Goal: Information Seeking & Learning: Learn about a topic

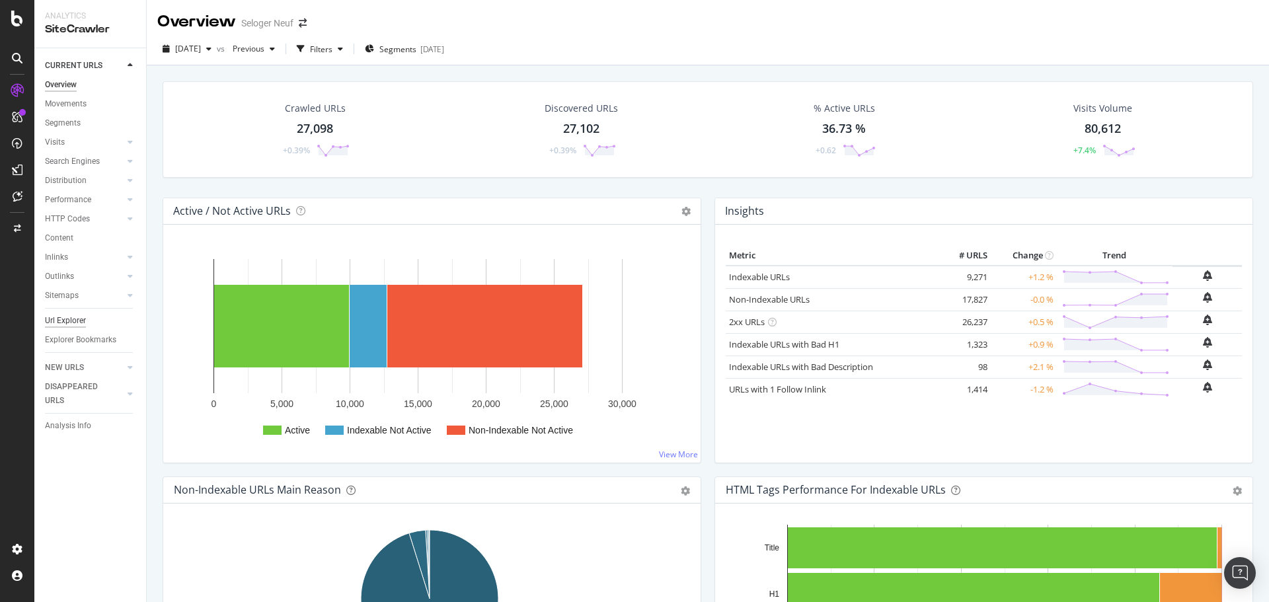
click at [68, 314] on div "Url Explorer" at bounding box center [65, 321] width 41 height 14
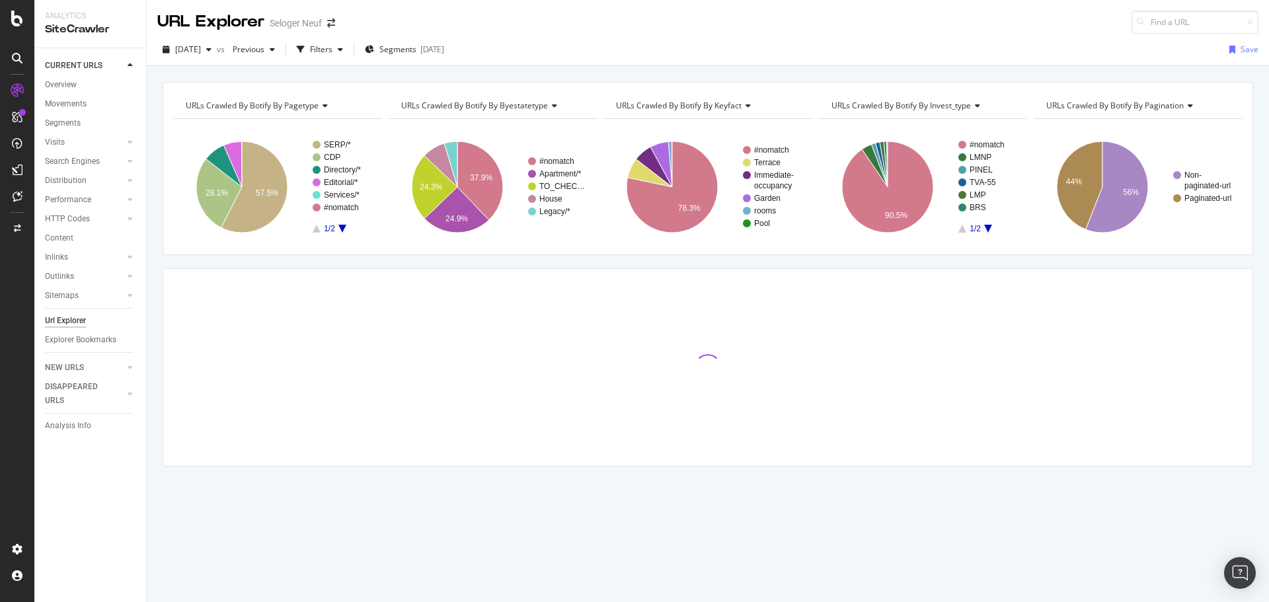
click at [1158, 103] on span "URLs Crawled By Botify By pagination" at bounding box center [1116, 105] width 138 height 11
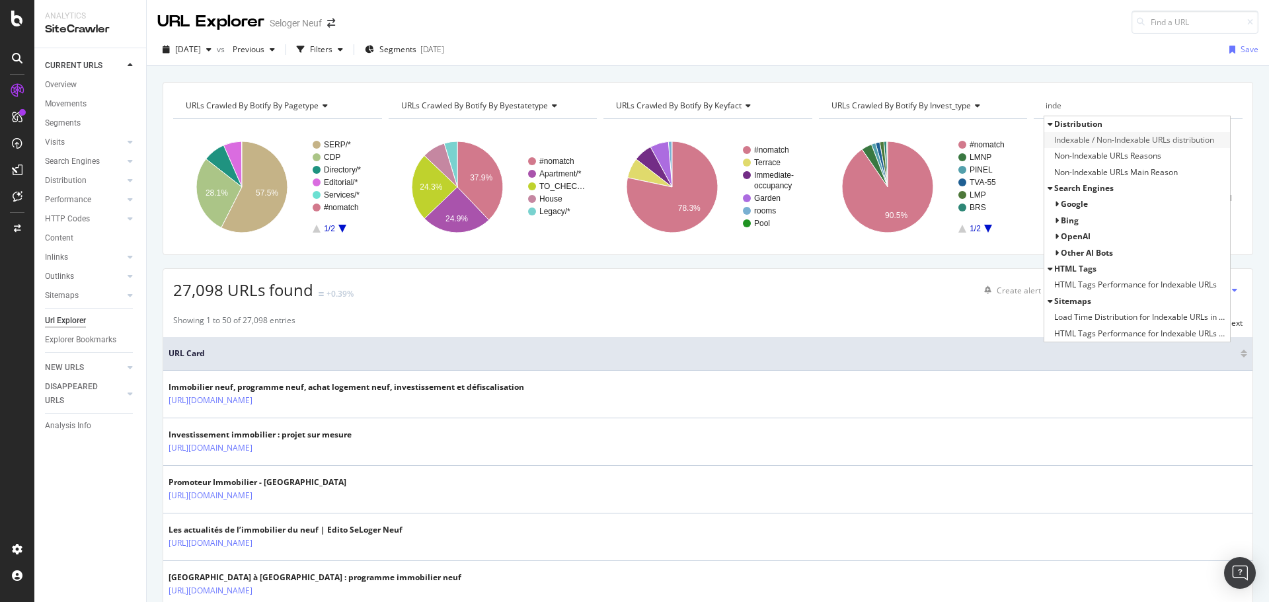
type input "inde"
click at [1113, 137] on span "Indexable / Non-Indexable URLs distribution" at bounding box center [1134, 140] width 160 height 13
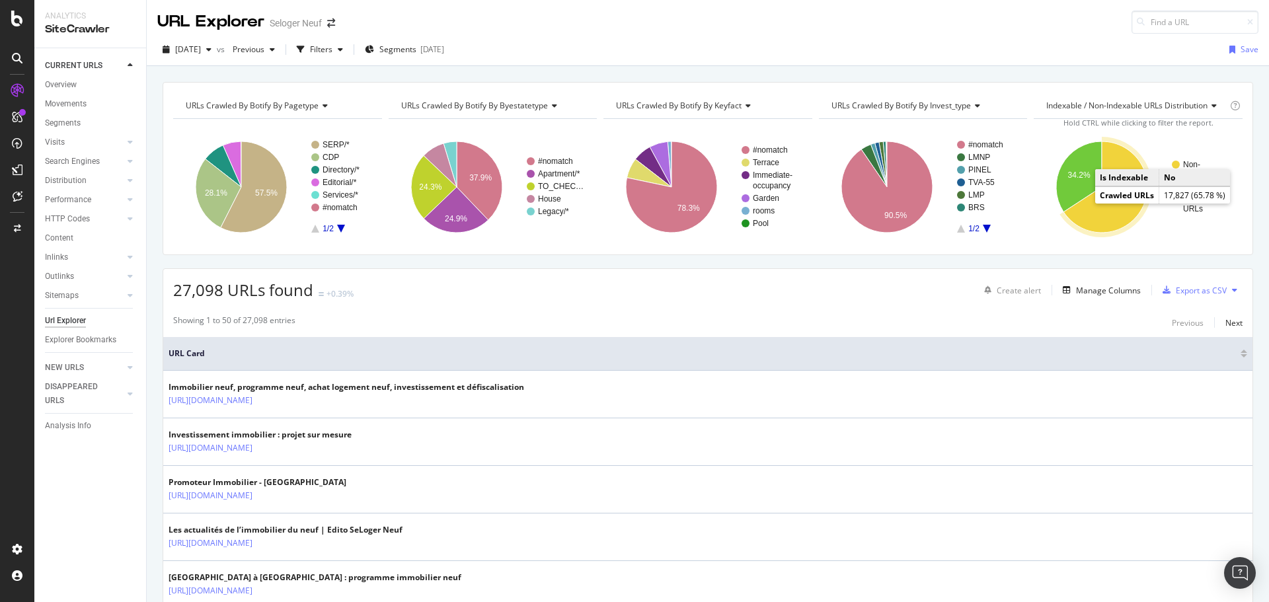
click at [1086, 216] on icon "A chart." at bounding box center [1106, 186] width 84 height 91
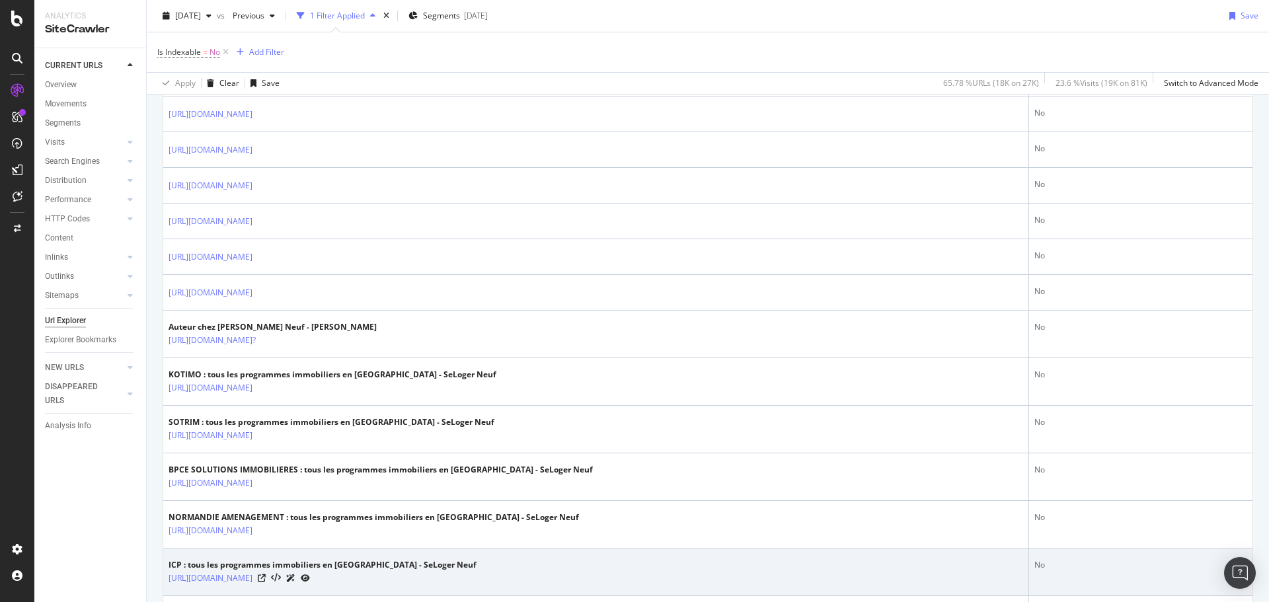
scroll to position [859, 0]
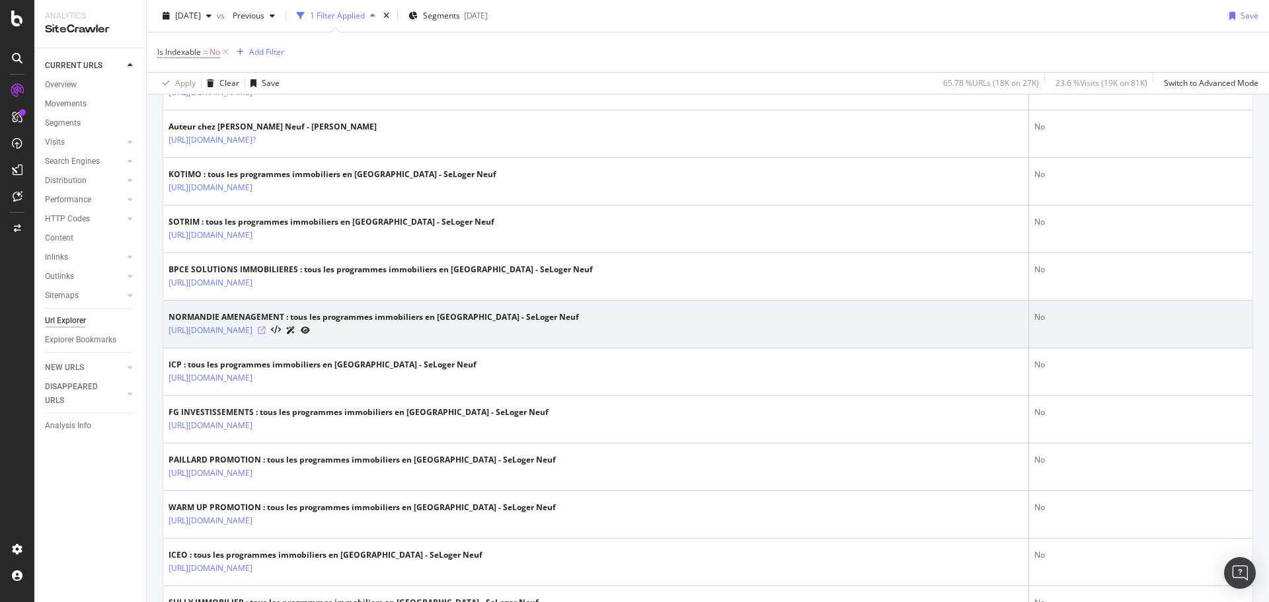
click at [266, 328] on icon at bounding box center [262, 331] width 8 height 8
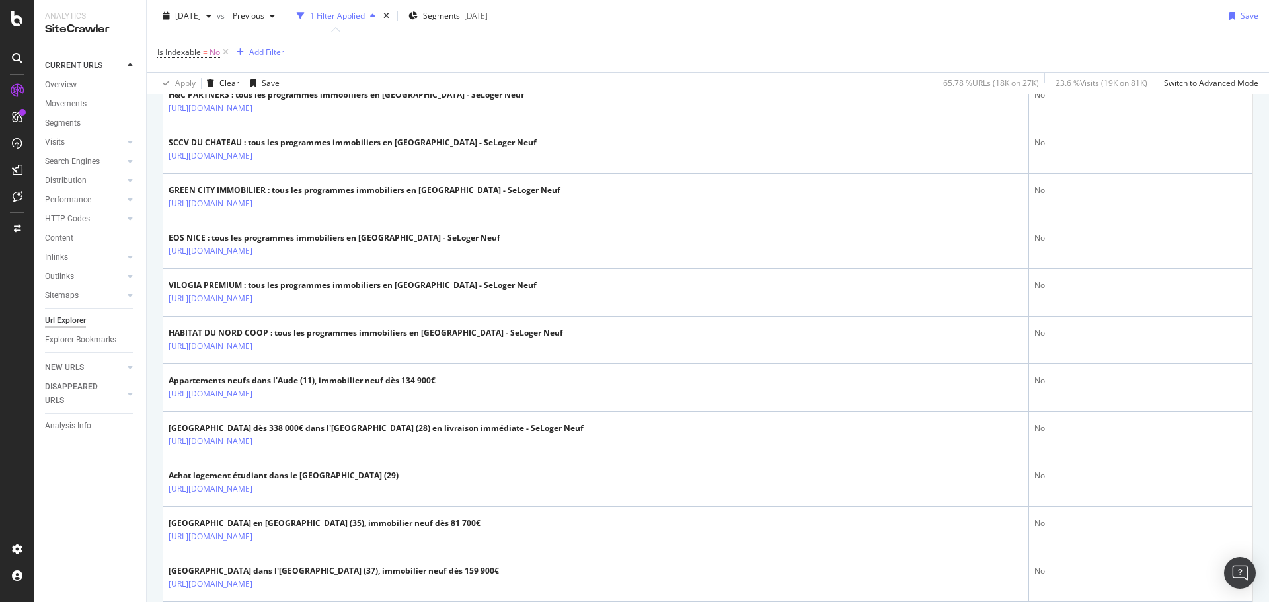
scroll to position [1983, 0]
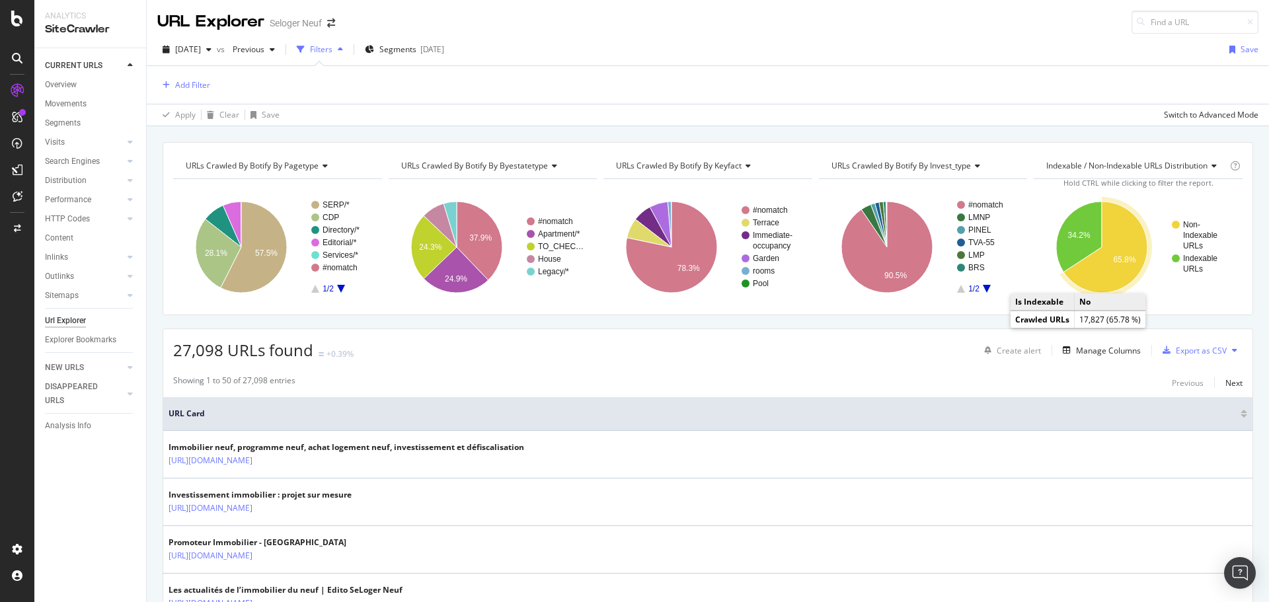
click at [1119, 277] on icon "A chart." at bounding box center [1106, 247] width 84 height 91
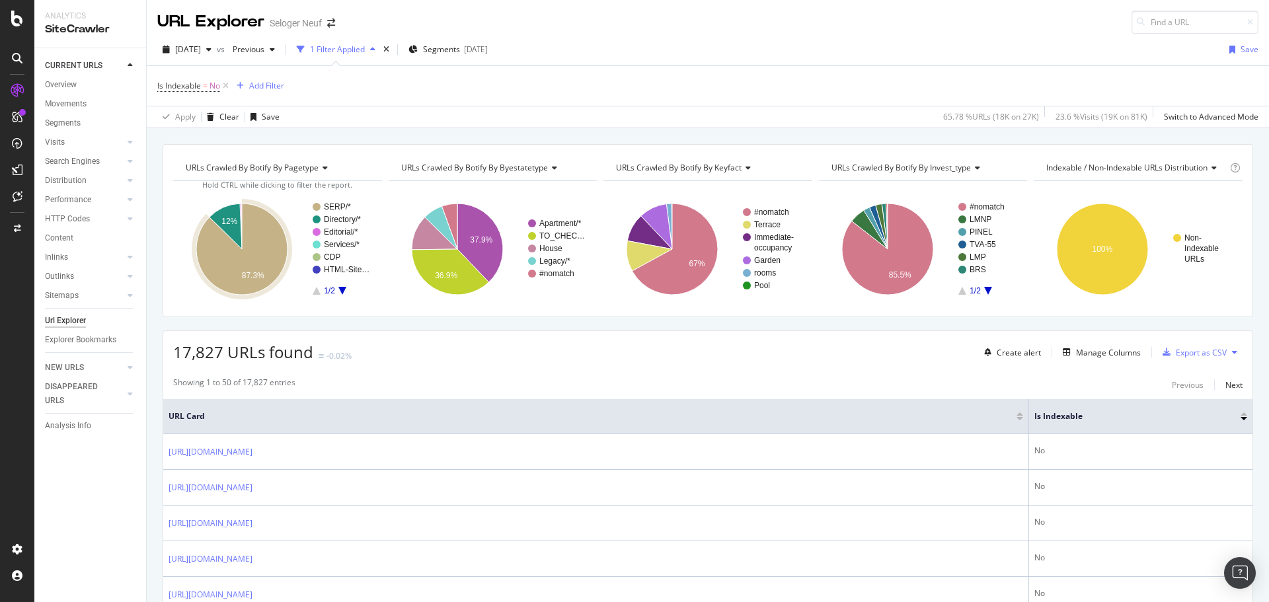
scroll to position [529, 0]
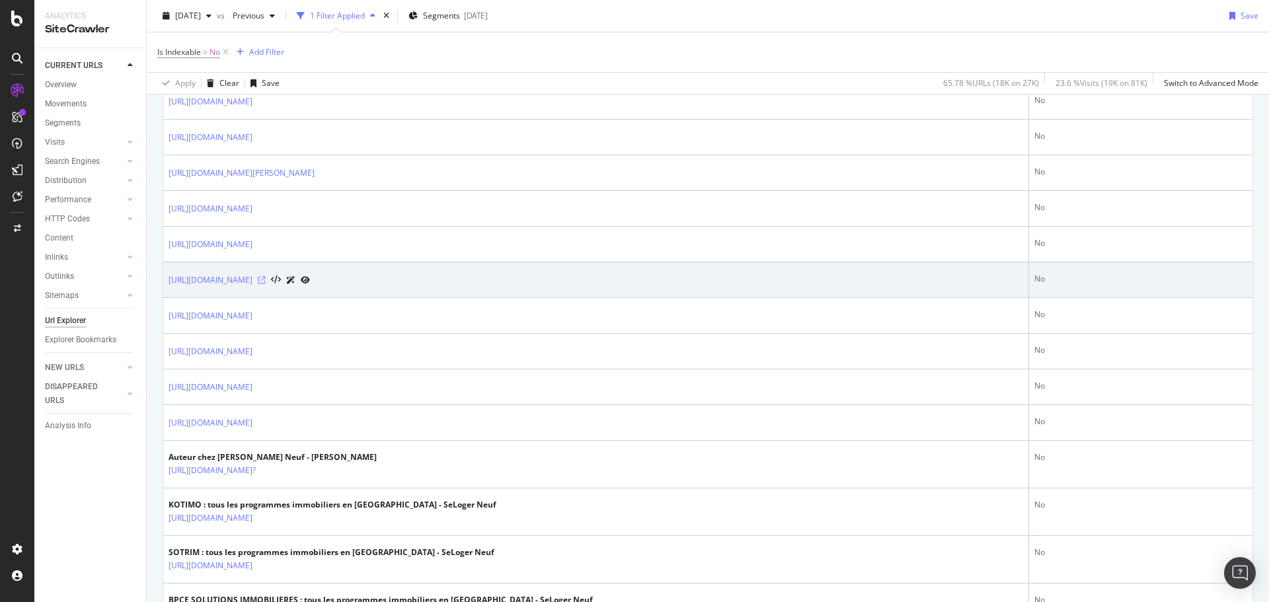
click at [266, 282] on icon at bounding box center [262, 280] width 8 height 8
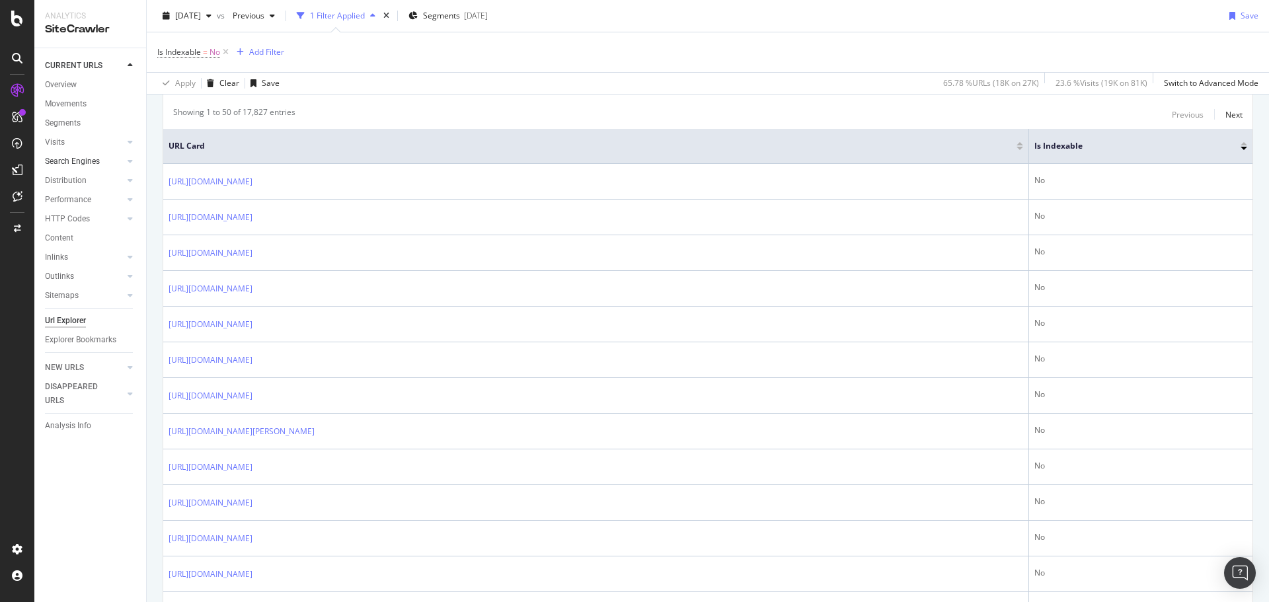
scroll to position [264, 0]
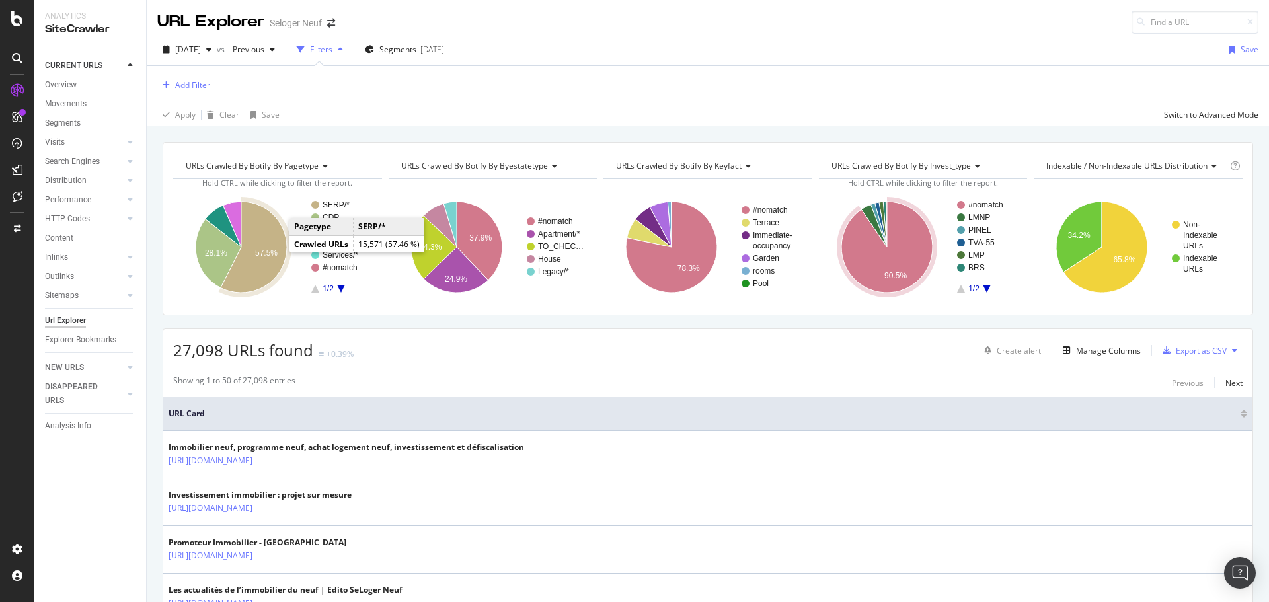
drag, startPoint x: 284, startPoint y: 250, endPoint x: 272, endPoint y: 252, distance: 12.7
click at [272, 252] on text "57.5%" at bounding box center [266, 253] width 22 height 9
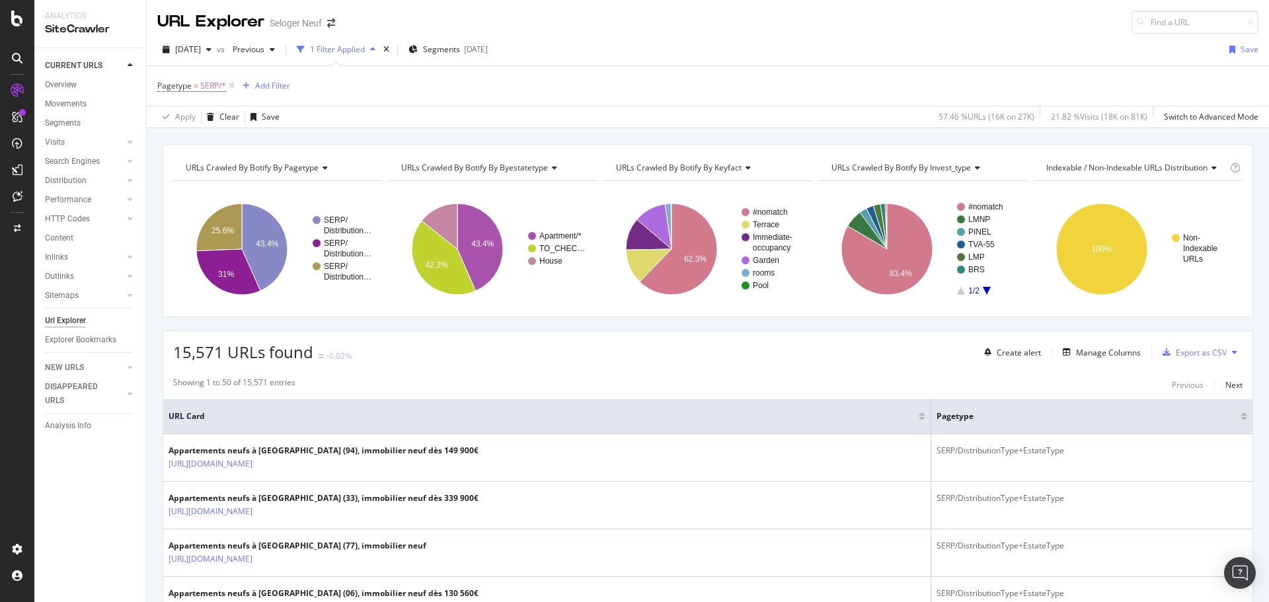
click at [949, 165] on span "URLs Crawled By Botify By invest_type" at bounding box center [901, 167] width 139 height 11
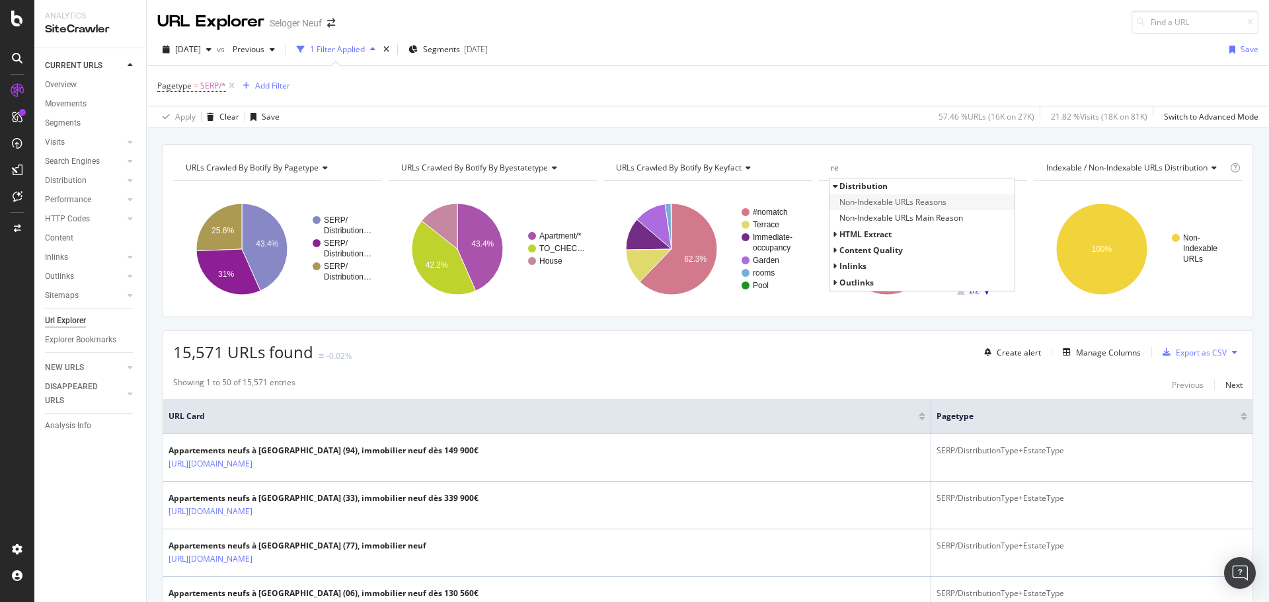
type input "re"
click at [934, 204] on span "Non-Indexable URLs Reasons" at bounding box center [893, 202] width 107 height 13
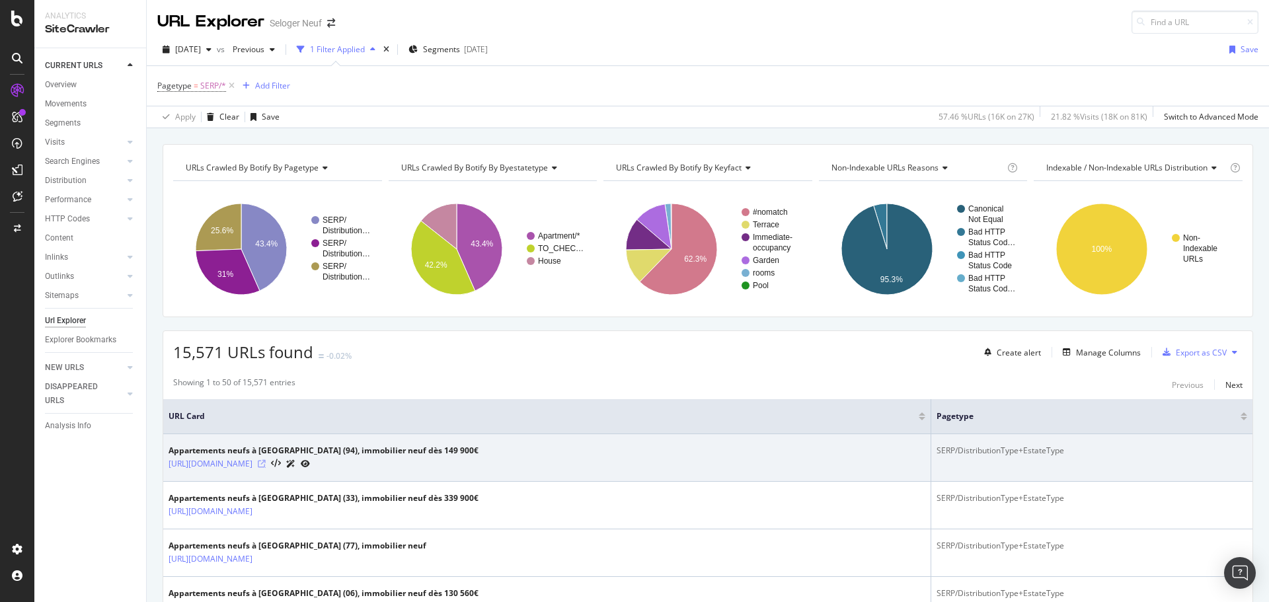
click at [266, 463] on icon at bounding box center [262, 464] width 8 height 8
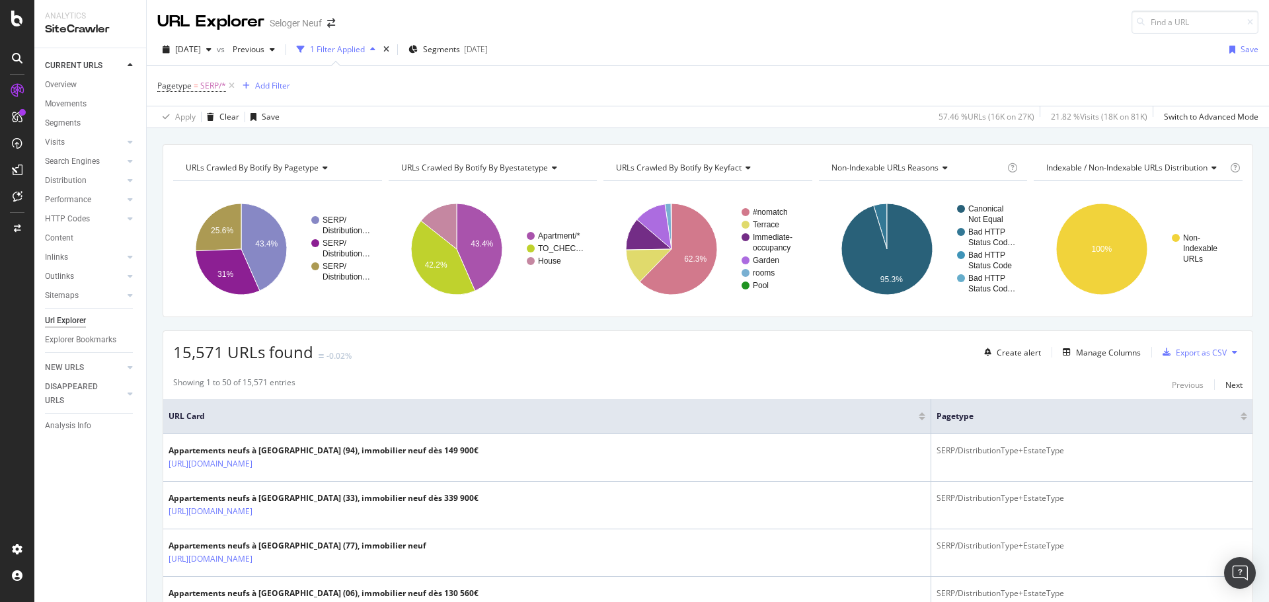
drag, startPoint x: 82, startPoint y: 321, endPoint x: 253, endPoint y: 97, distance: 281.1
click at [82, 321] on div "Url Explorer" at bounding box center [65, 321] width 41 height 14
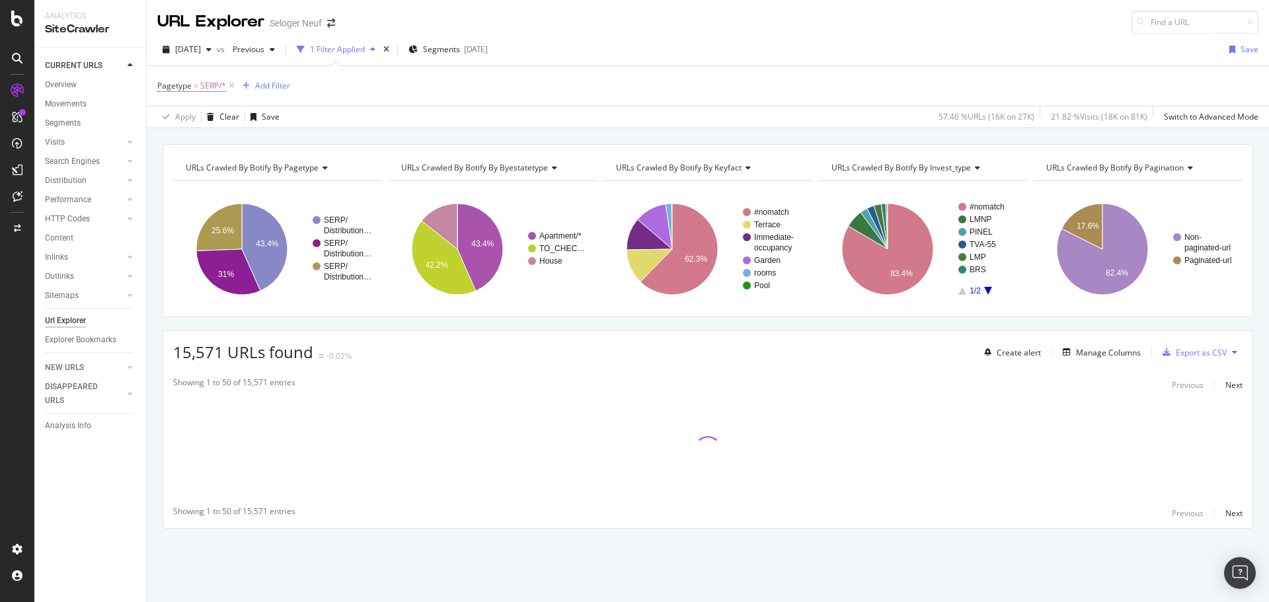
click at [1105, 163] on span "URLs Crawled By Botify By pagination" at bounding box center [1116, 167] width 138 height 11
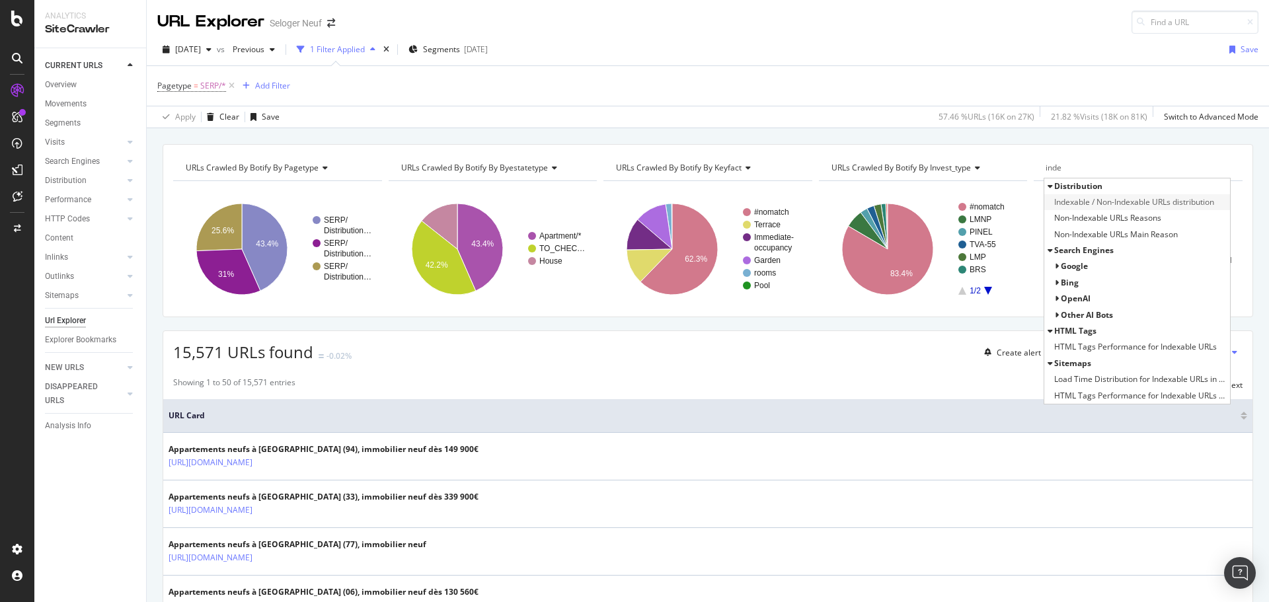
type input "inde"
click at [1095, 198] on span "Indexable / Non-Indexable URLs distribution" at bounding box center [1134, 202] width 160 height 13
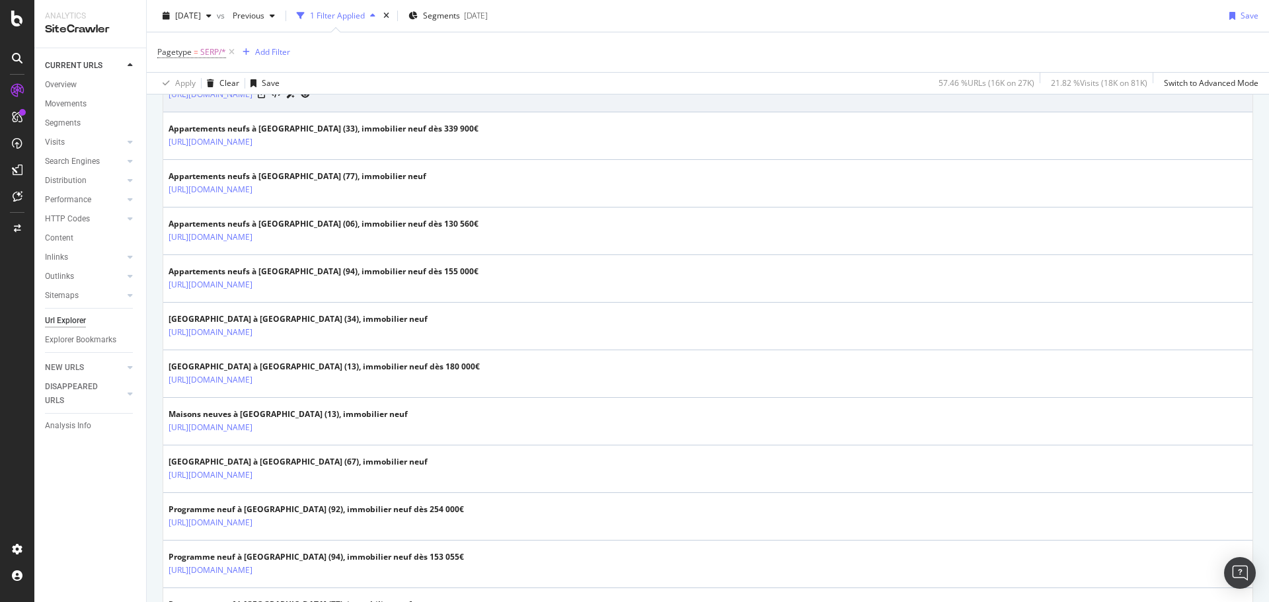
scroll to position [397, 0]
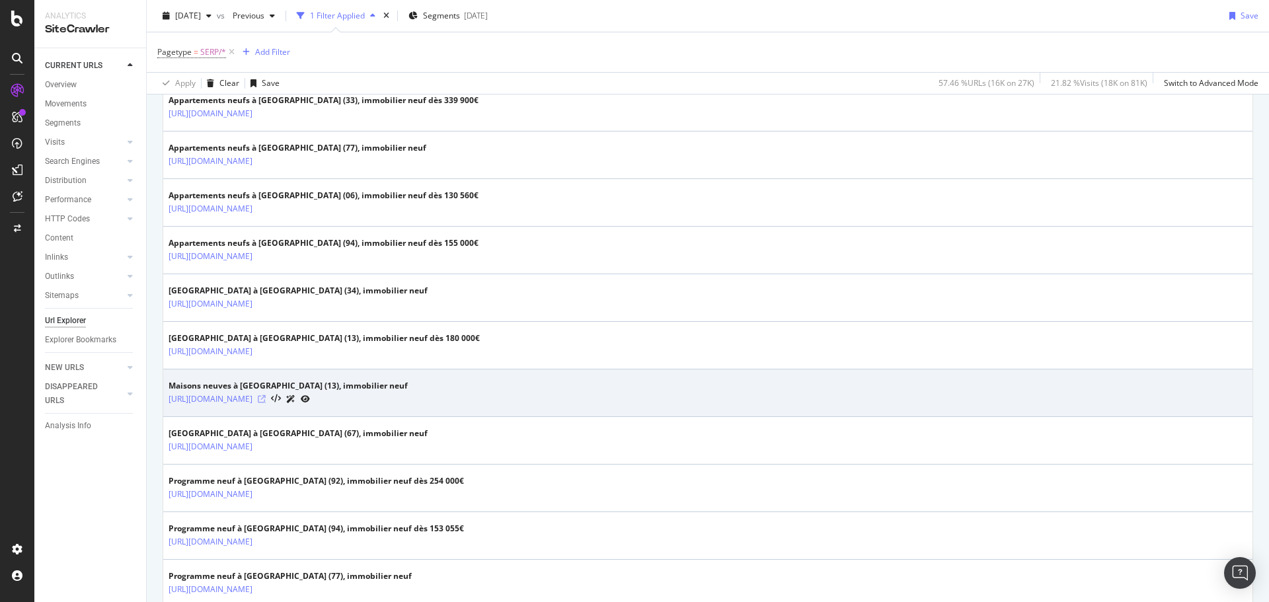
click at [266, 399] on icon at bounding box center [262, 399] width 8 height 8
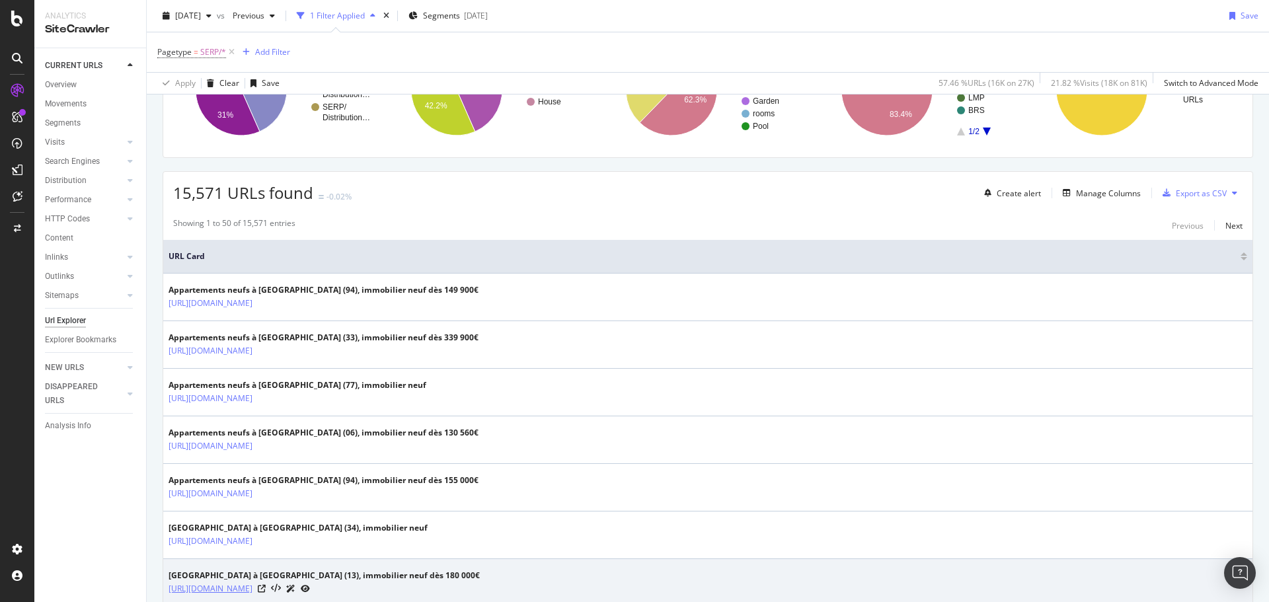
scroll to position [0, 0]
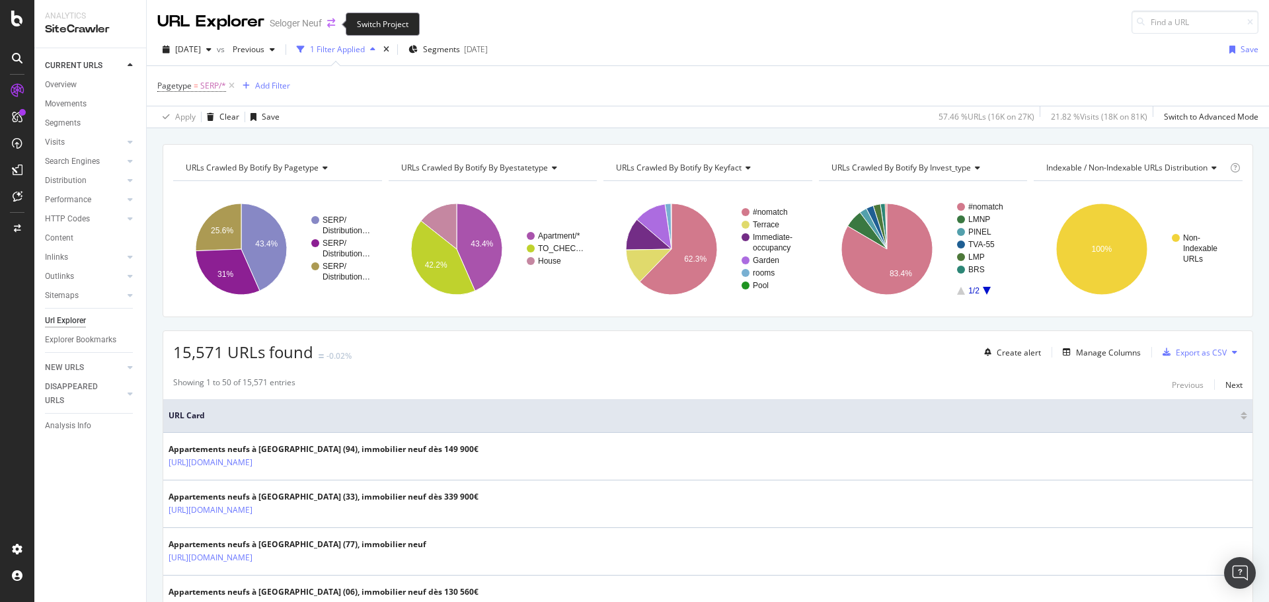
click at [333, 23] on icon "arrow-right-arrow-left" at bounding box center [331, 23] width 8 height 9
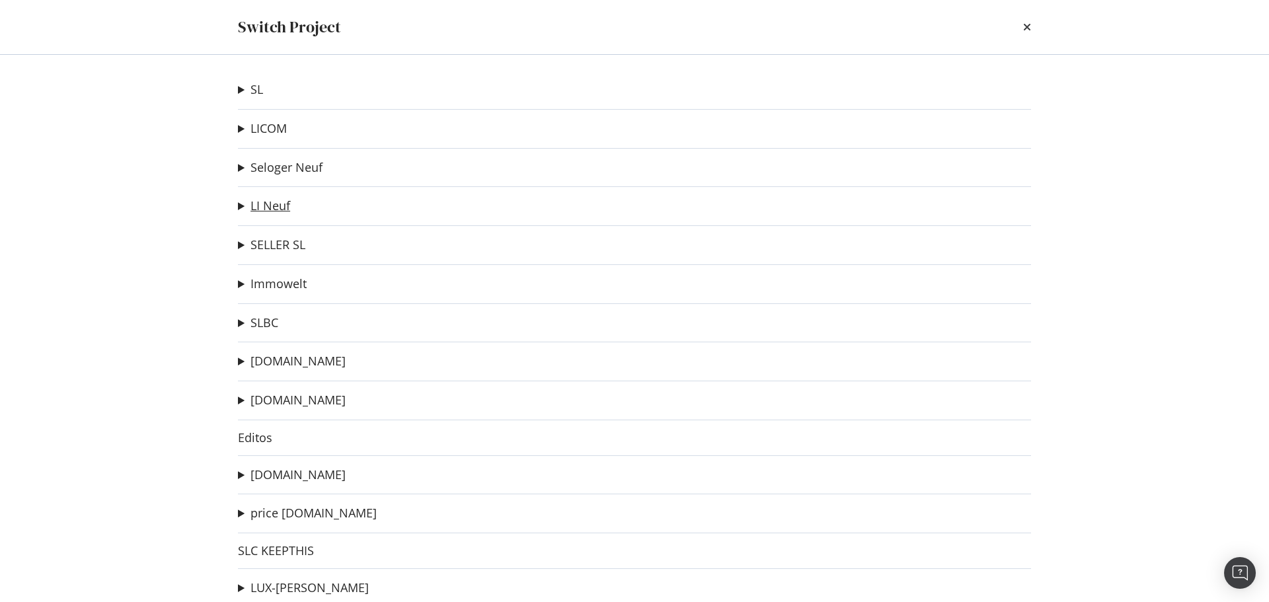
click at [260, 207] on link "LI Neuf" at bounding box center [271, 206] width 40 height 14
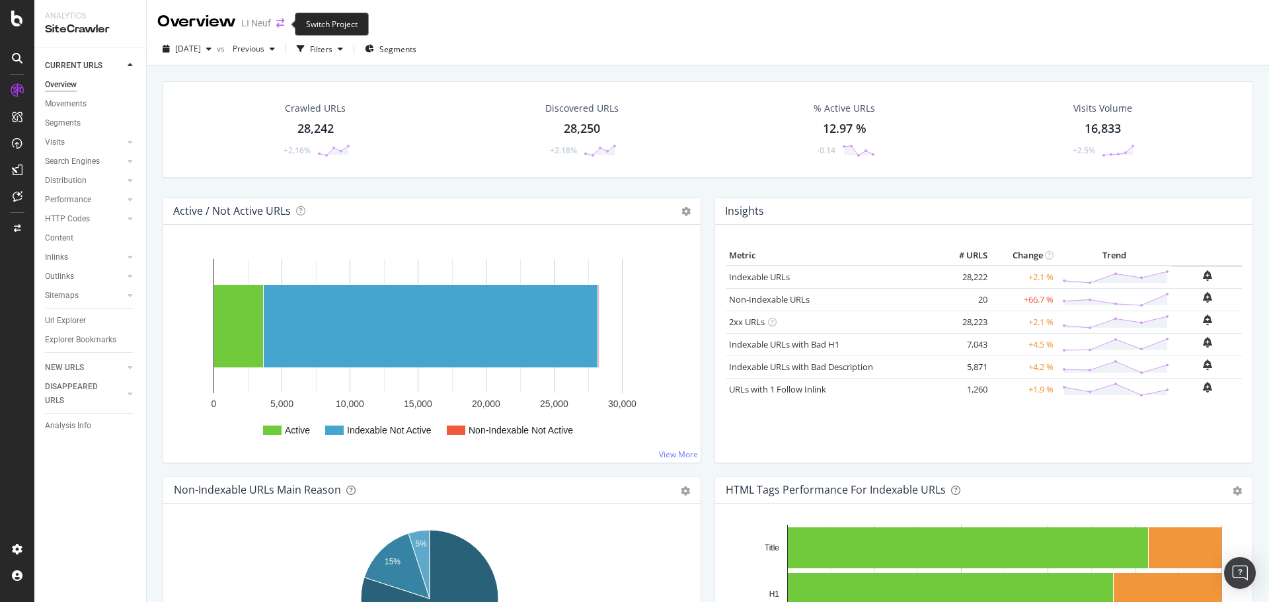
click at [280, 22] on icon "arrow-right-arrow-left" at bounding box center [280, 23] width 8 height 9
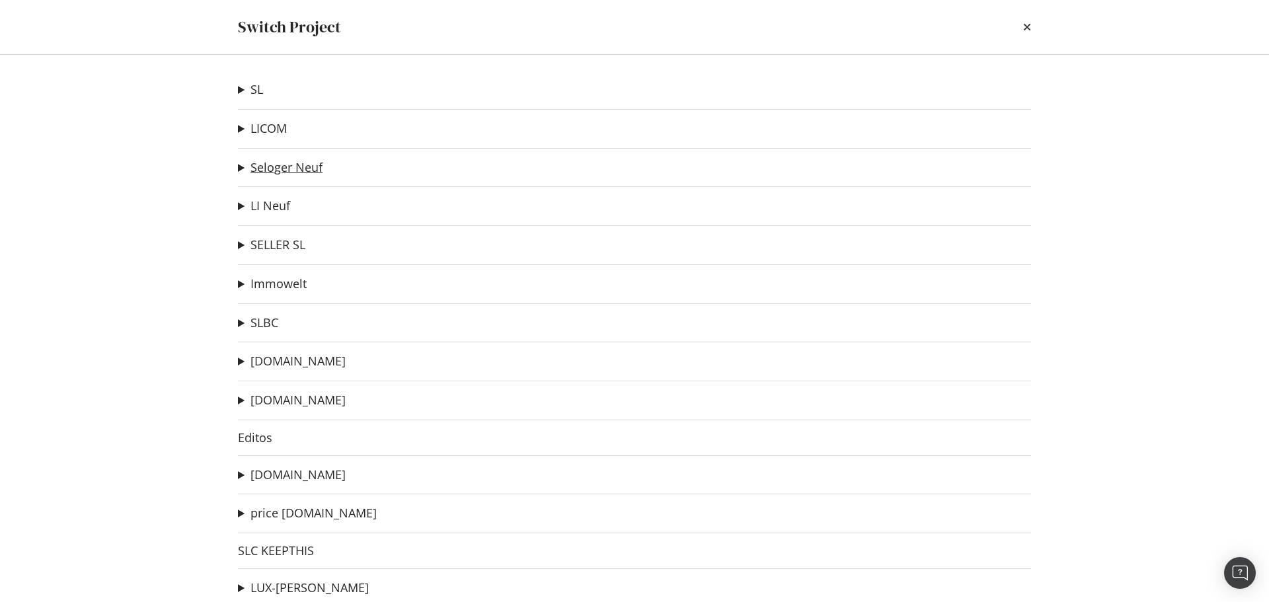
click at [287, 167] on link "Seloger Neuf" at bounding box center [287, 168] width 72 height 14
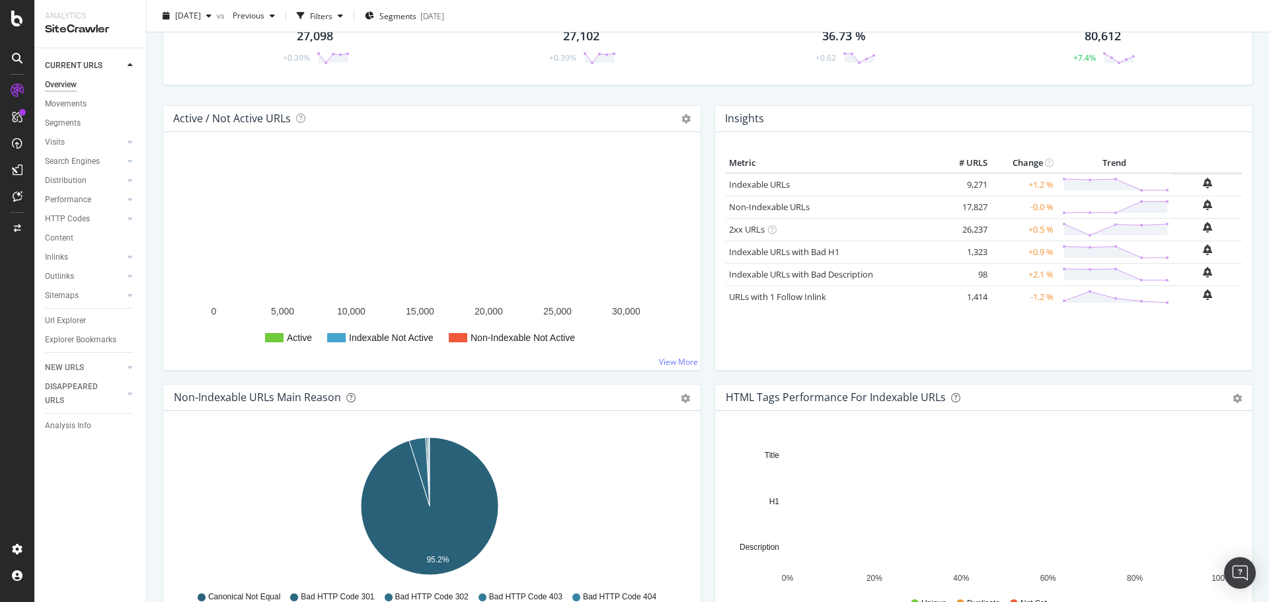
scroll to position [198, 0]
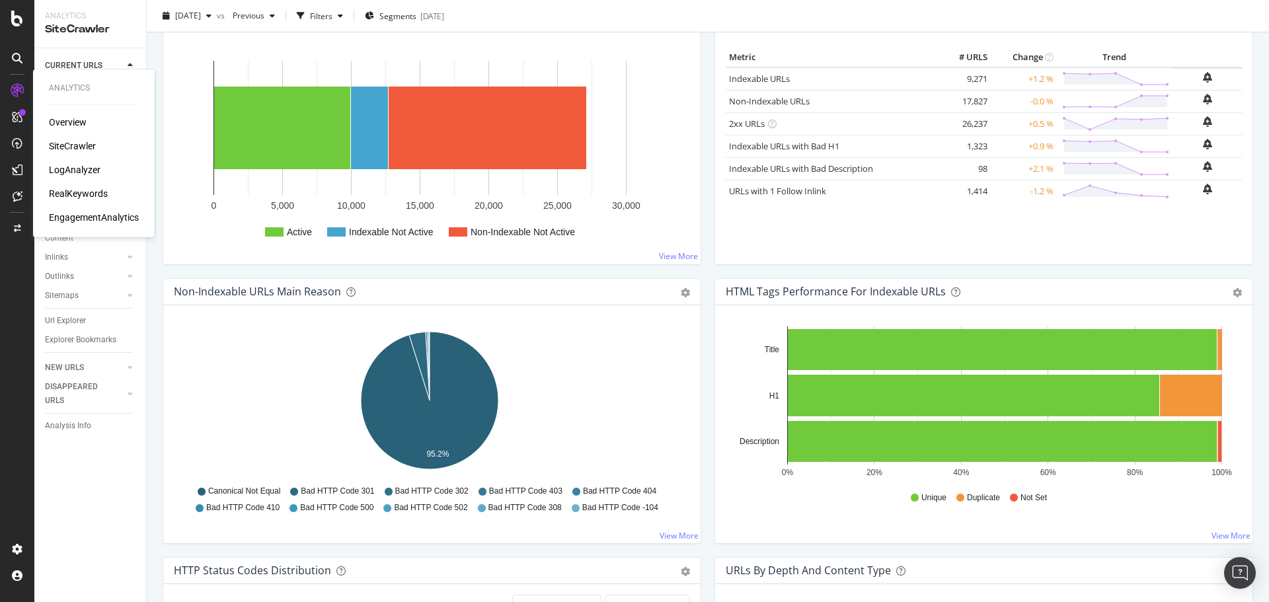
click at [78, 168] on div "LogAnalyzer" at bounding box center [75, 169] width 52 height 13
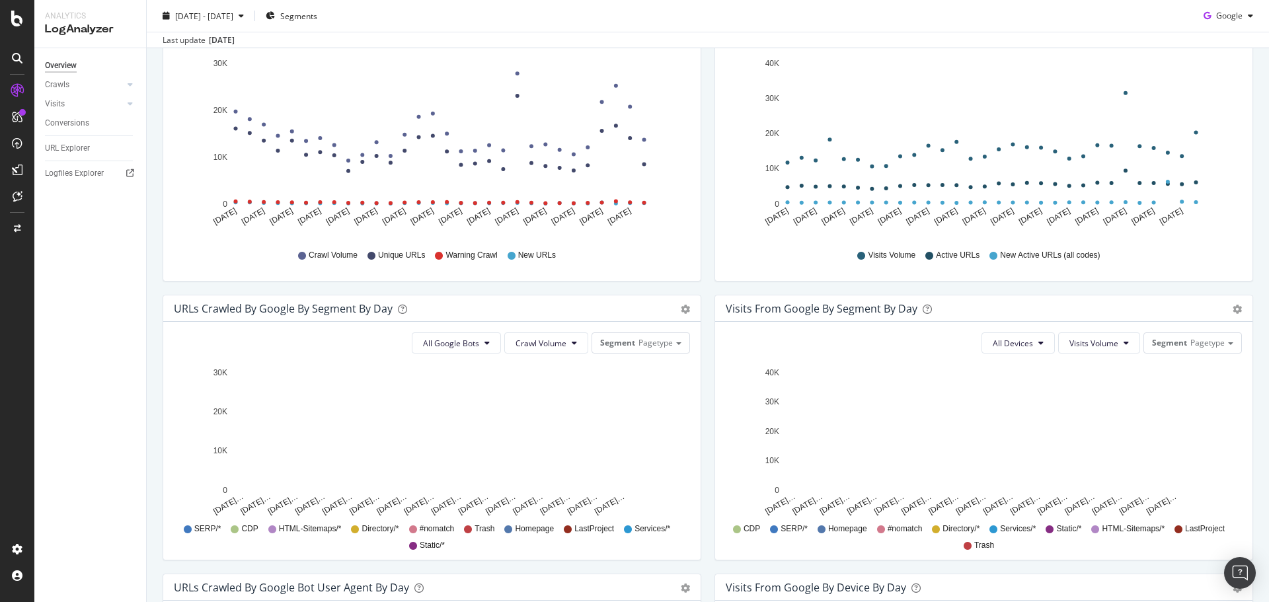
scroll to position [37, 0]
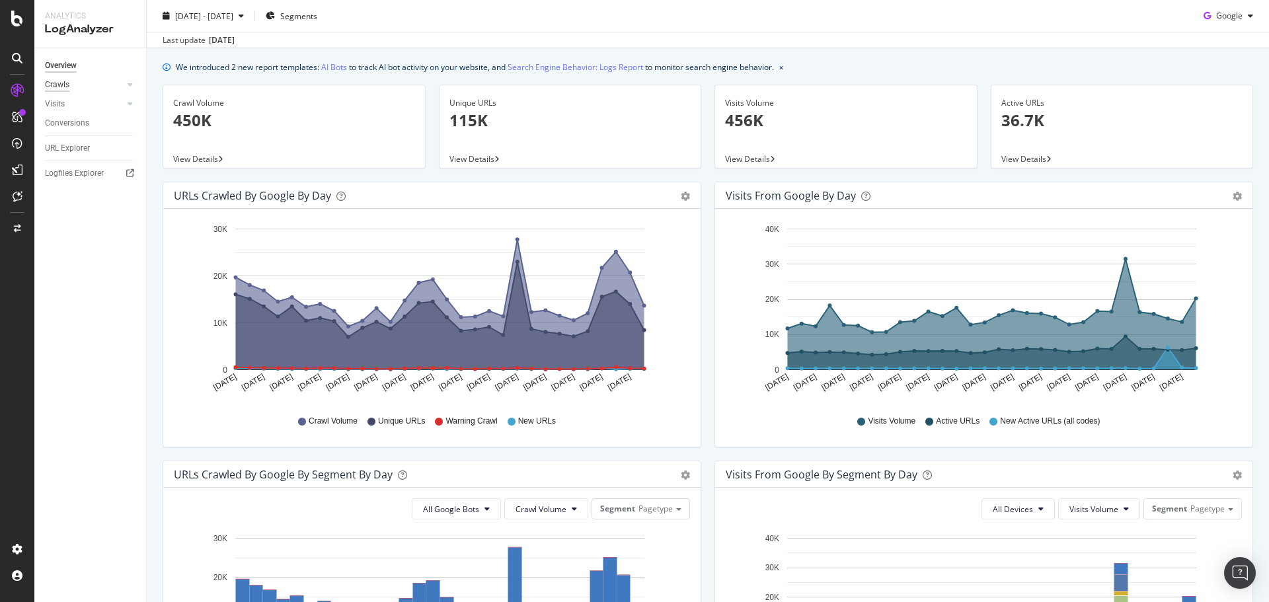
click at [63, 84] on div "Crawls" at bounding box center [57, 85] width 24 height 14
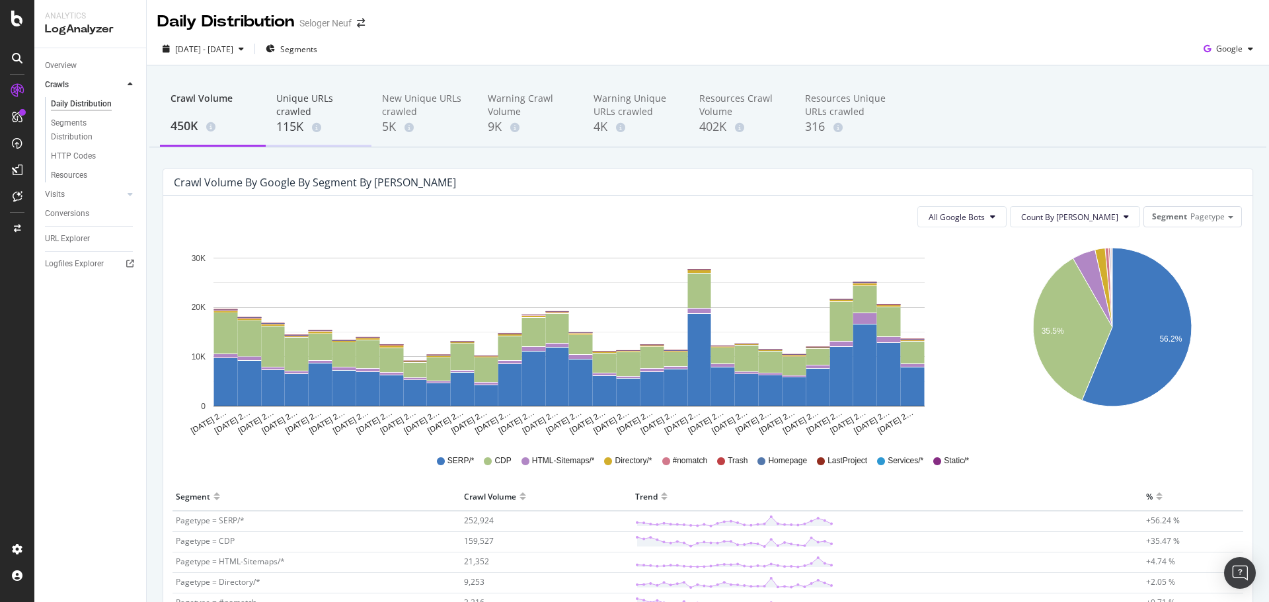
click at [280, 120] on div "115K" at bounding box center [318, 126] width 85 height 17
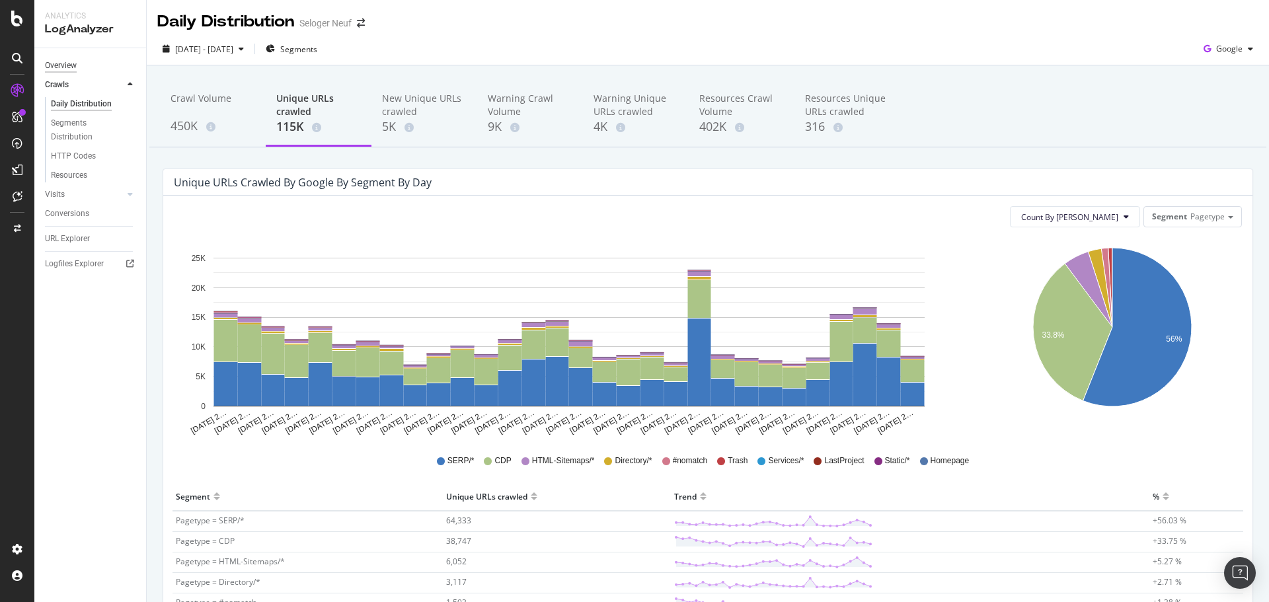
click at [59, 70] on div "Overview" at bounding box center [61, 66] width 32 height 14
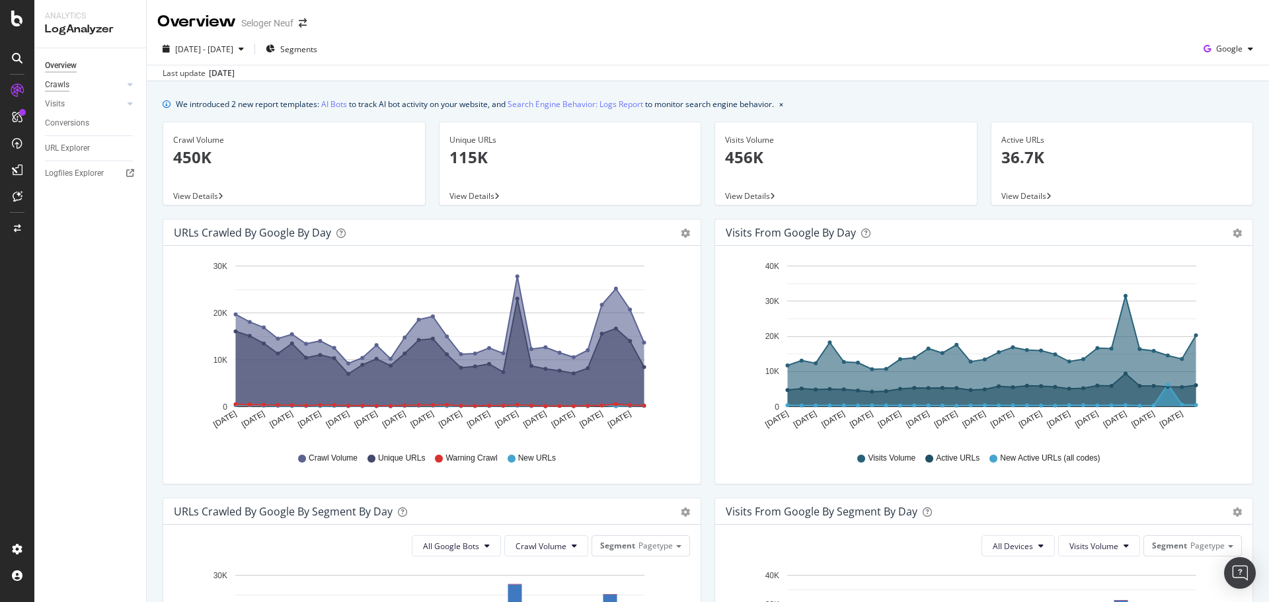
click at [53, 85] on div "Crawls" at bounding box center [57, 85] width 24 height 14
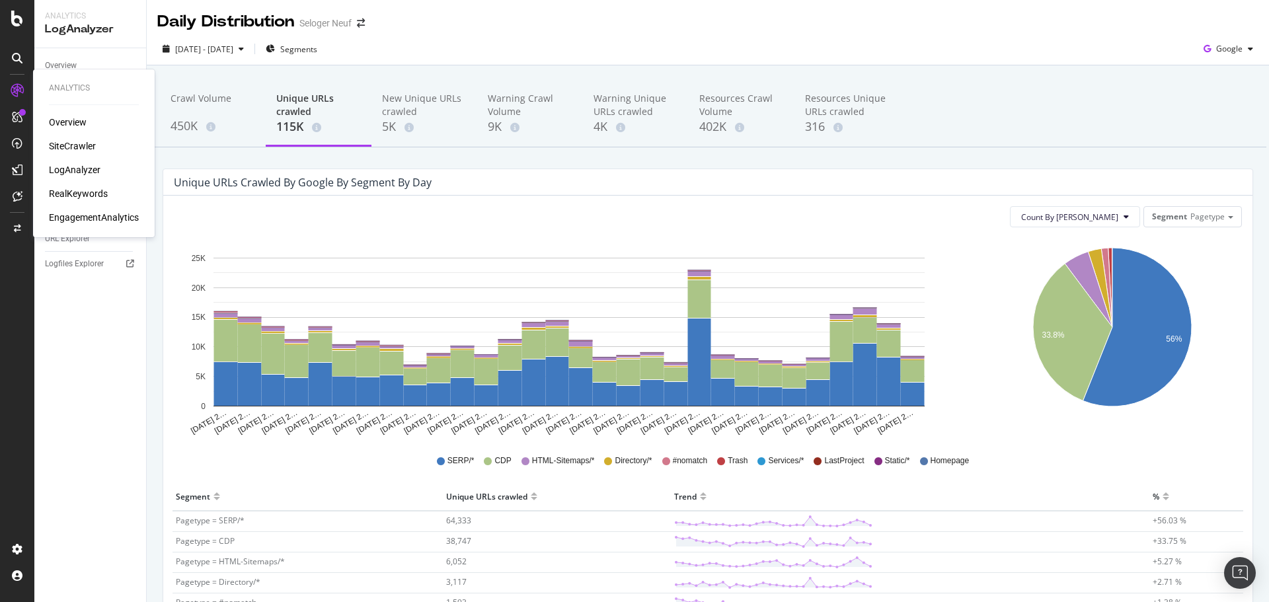
click at [73, 139] on div "Overview SiteCrawler LogAnalyzer RealKeywords EngagementAnalytics" at bounding box center [94, 170] width 90 height 108
click at [74, 142] on div "SiteCrawler" at bounding box center [72, 145] width 47 height 13
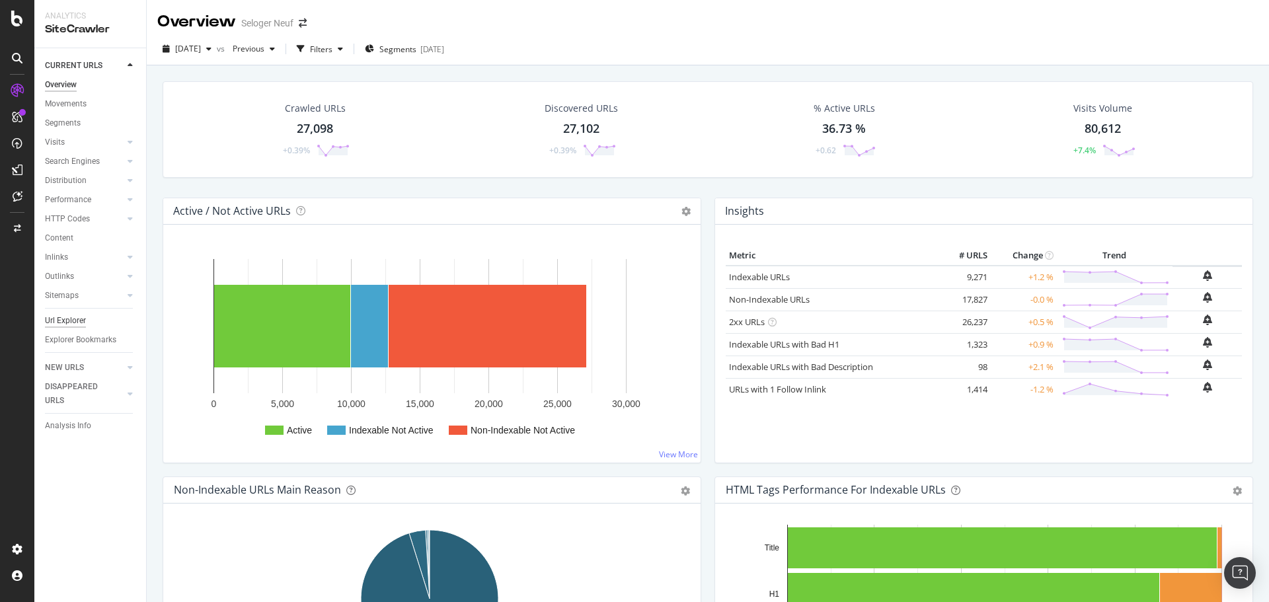
click at [79, 317] on div "Url Explorer" at bounding box center [65, 321] width 41 height 14
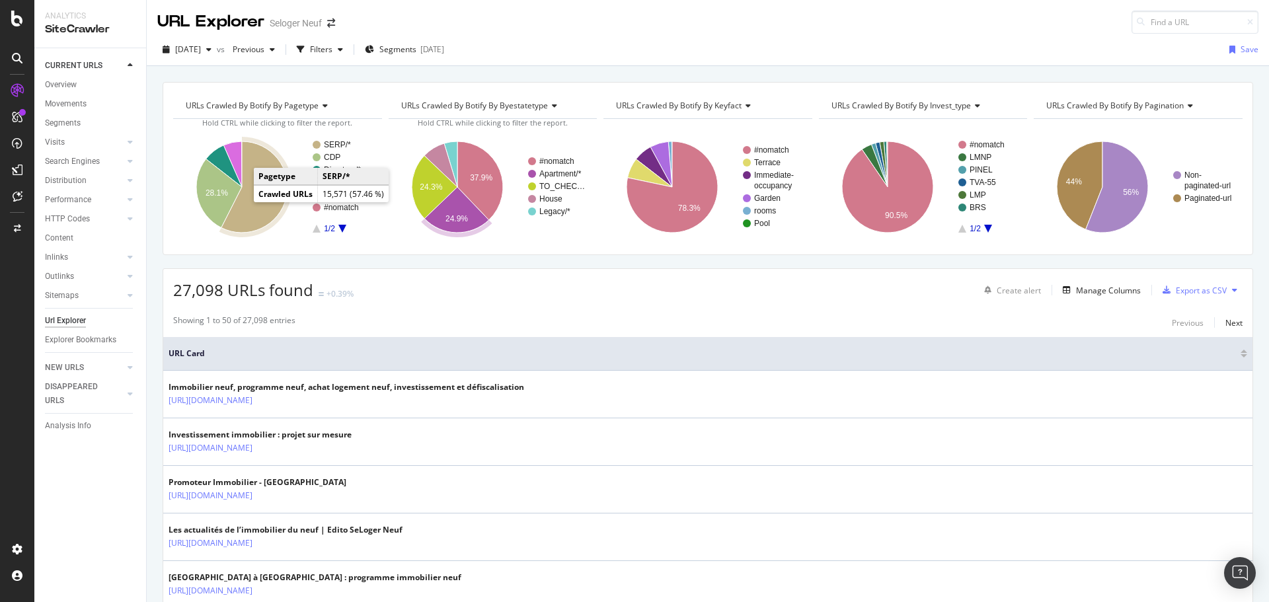
click at [251, 204] on icon "A chart." at bounding box center [254, 186] width 66 height 91
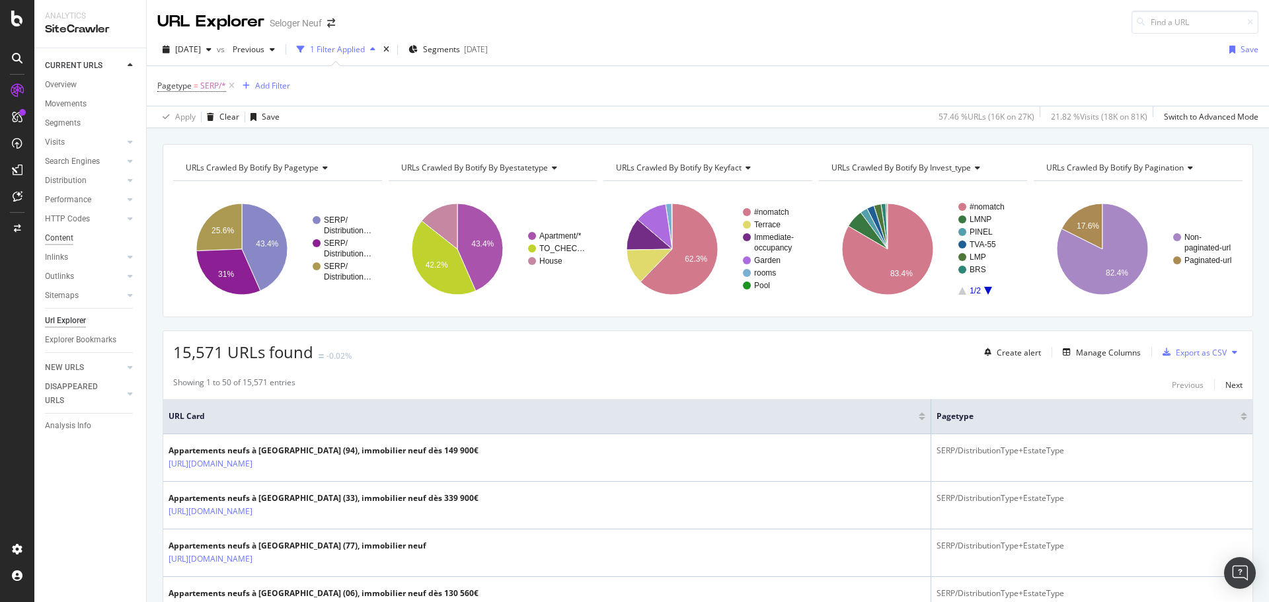
click at [68, 239] on div "Content" at bounding box center [59, 238] width 28 height 14
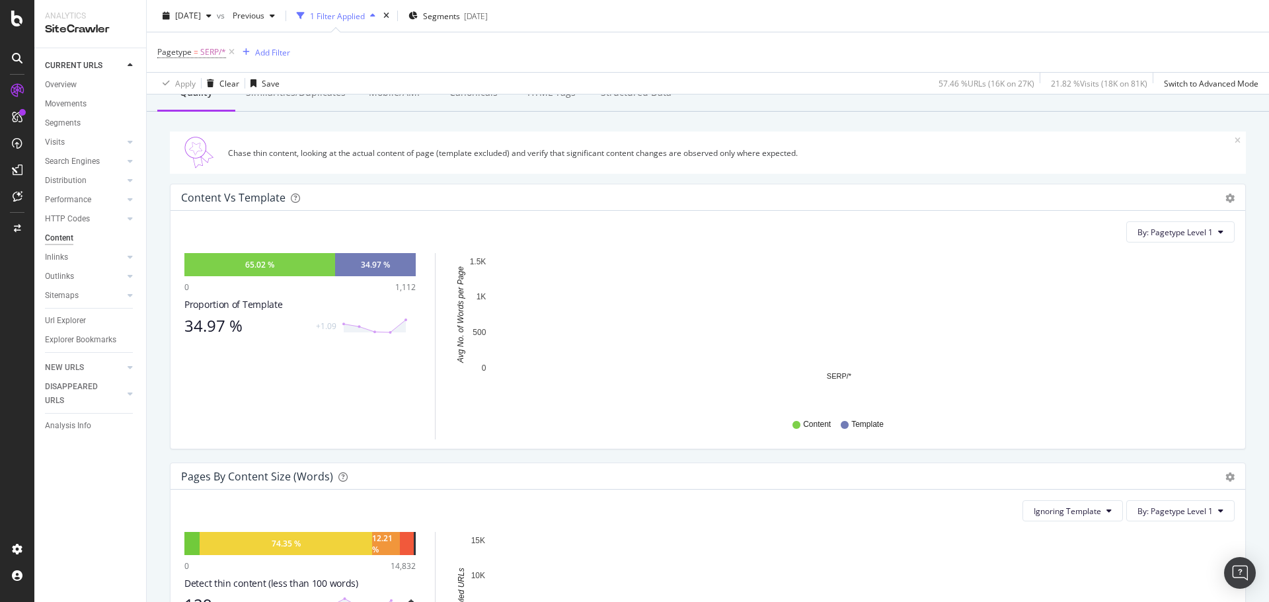
scroll to position [66, 0]
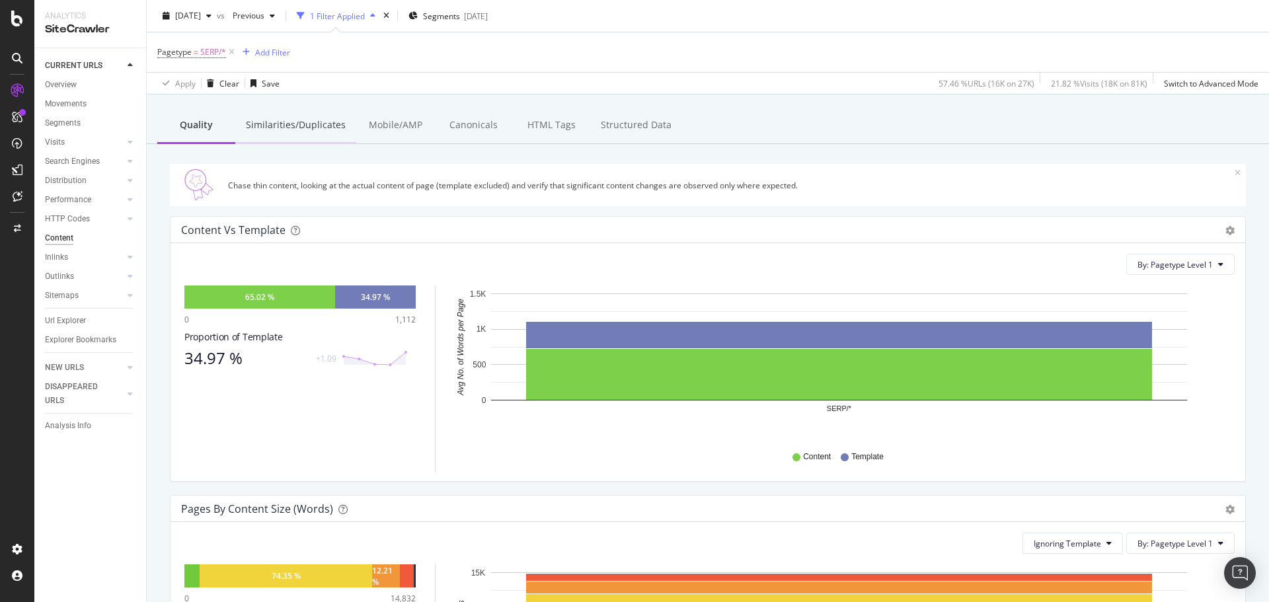
click at [293, 124] on div "Similarities/Duplicates" at bounding box center [295, 126] width 121 height 36
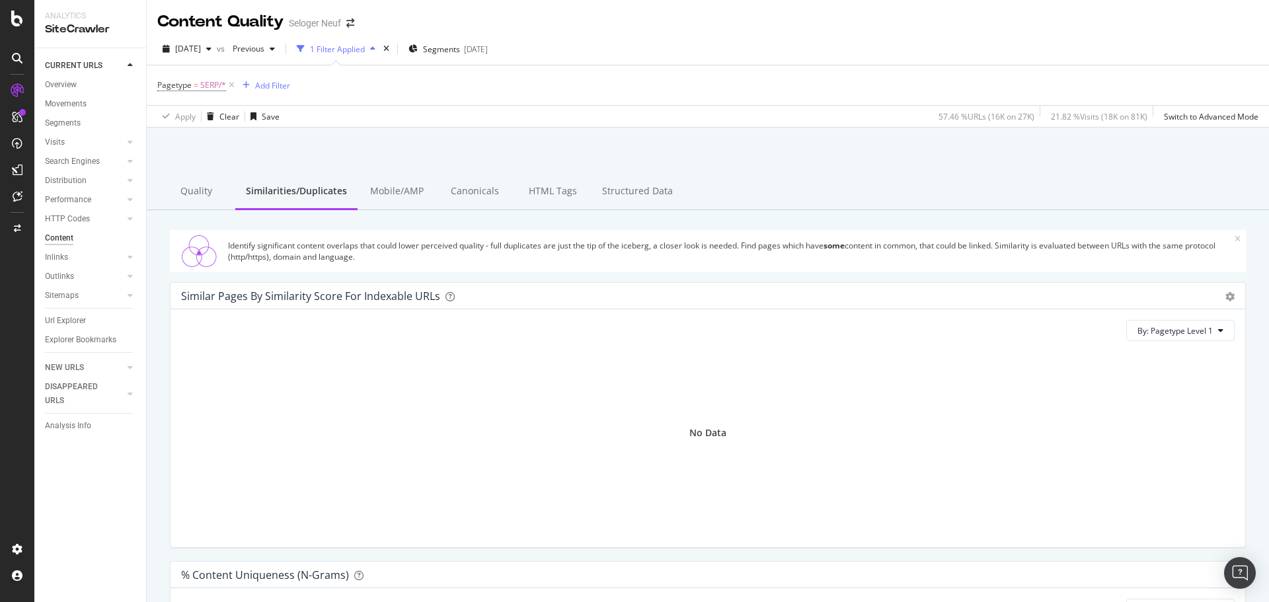
drag, startPoint x: 71, startPoint y: 289, endPoint x: 191, endPoint y: 274, distance: 121.2
click at [71, 289] on div "Sitemaps" at bounding box center [62, 296] width 34 height 14
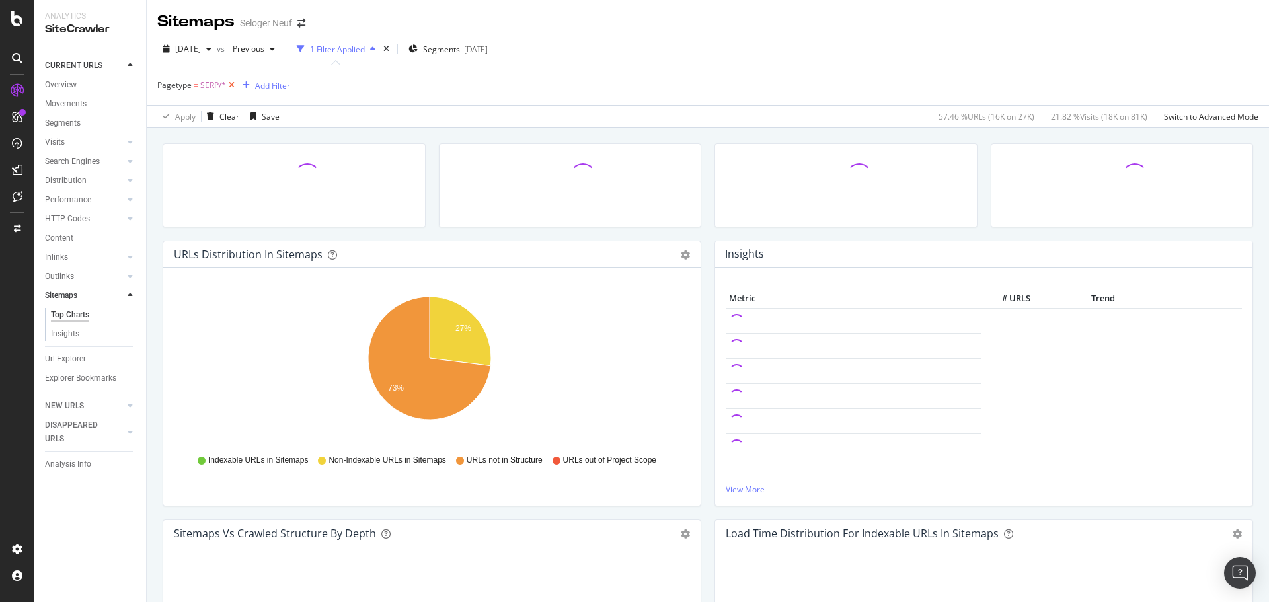
click at [232, 84] on icon at bounding box center [231, 85] width 11 height 13
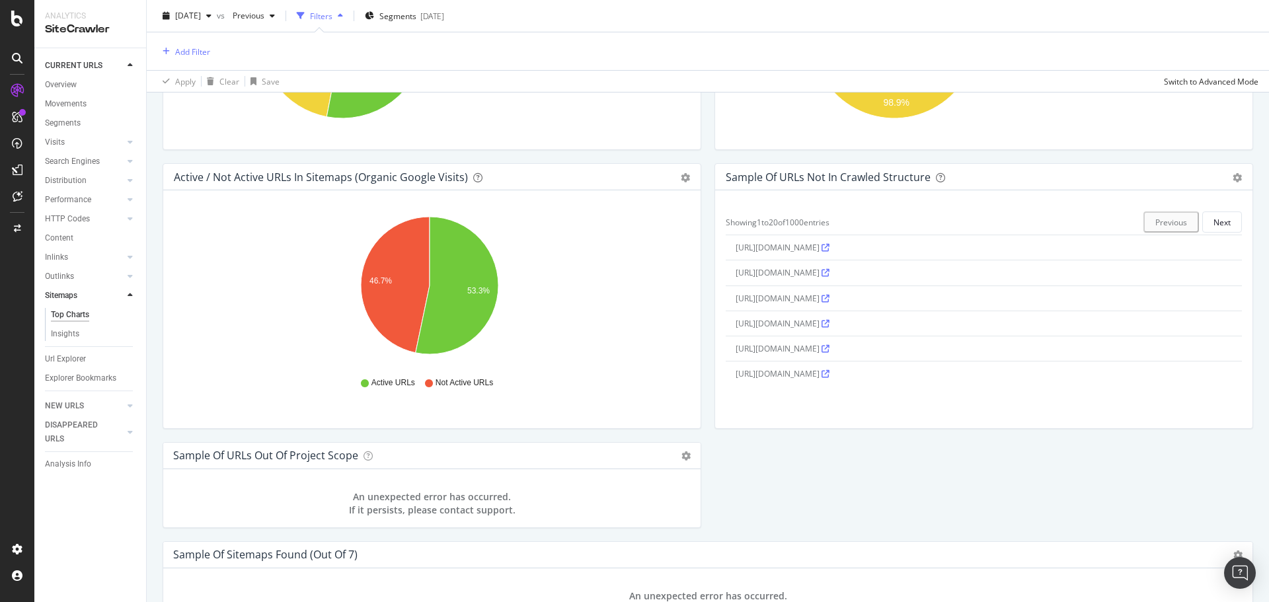
scroll to position [1190, 0]
click at [830, 274] on icon at bounding box center [826, 274] width 8 height 8
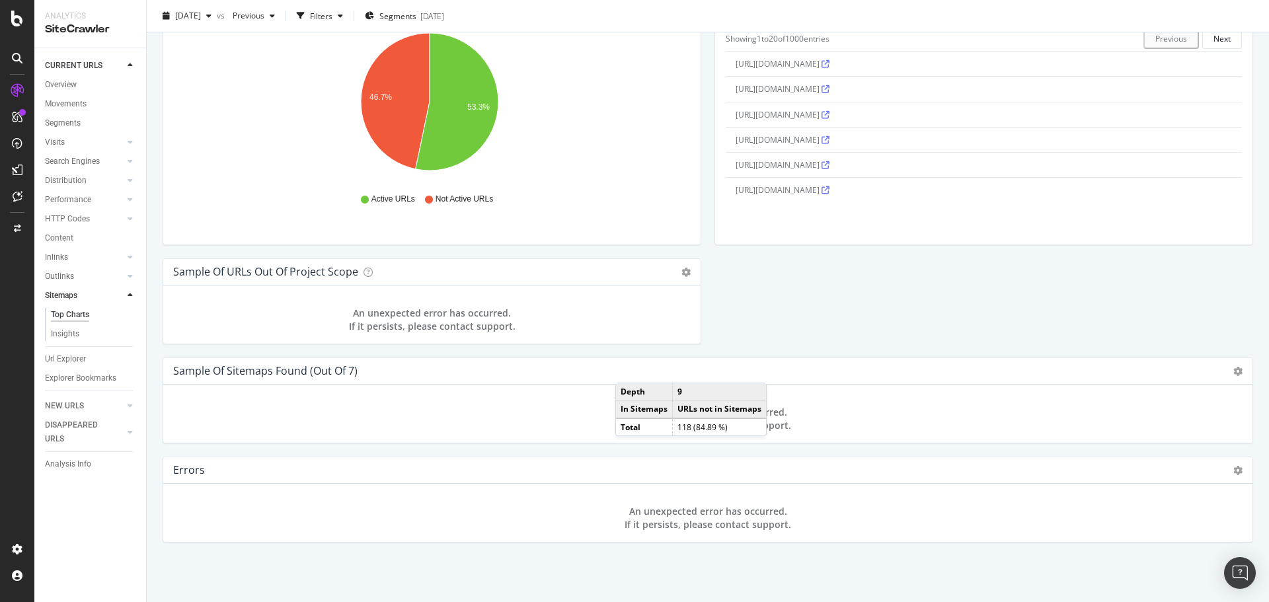
scroll to position [1117, 0]
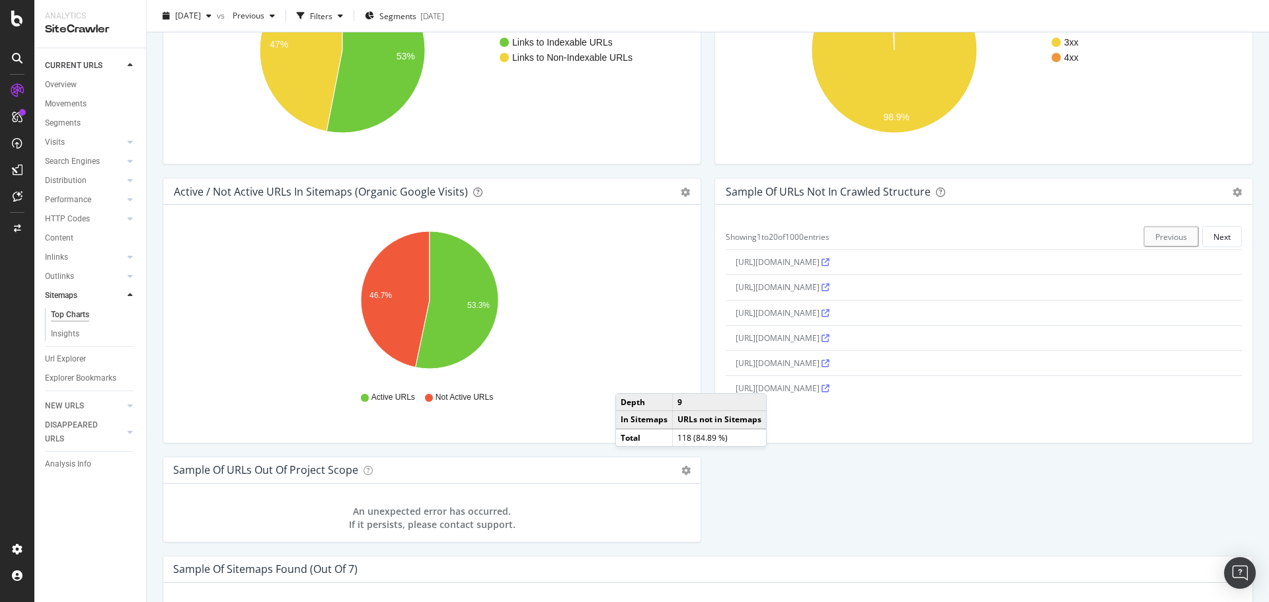
click at [830, 311] on icon at bounding box center [826, 313] width 8 height 8
click at [830, 257] on link at bounding box center [826, 262] width 8 height 11
click at [565, 332] on icon "46.7% 53.3%" at bounding box center [430, 302] width 512 height 153
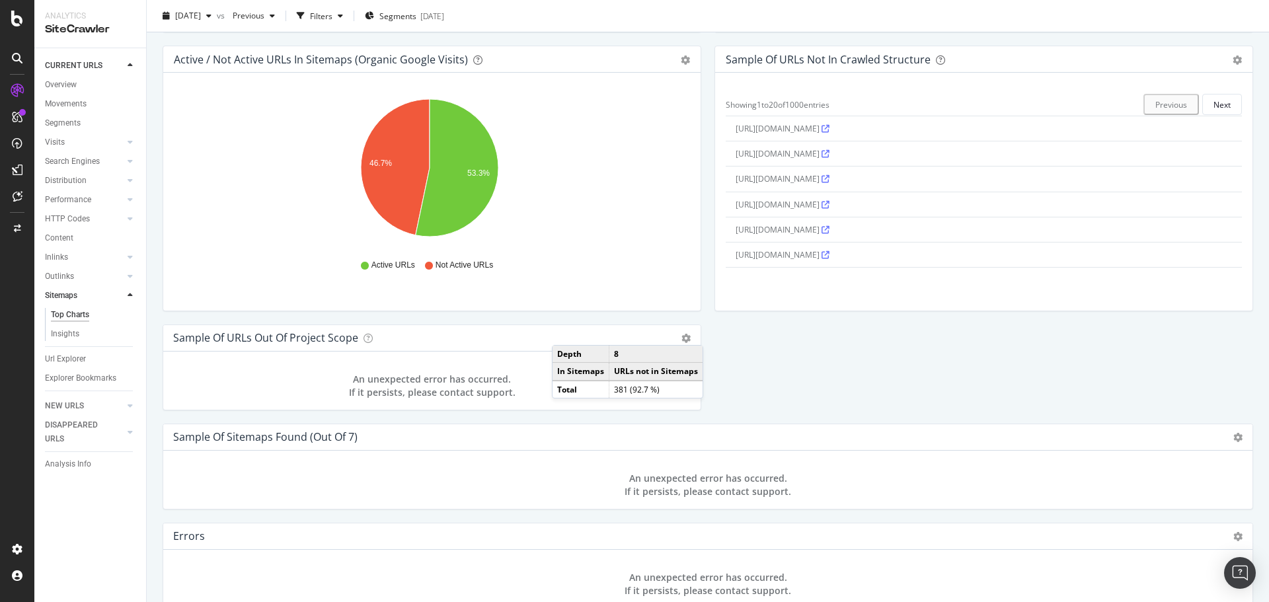
scroll to position [386, 0]
click at [830, 231] on icon at bounding box center [826, 231] width 8 height 8
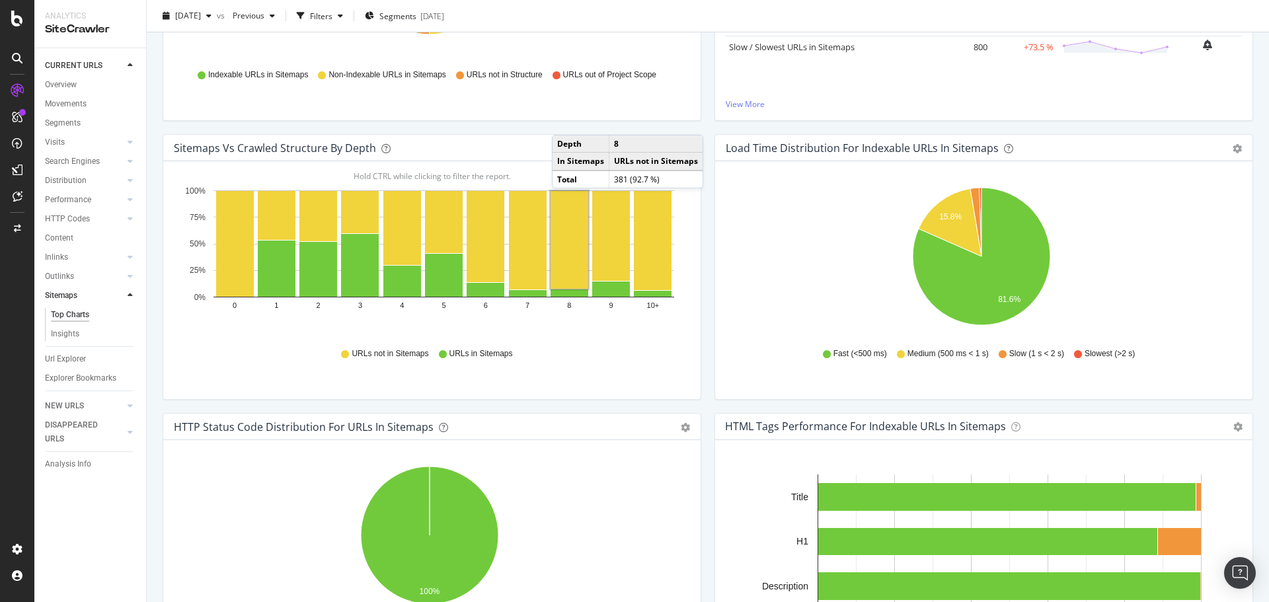
scroll to position [0, 0]
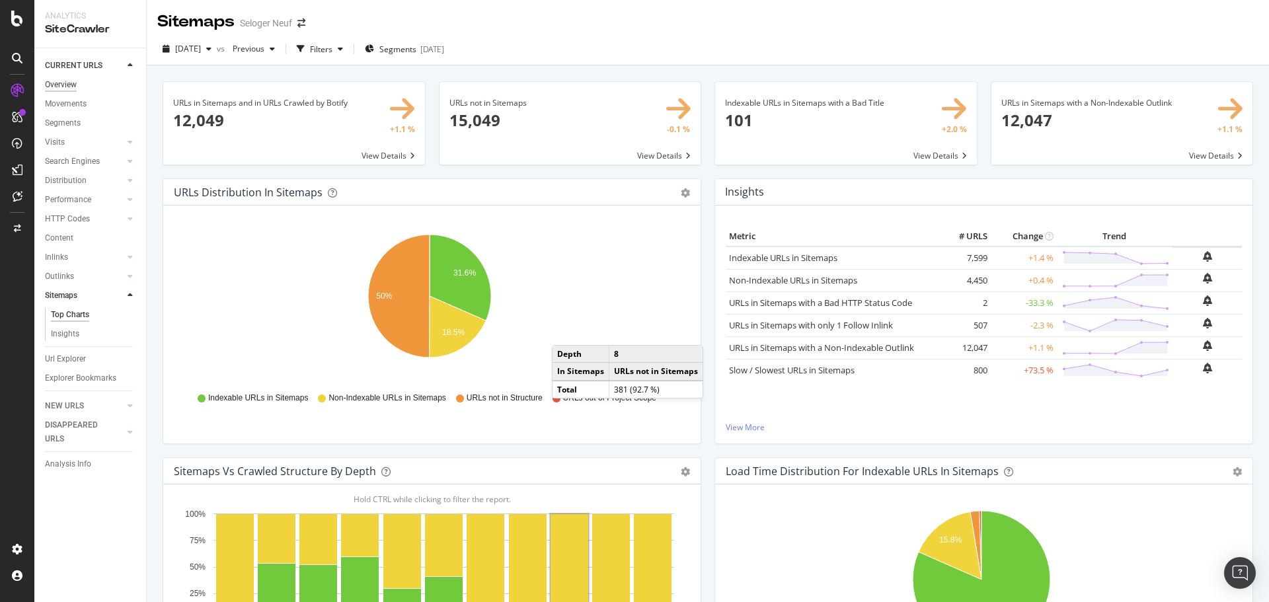
click at [63, 89] on div "Overview" at bounding box center [61, 85] width 32 height 14
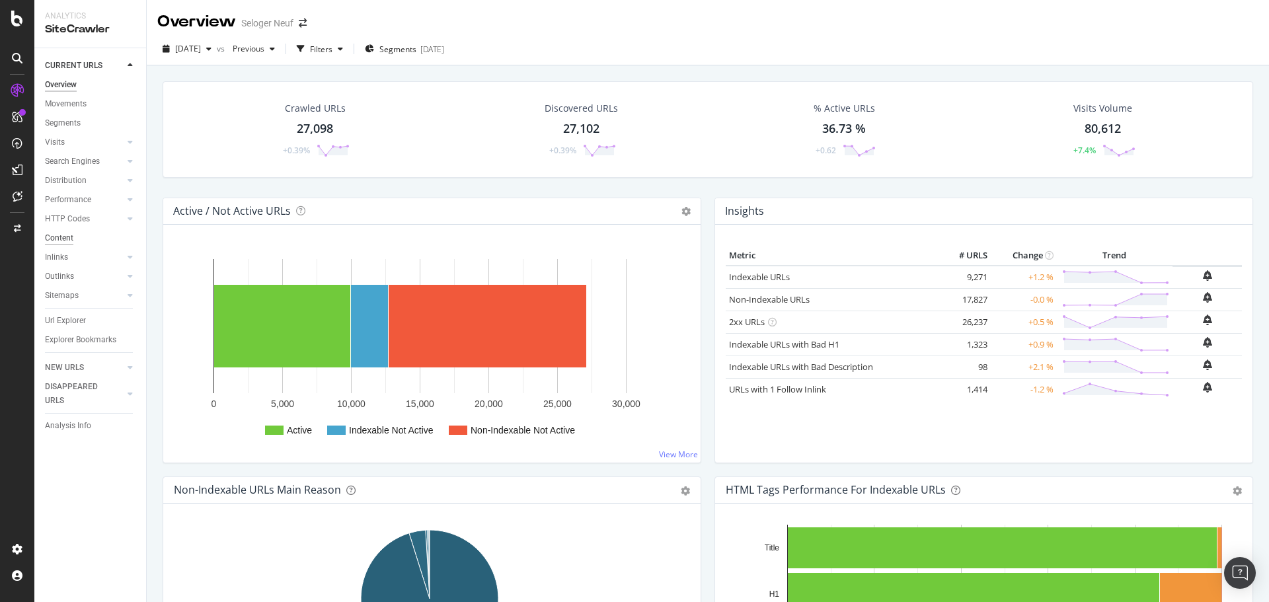
click at [67, 239] on div "Content" at bounding box center [59, 238] width 28 height 14
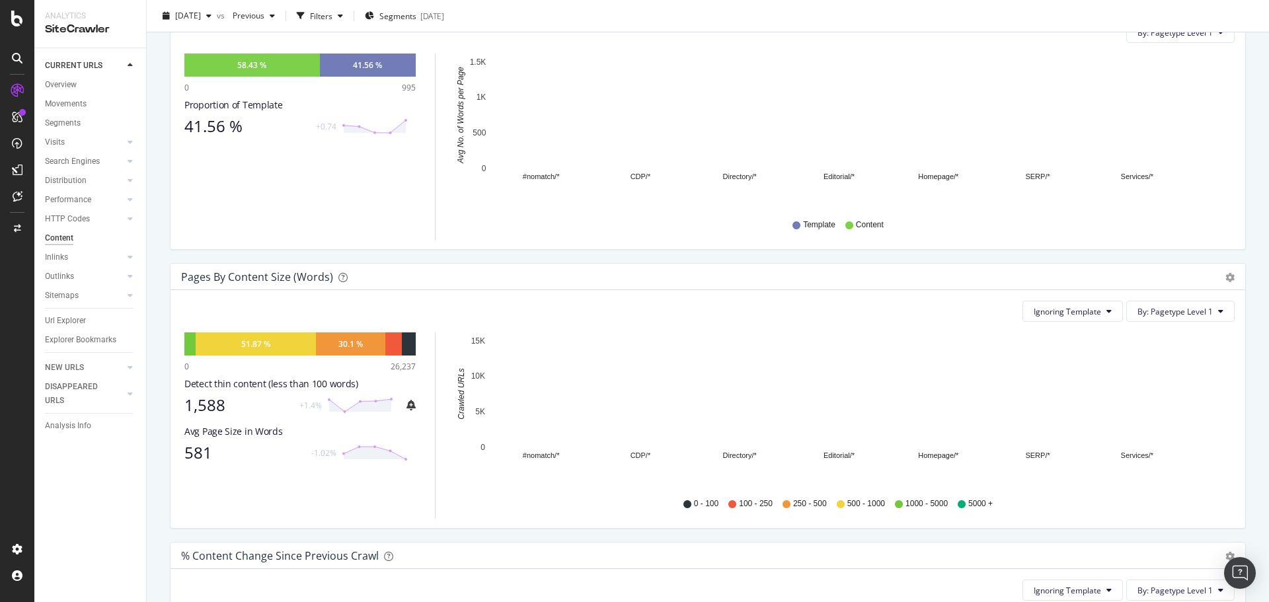
scroll to position [66, 0]
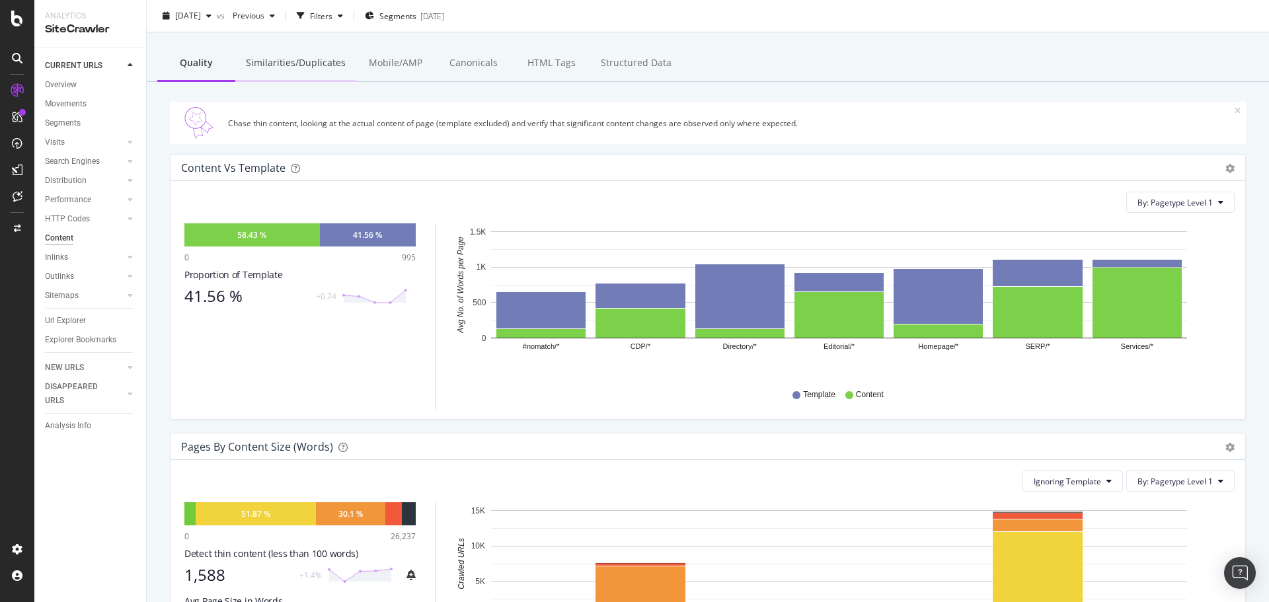
click at [302, 68] on div "Similarities/Duplicates" at bounding box center [295, 64] width 121 height 36
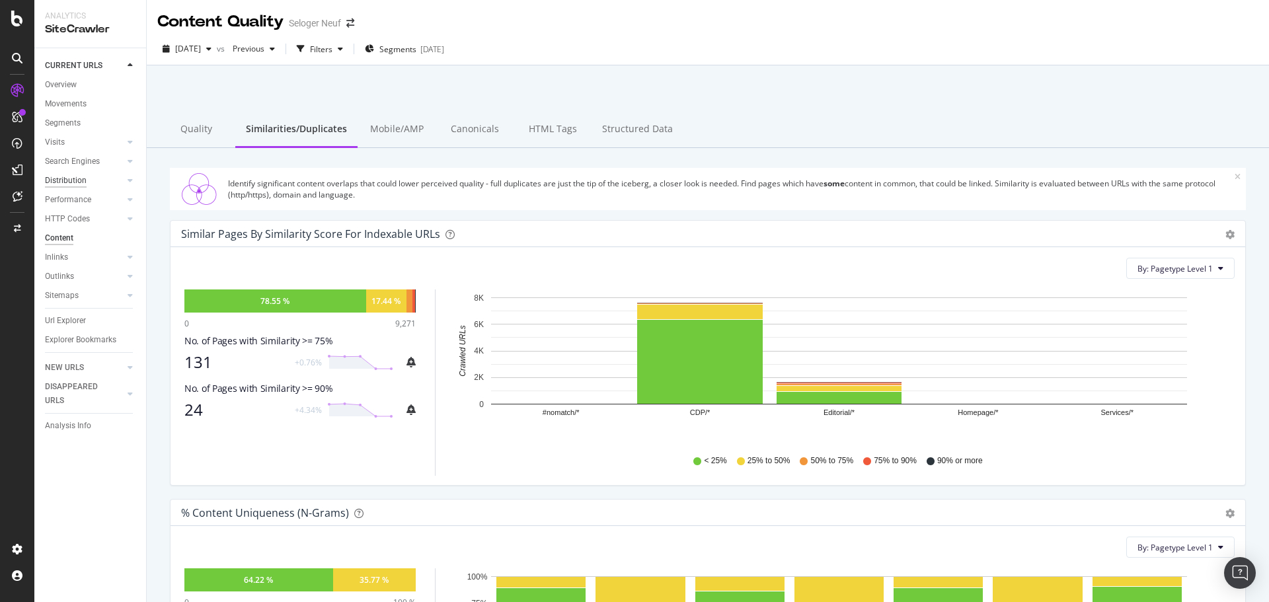
click at [79, 178] on div "Distribution" at bounding box center [66, 181] width 42 height 14
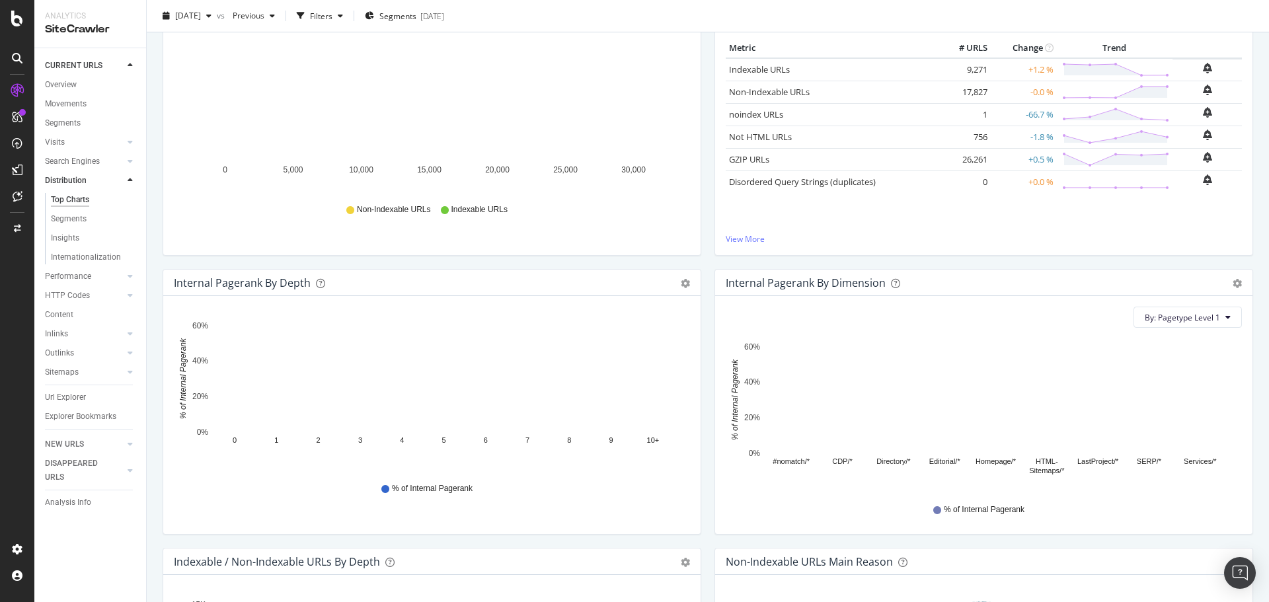
scroll to position [397, 0]
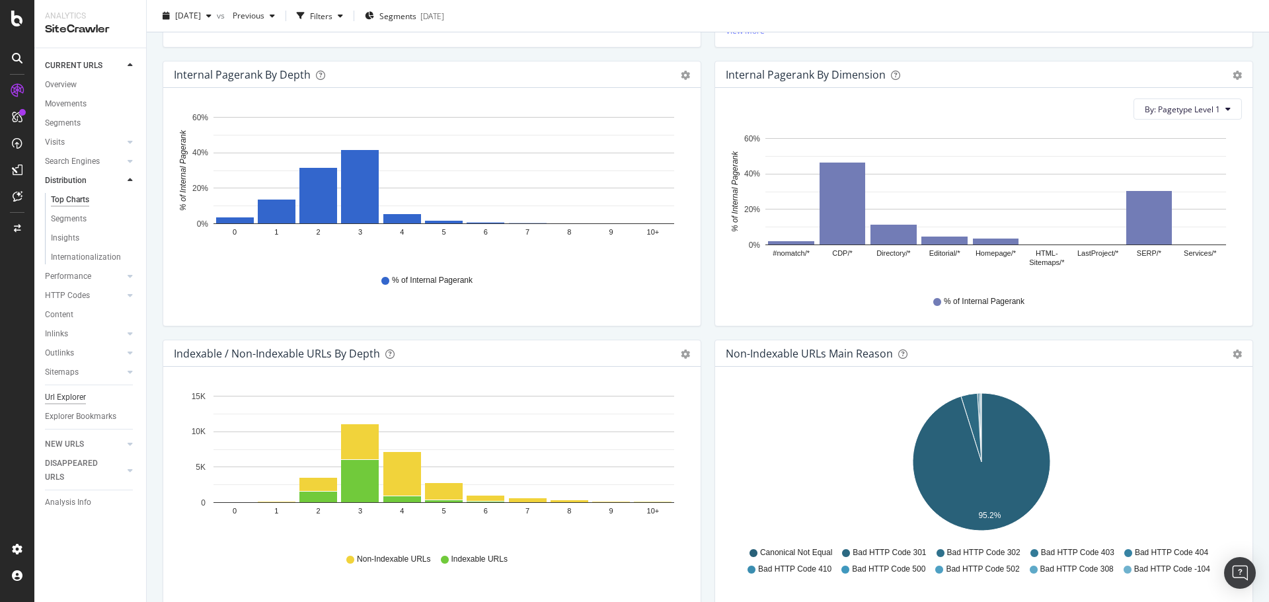
click at [75, 395] on div "Url Explorer" at bounding box center [65, 398] width 41 height 14
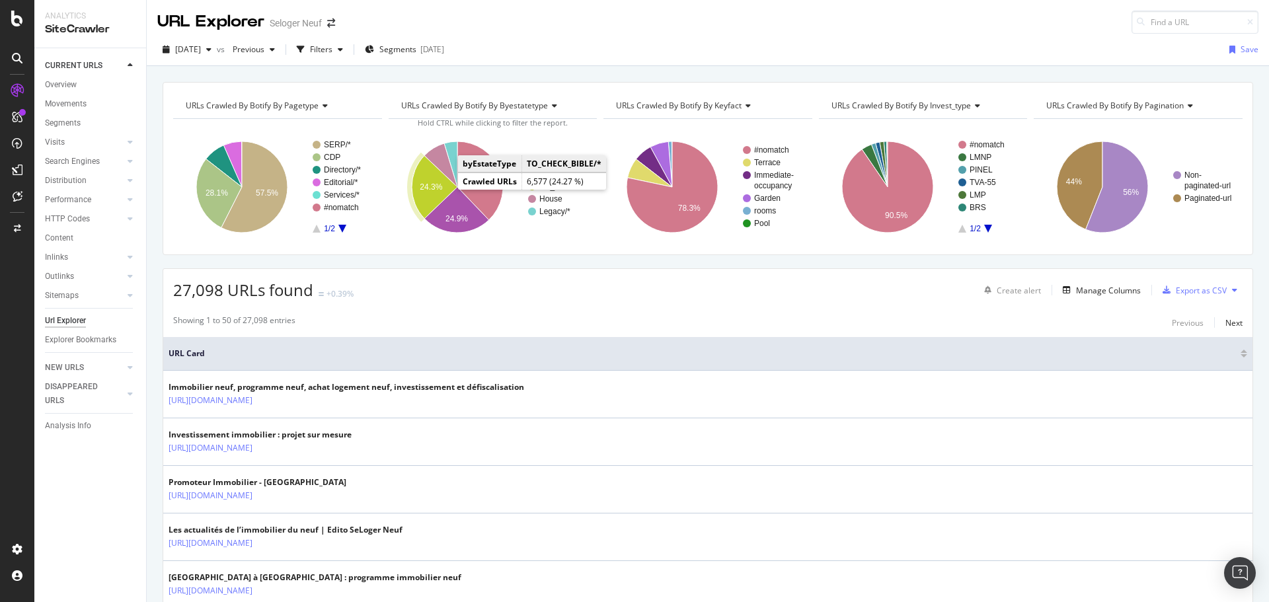
click at [438, 182] on icon "A chart." at bounding box center [435, 187] width 46 height 63
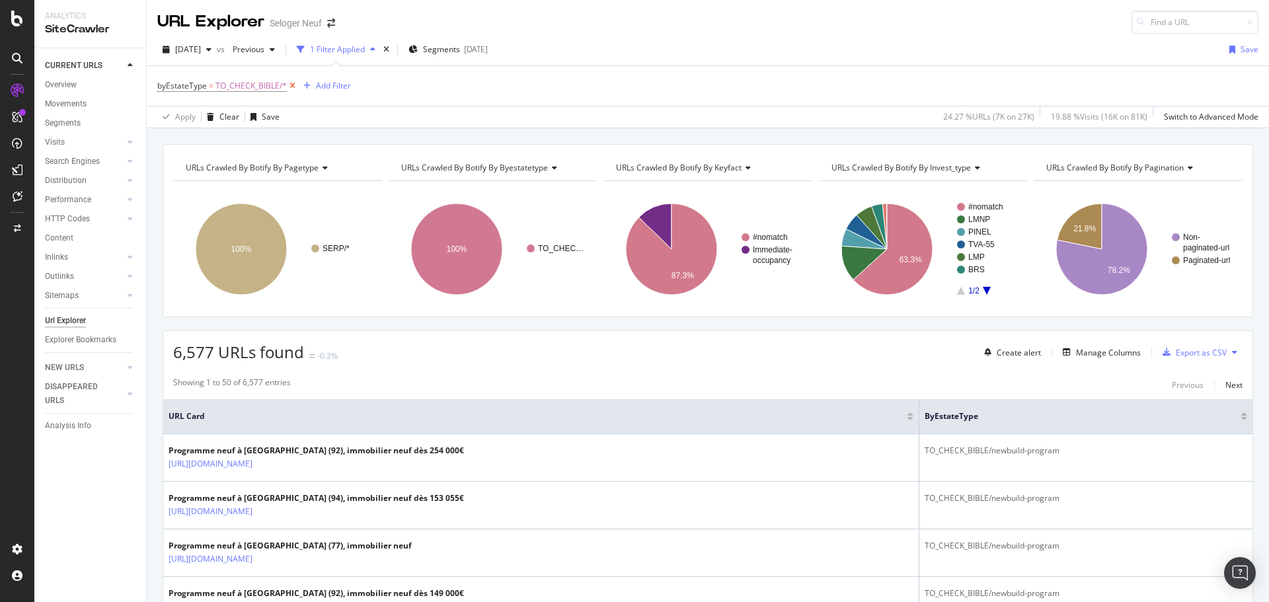
click at [292, 85] on icon at bounding box center [292, 85] width 11 height 13
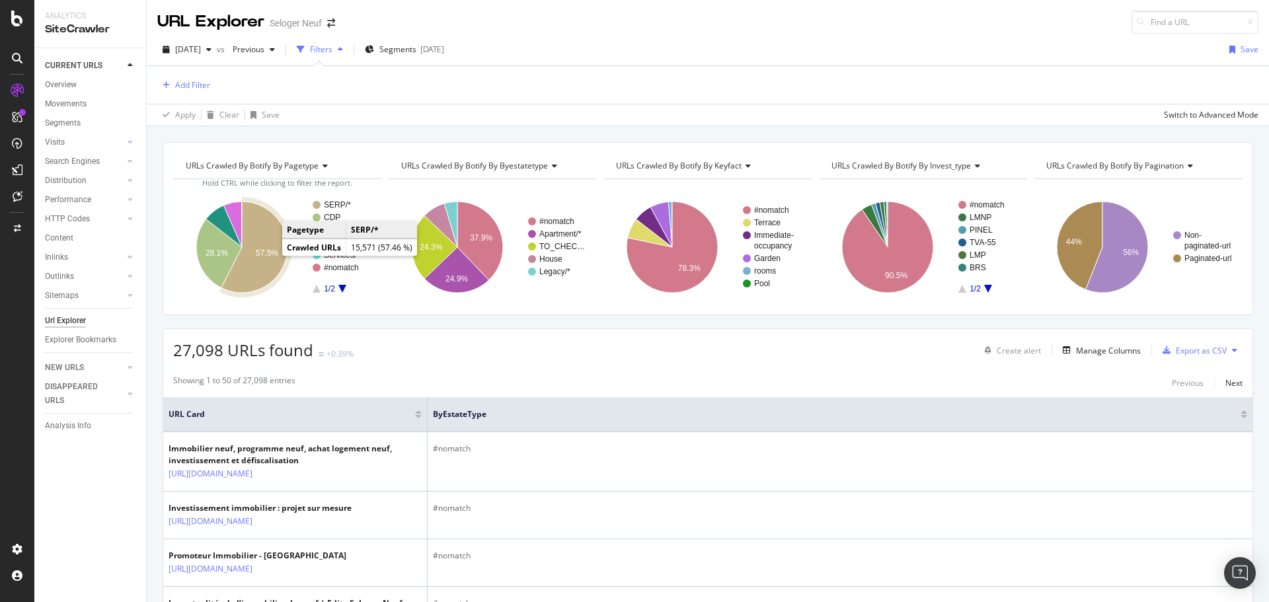
click at [268, 255] on text "57.5%" at bounding box center [267, 253] width 22 height 9
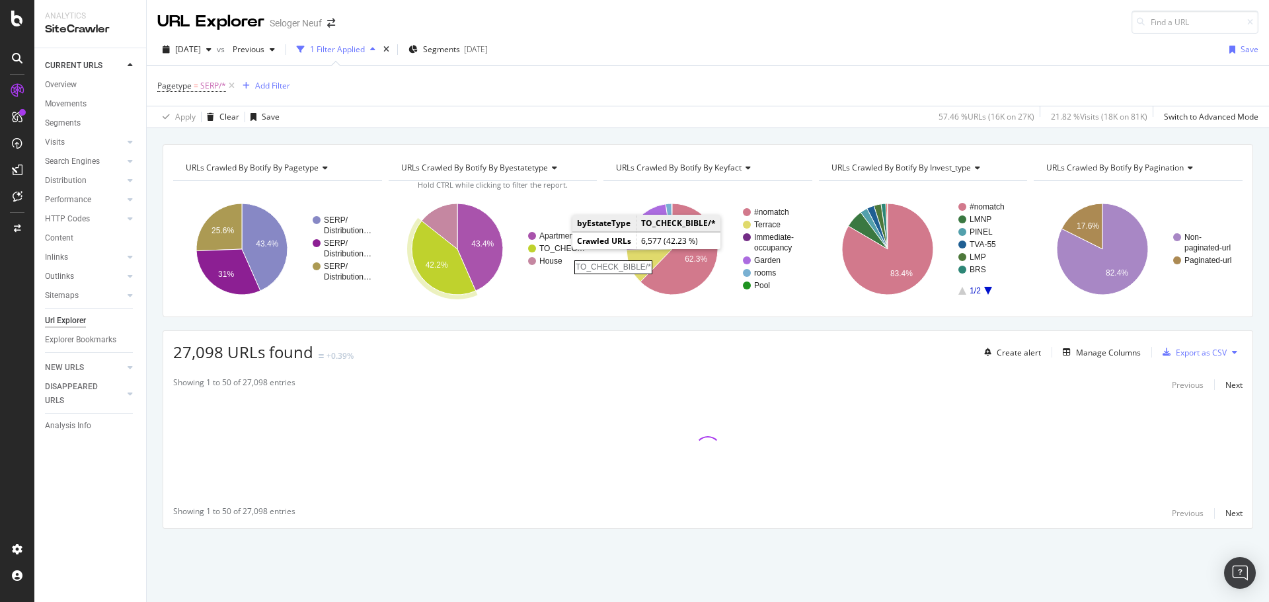
click at [560, 246] on rect "A chart." at bounding box center [563, 249] width 48 height 8
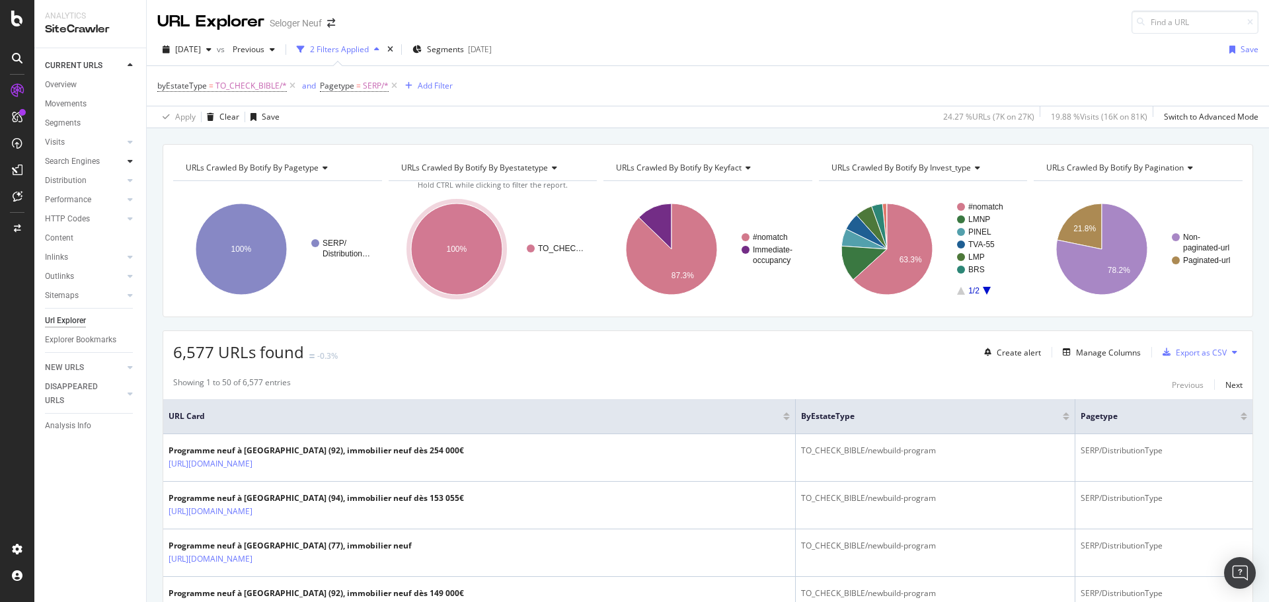
click at [127, 161] on div at bounding box center [130, 161] width 13 height 13
click at [83, 261] on div "Orphans Explorer" at bounding box center [81, 258] width 61 height 14
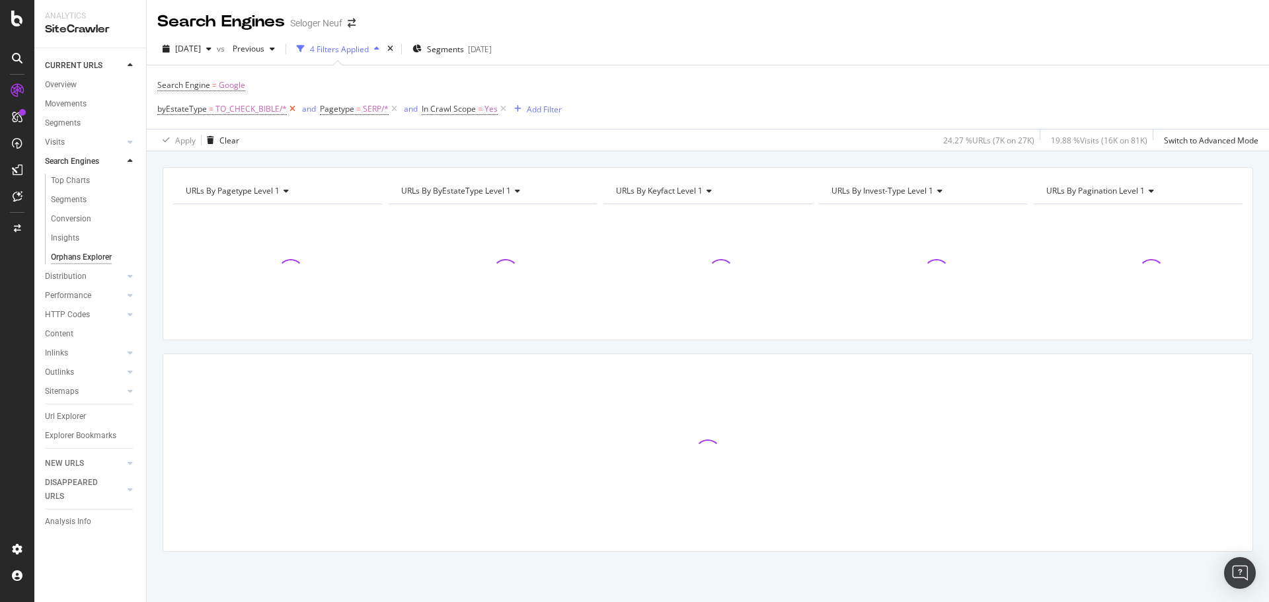
click at [290, 108] on icon at bounding box center [292, 108] width 11 height 13
click at [343, 106] on icon at bounding box center [340, 108] width 11 height 13
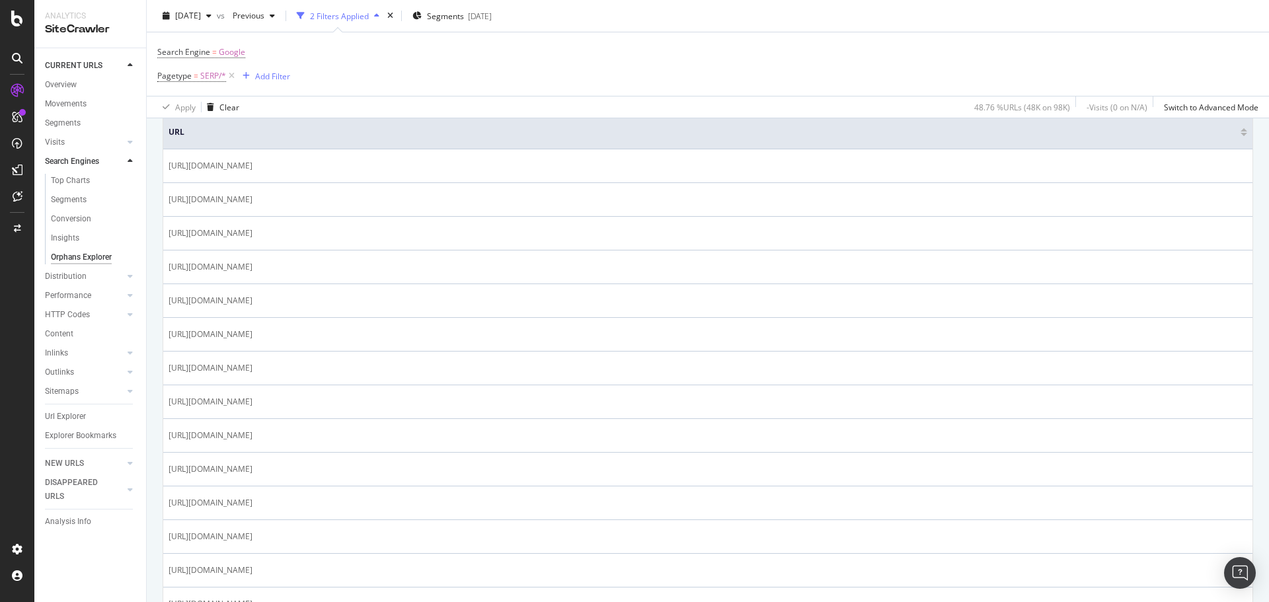
scroll to position [463, 0]
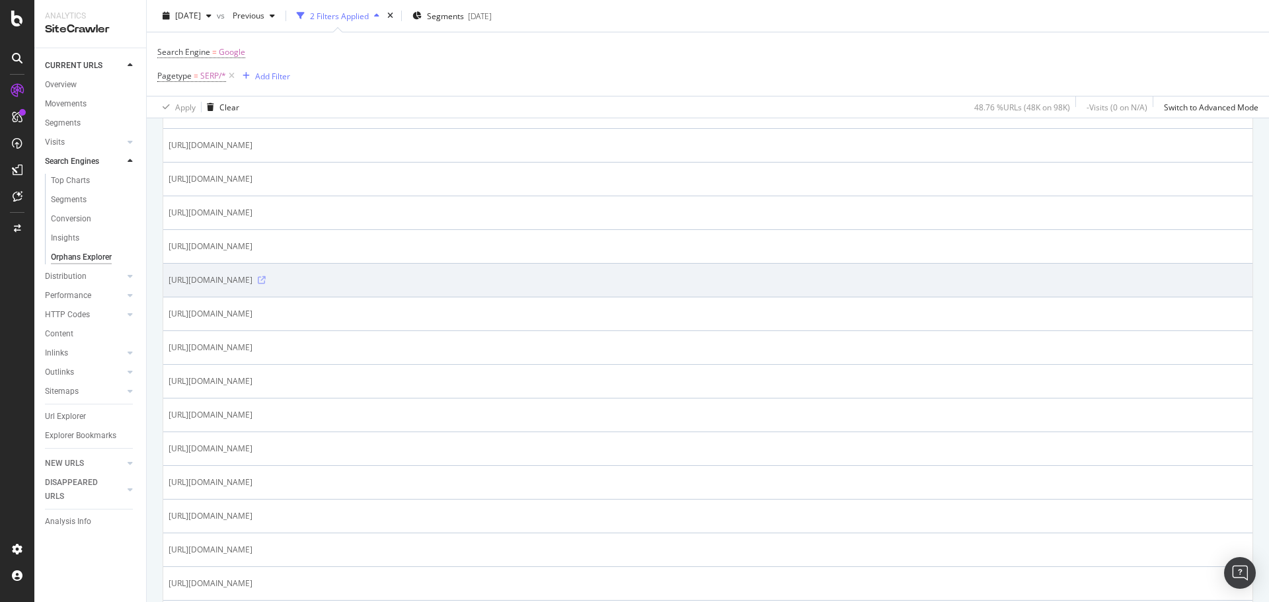
click at [266, 284] on icon at bounding box center [262, 280] width 8 height 8
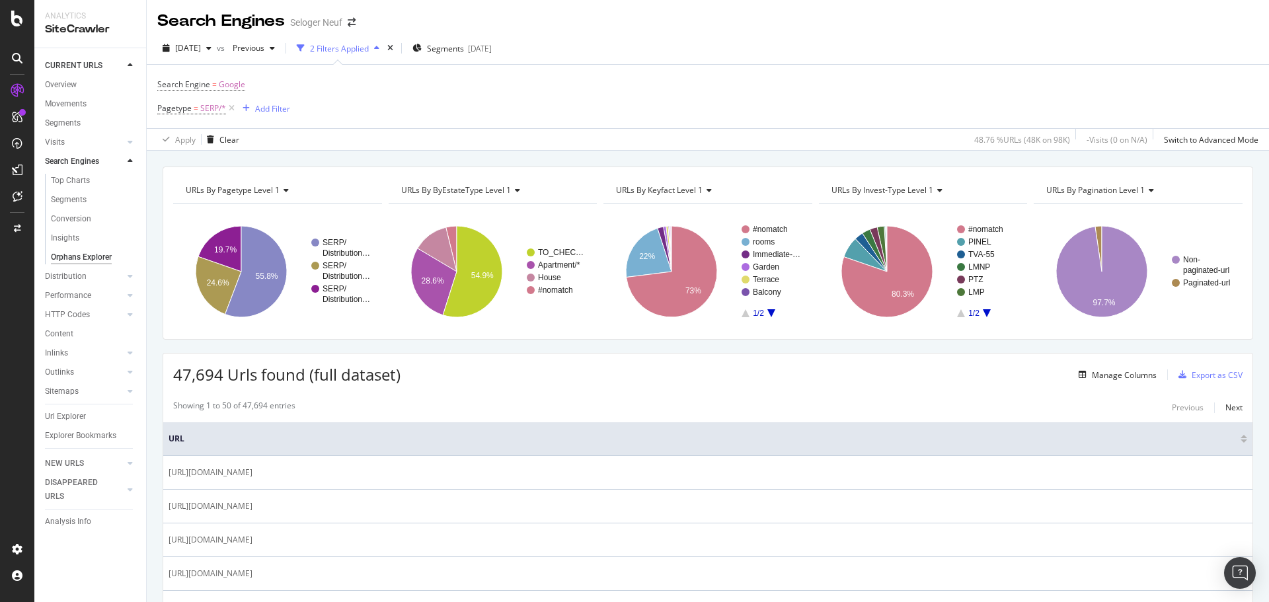
scroll to position [0, 0]
click at [1126, 189] on span "URLs By Pagination Level 1" at bounding box center [1096, 190] width 99 height 11
type input "http"
click at [1121, 207] on span "HTTP Code Distribution on Crawl" at bounding box center [1108, 209] width 120 height 13
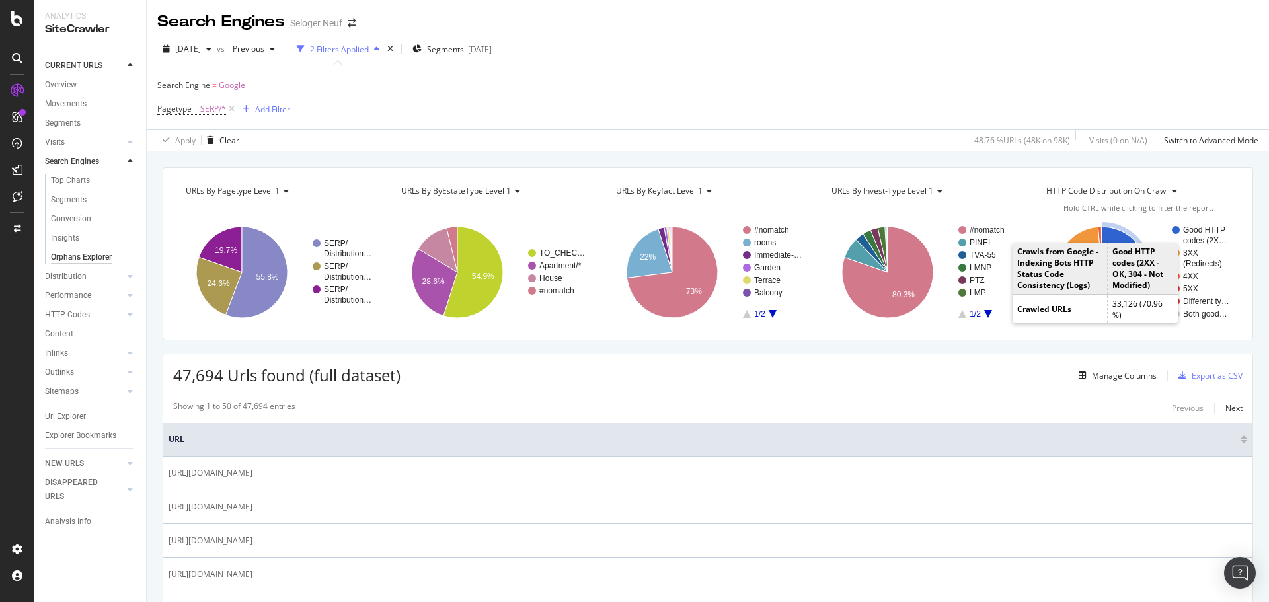
click at [1101, 233] on icon "A chart." at bounding box center [1103, 272] width 90 height 91
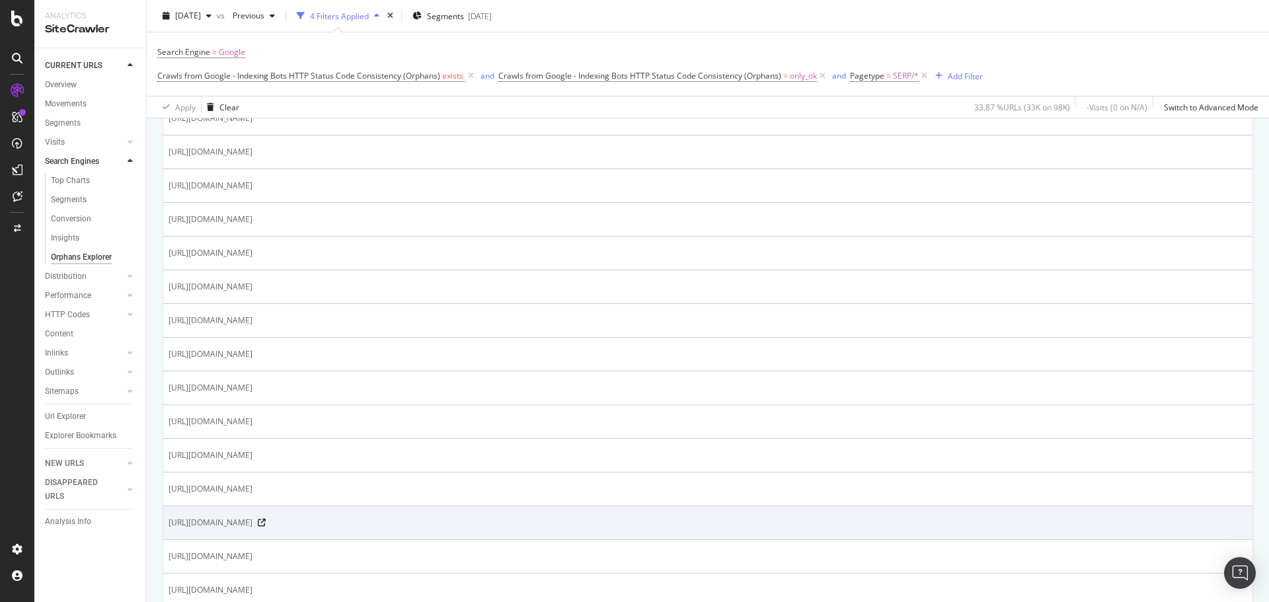
scroll to position [1190, 0]
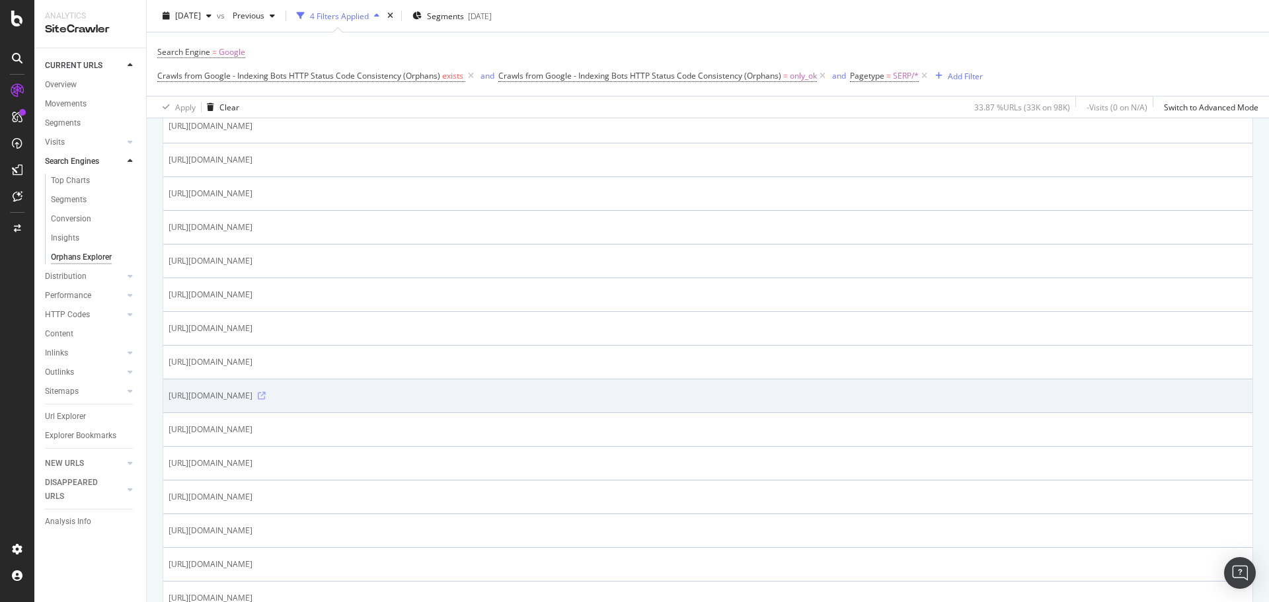
click at [266, 400] on icon at bounding box center [262, 396] width 8 height 8
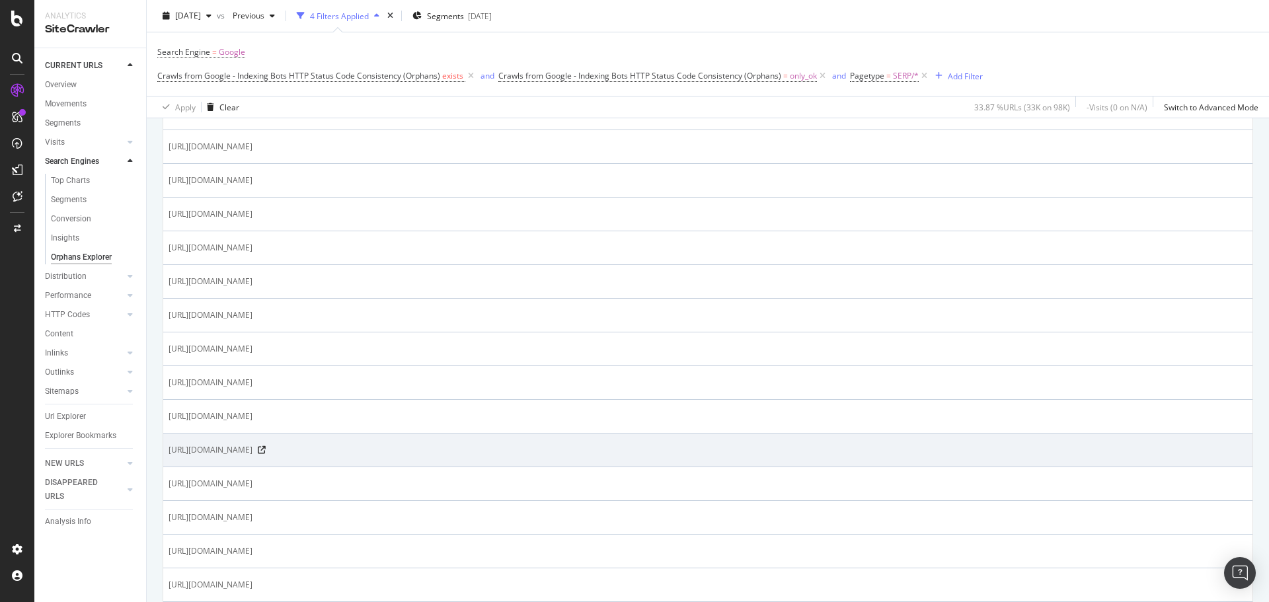
scroll to position [66, 0]
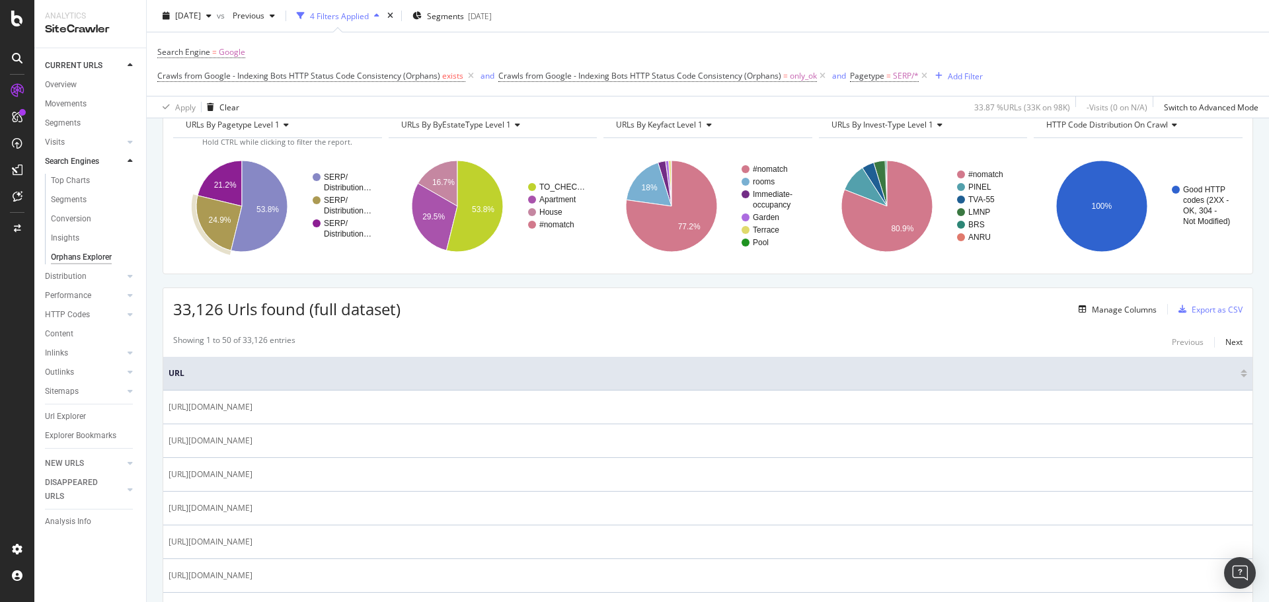
click at [887, 124] on span "URLs By Invest-type Level 1" at bounding box center [883, 124] width 102 height 11
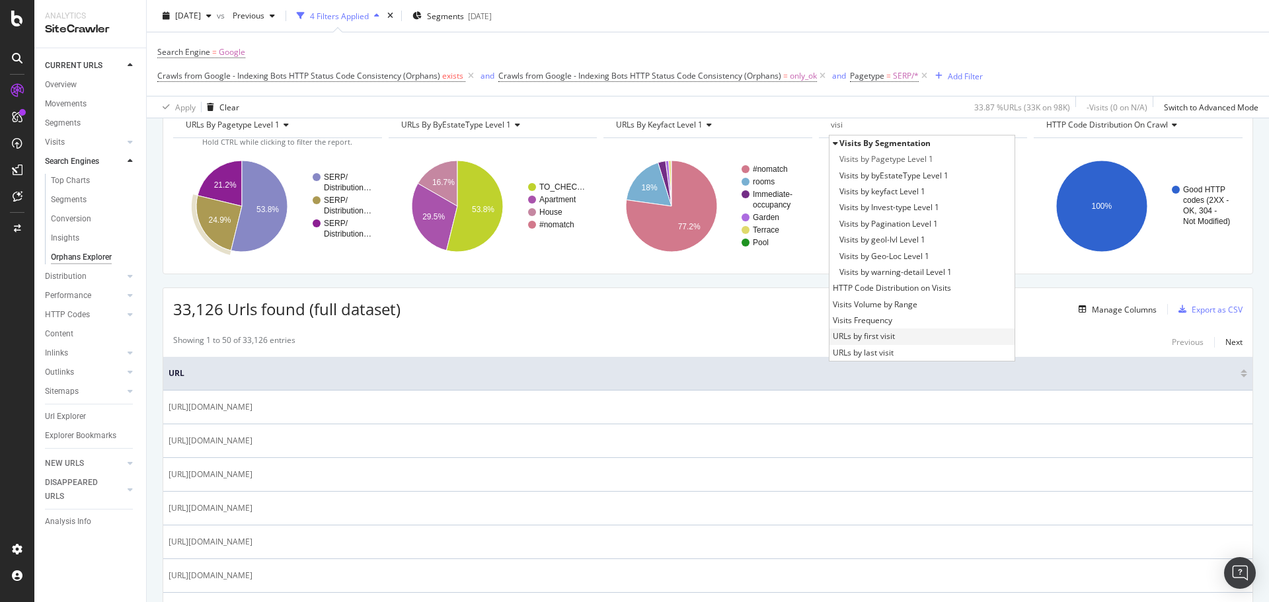
type input "visi"
click at [923, 335] on div "URLs by first visit" at bounding box center [923, 337] width 186 height 16
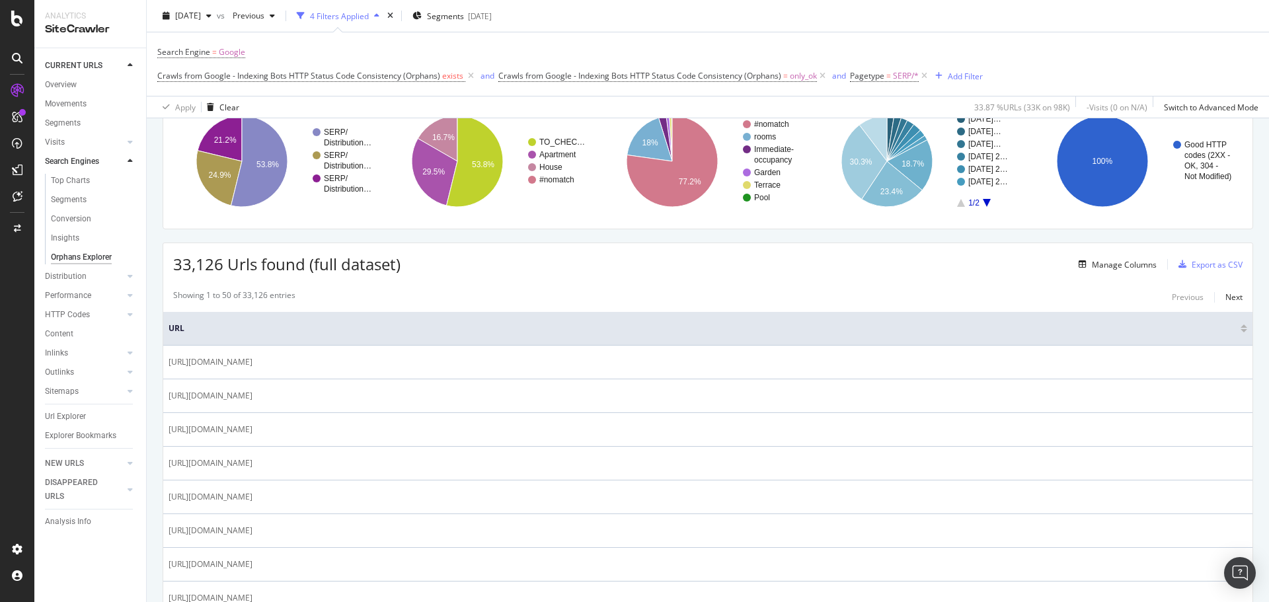
scroll to position [198, 0]
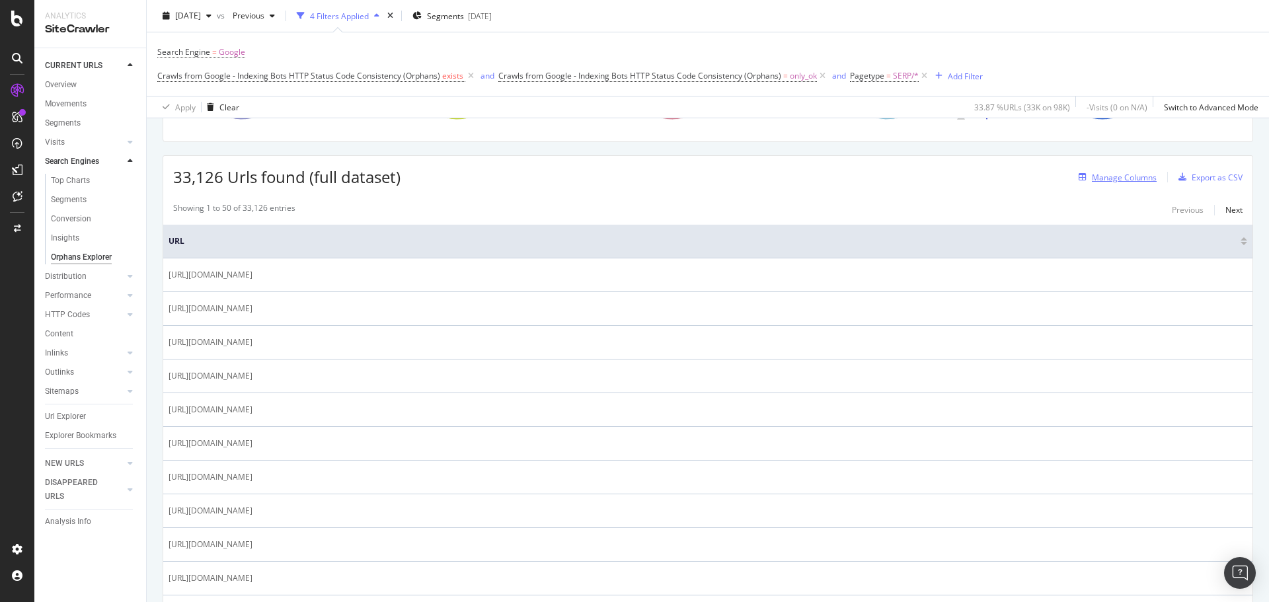
click at [1117, 173] on div "Manage Columns" at bounding box center [1124, 177] width 65 height 11
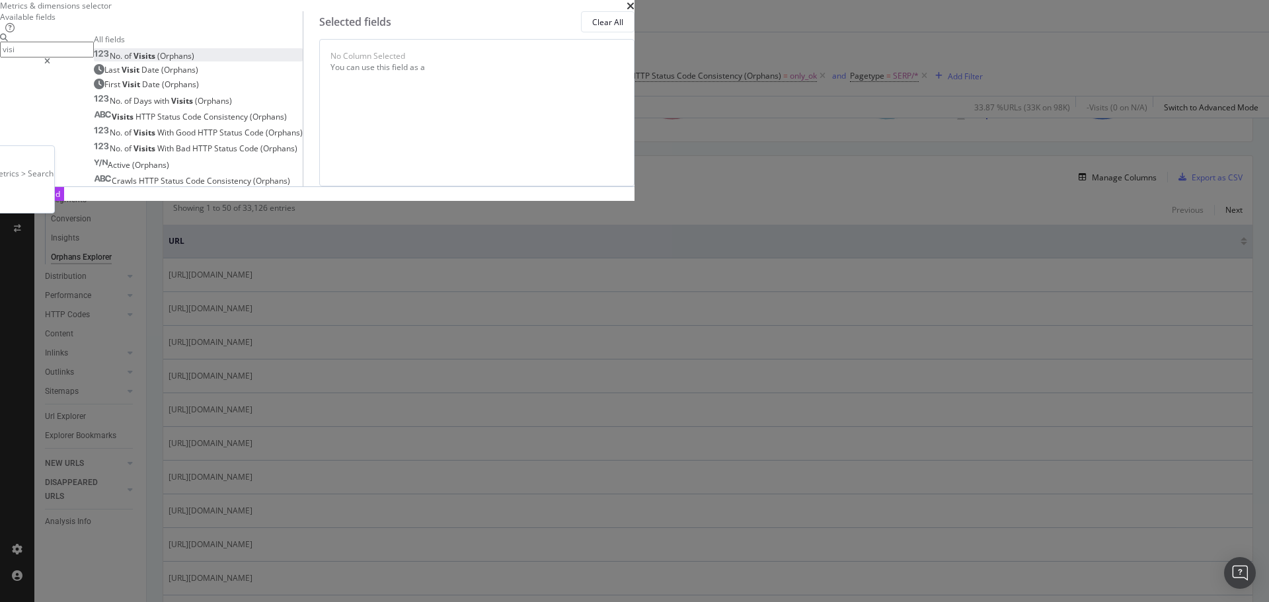
type input "visi"
click at [194, 61] on div "No. of Visits (Orphans)" at bounding box center [144, 55] width 100 height 11
click at [60, 200] on div "Build" at bounding box center [51, 193] width 19 height 11
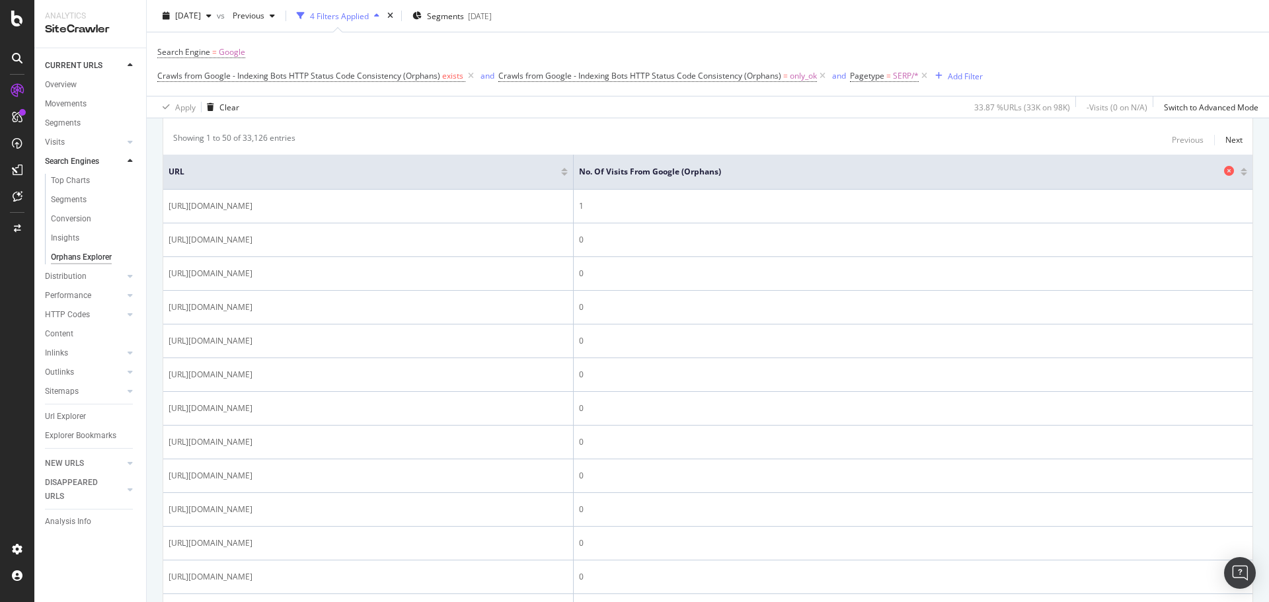
scroll to position [198, 0]
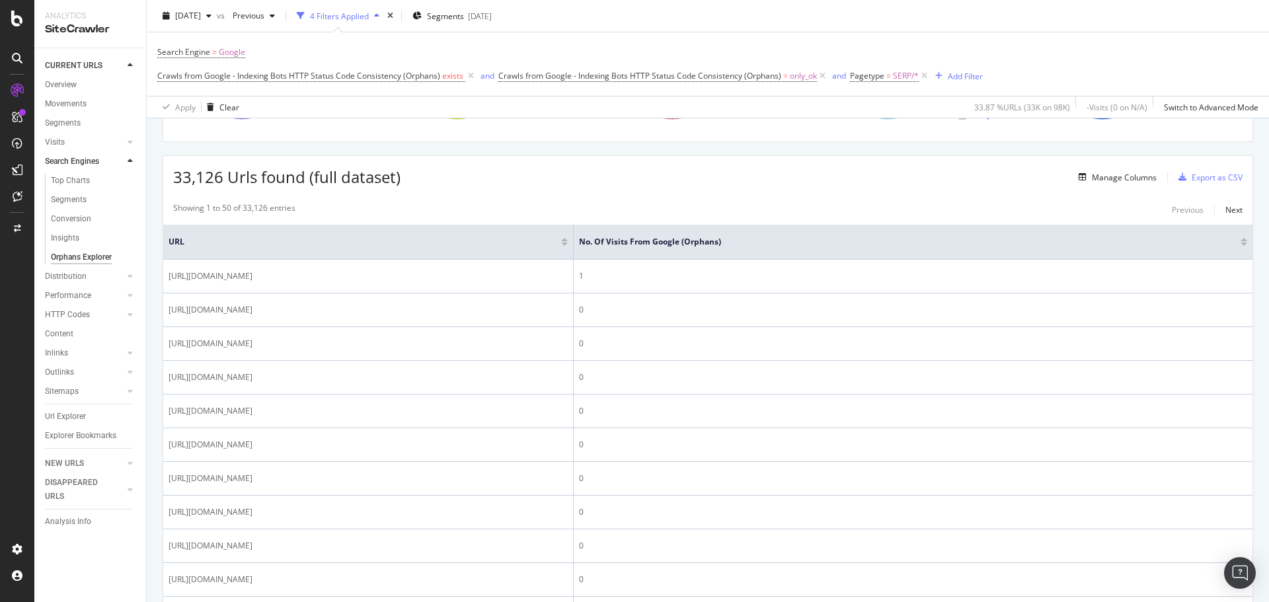
click at [1234, 246] on div "No. of Visits from Google (Orphans)" at bounding box center [913, 241] width 668 height 13
click at [1241, 243] on div at bounding box center [1244, 244] width 7 height 3
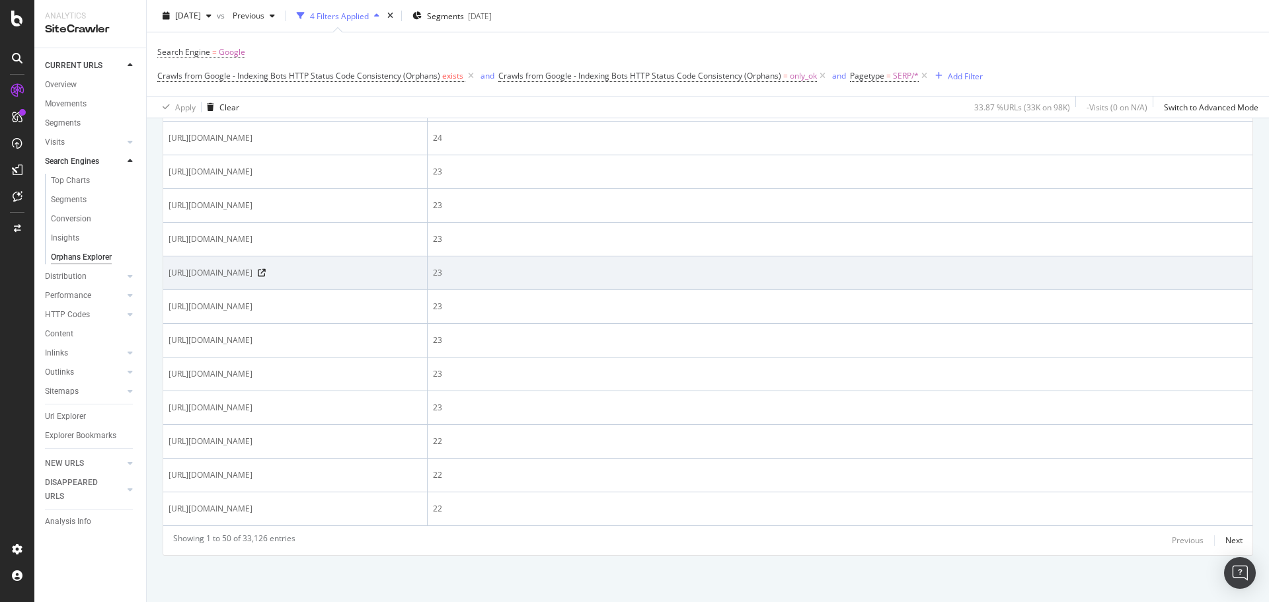
scroll to position [2345, 0]
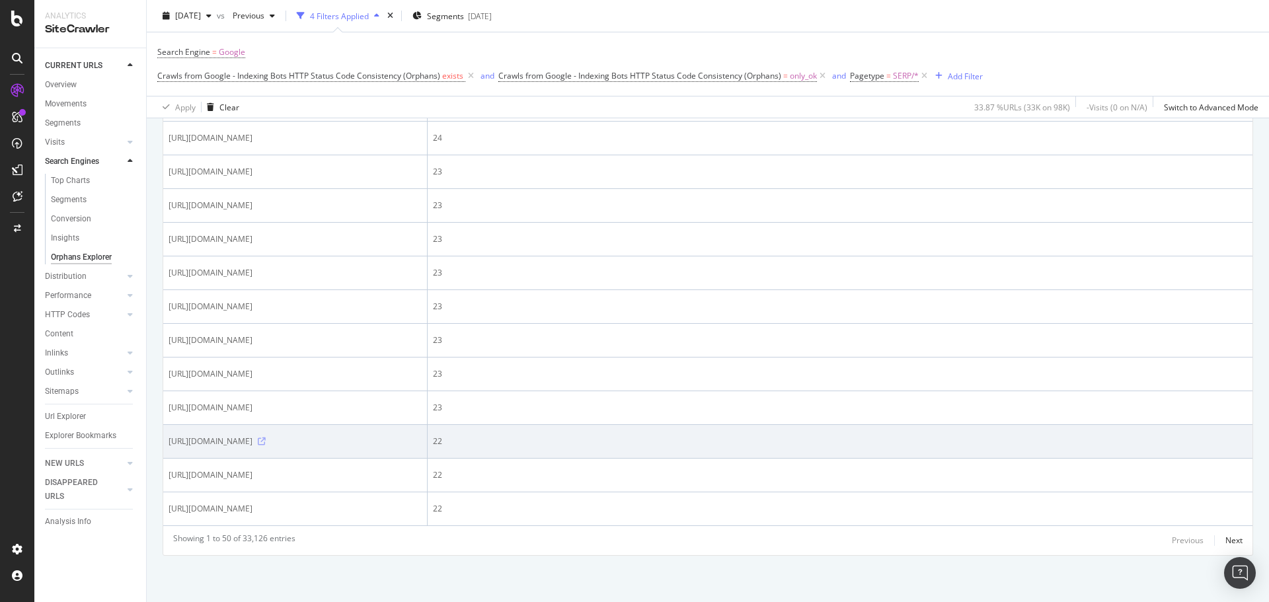
click at [266, 438] on icon at bounding box center [262, 442] width 8 height 8
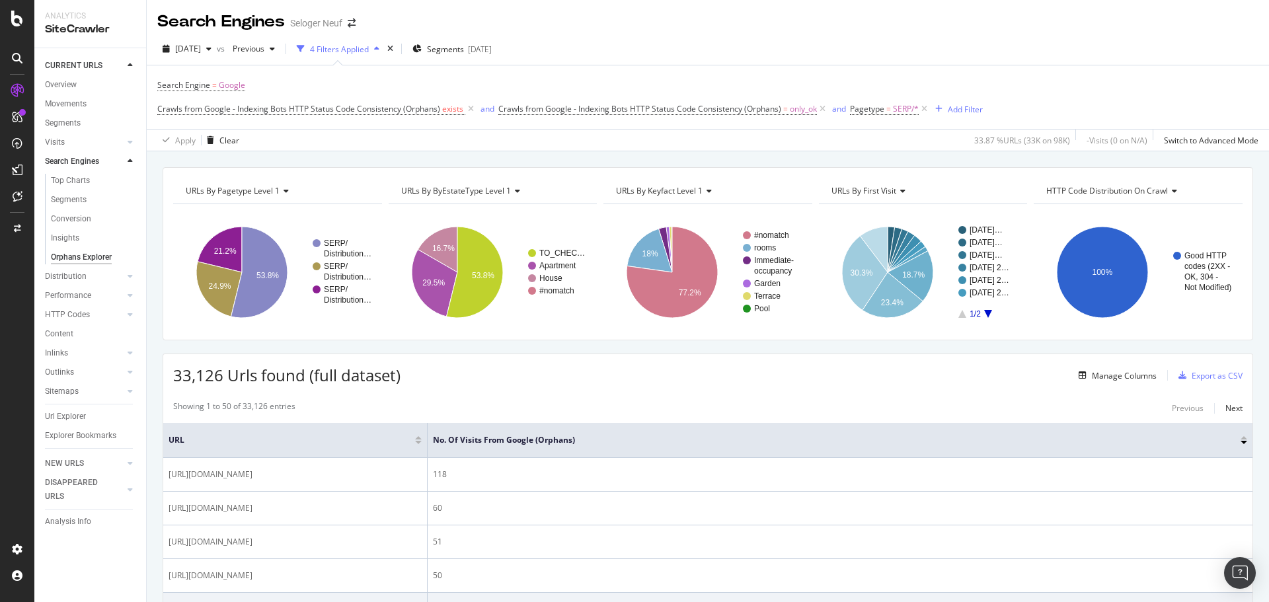
scroll to position [397, 0]
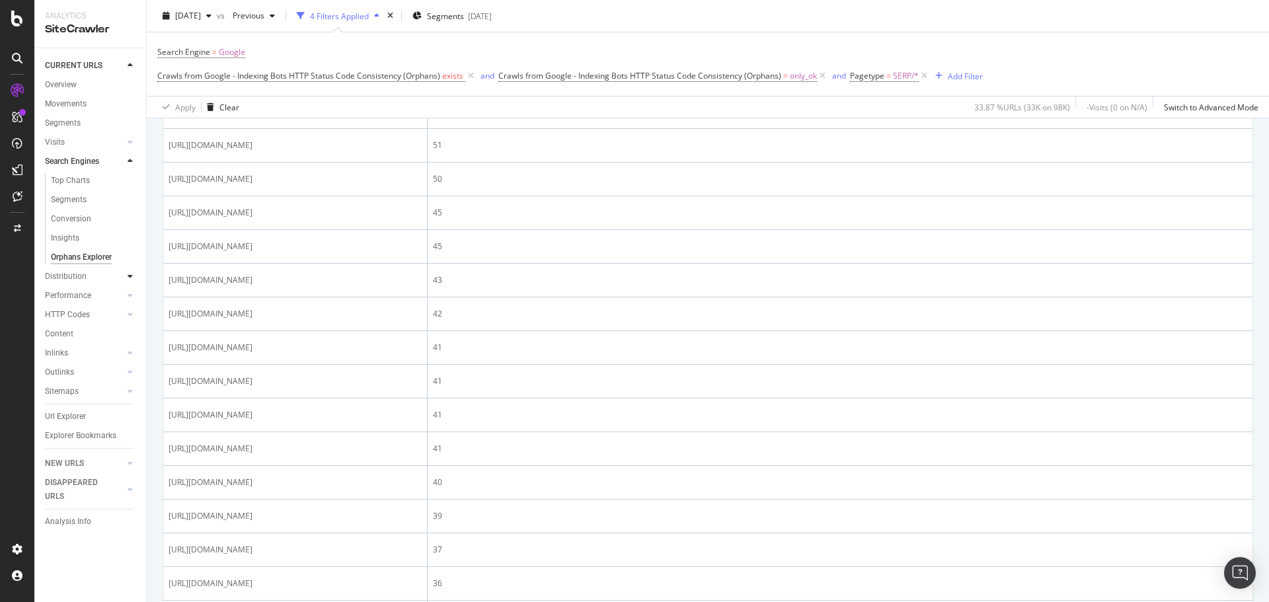
click at [128, 275] on icon at bounding box center [130, 276] width 5 height 8
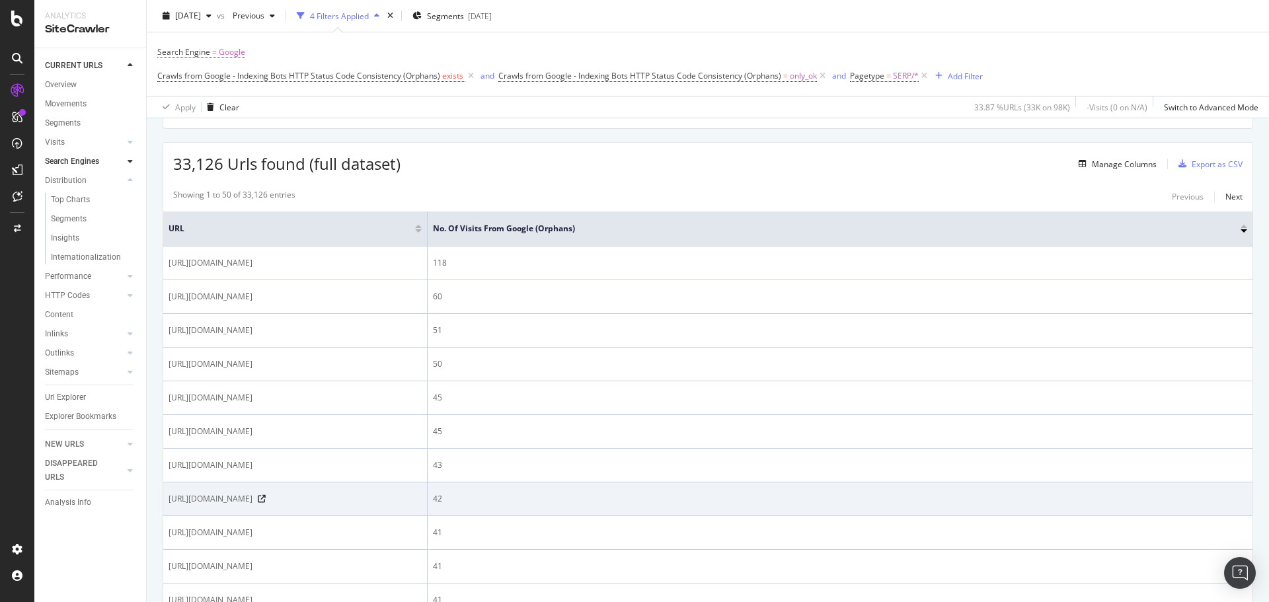
scroll to position [0, 0]
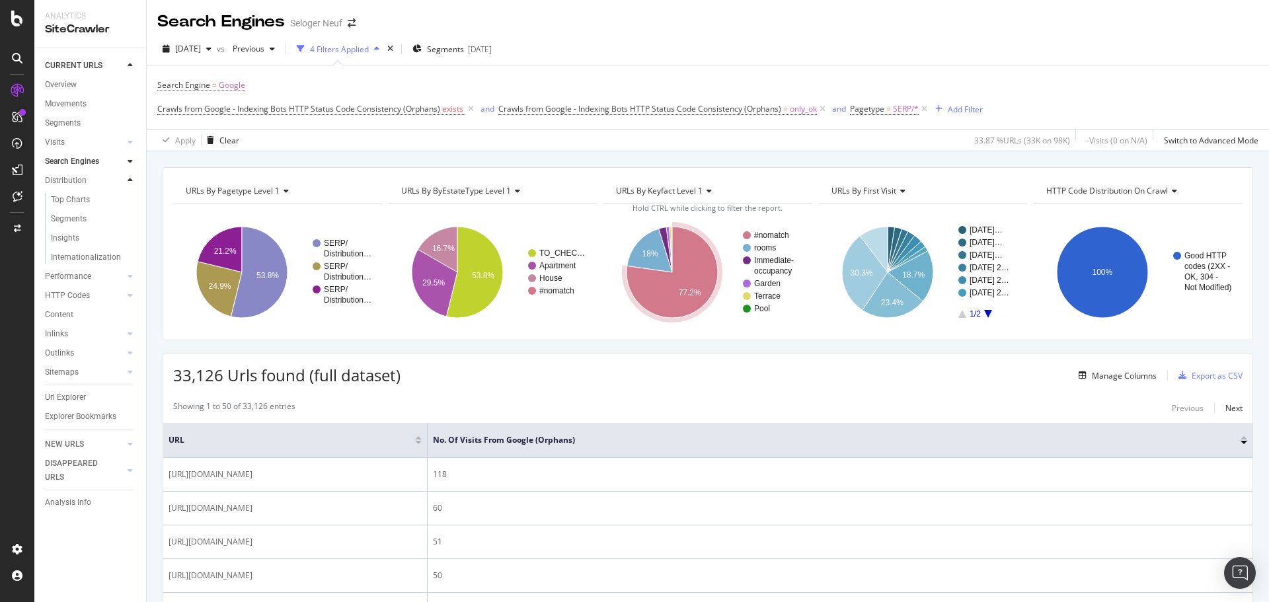
click at [129, 178] on icon at bounding box center [130, 181] width 5 height 8
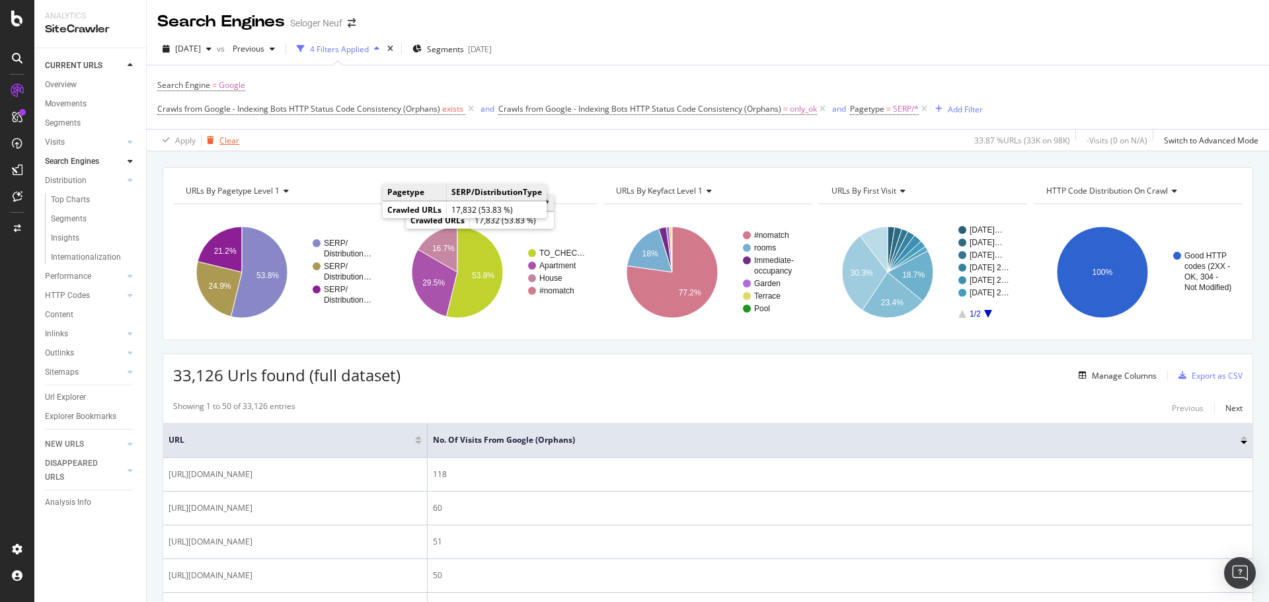
click at [238, 140] on div "Clear" at bounding box center [229, 140] width 20 height 11
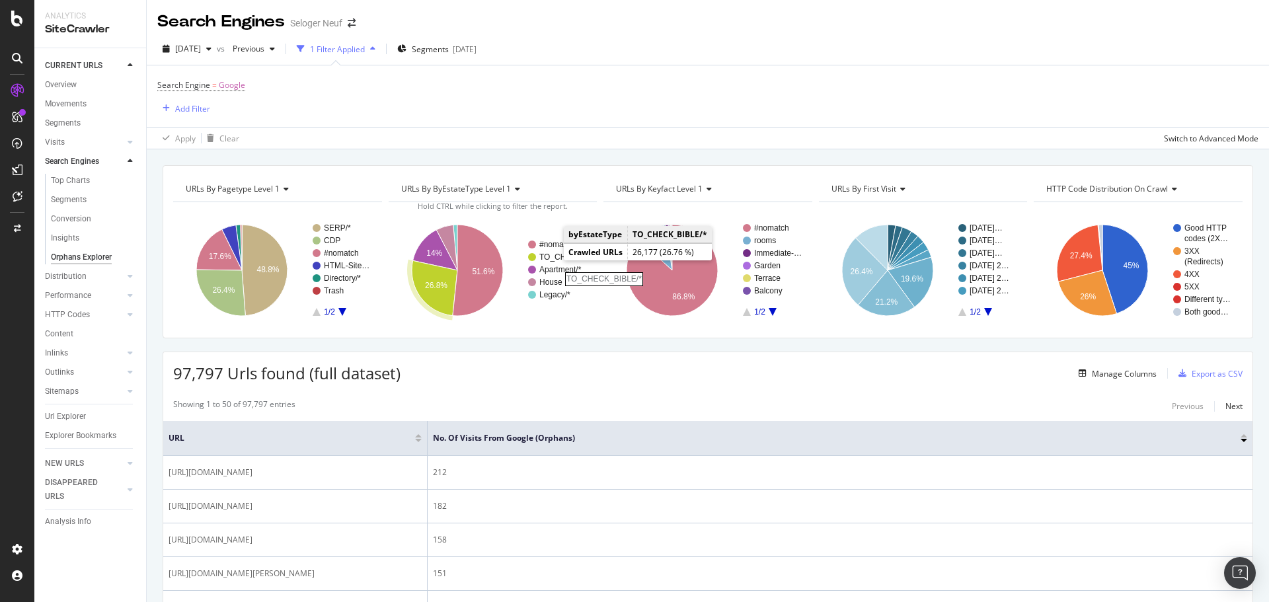
click at [551, 258] on rect "A chart." at bounding box center [563, 257] width 48 height 8
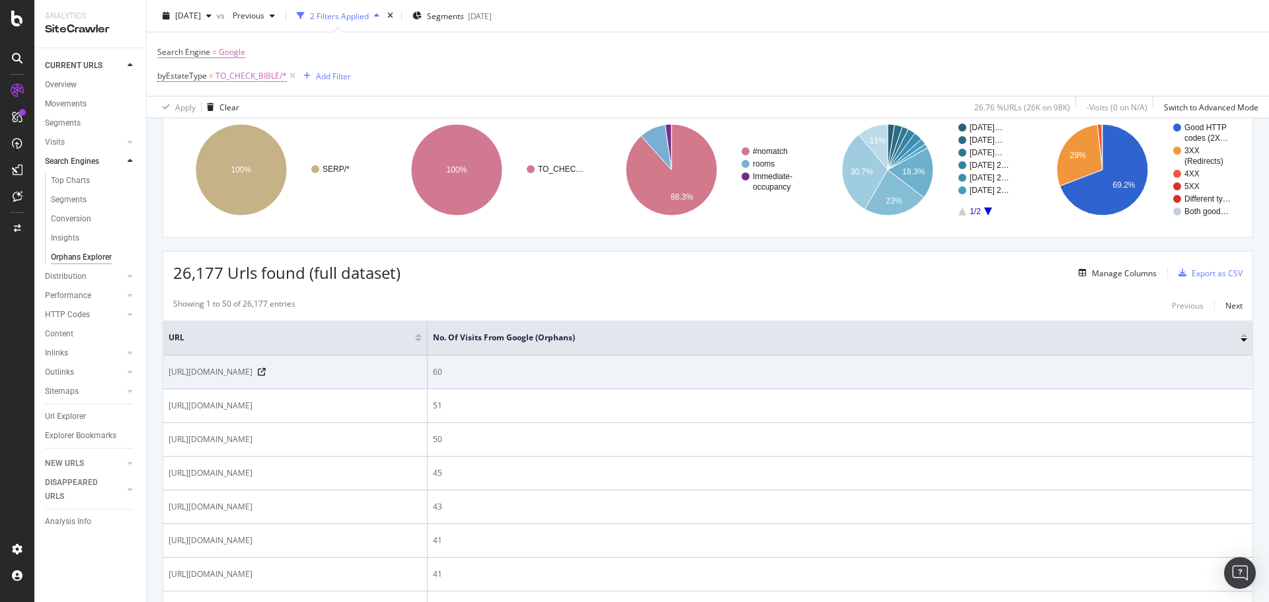
scroll to position [397, 0]
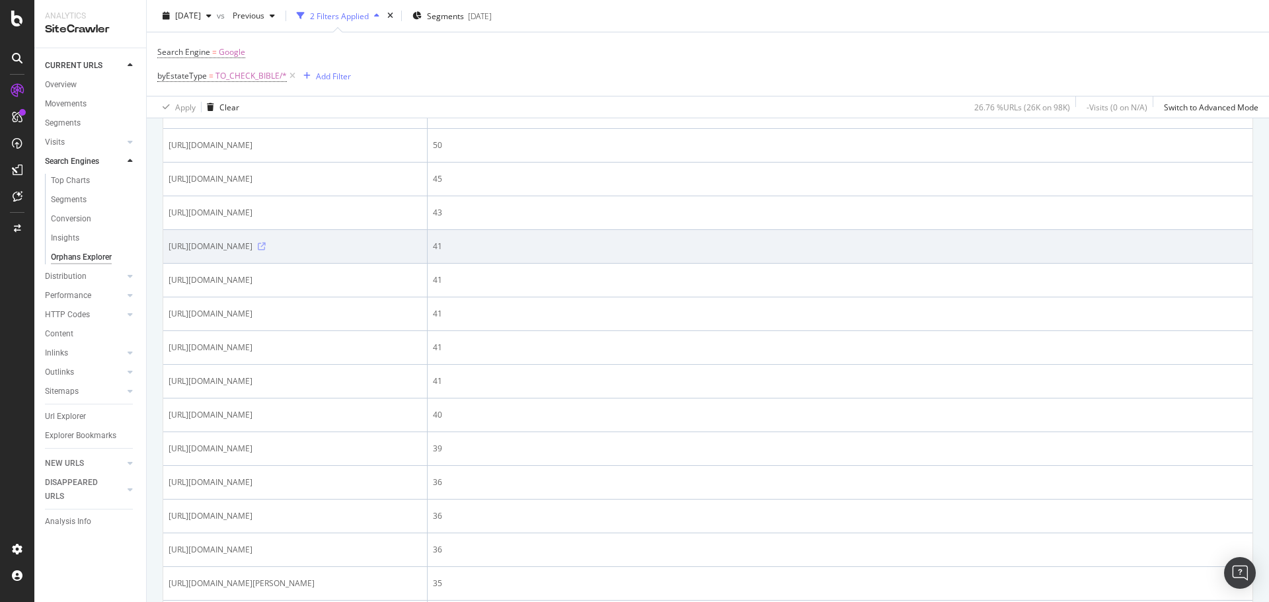
click at [266, 251] on icon at bounding box center [262, 247] width 8 height 8
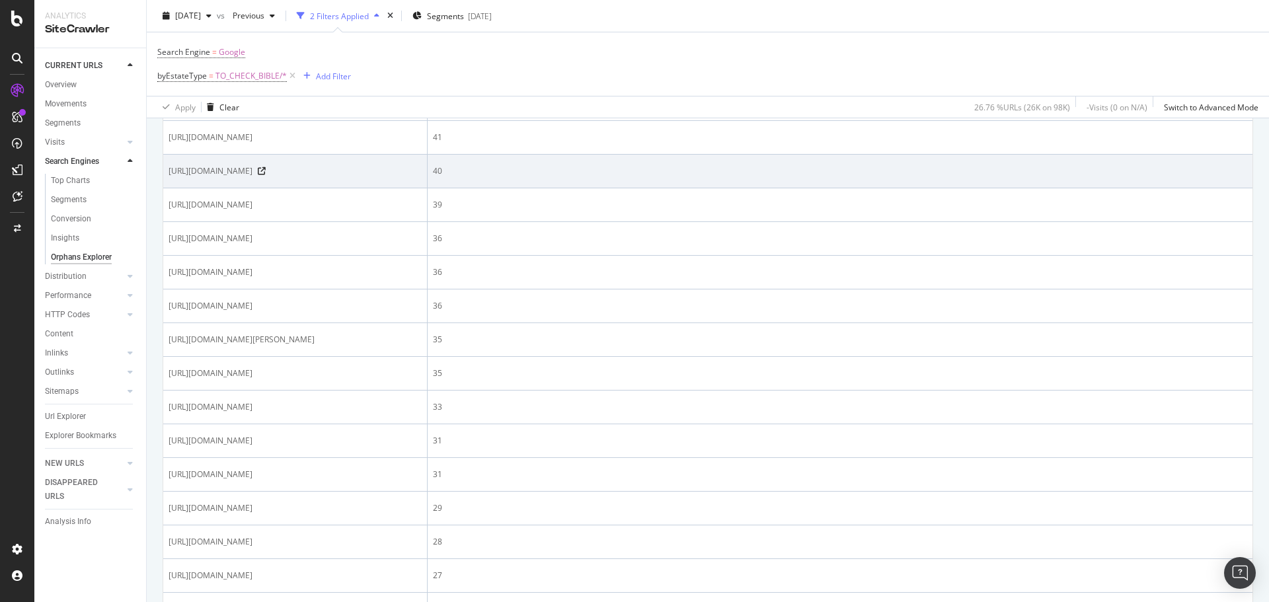
scroll to position [926, 0]
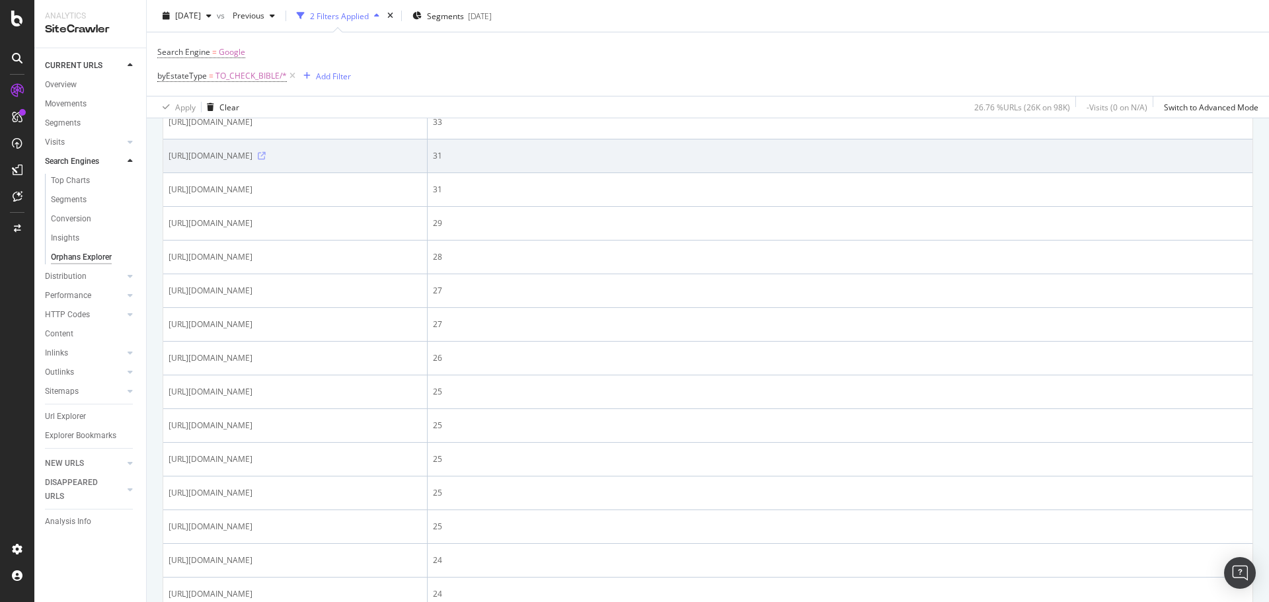
click at [266, 160] on icon at bounding box center [262, 156] width 8 height 8
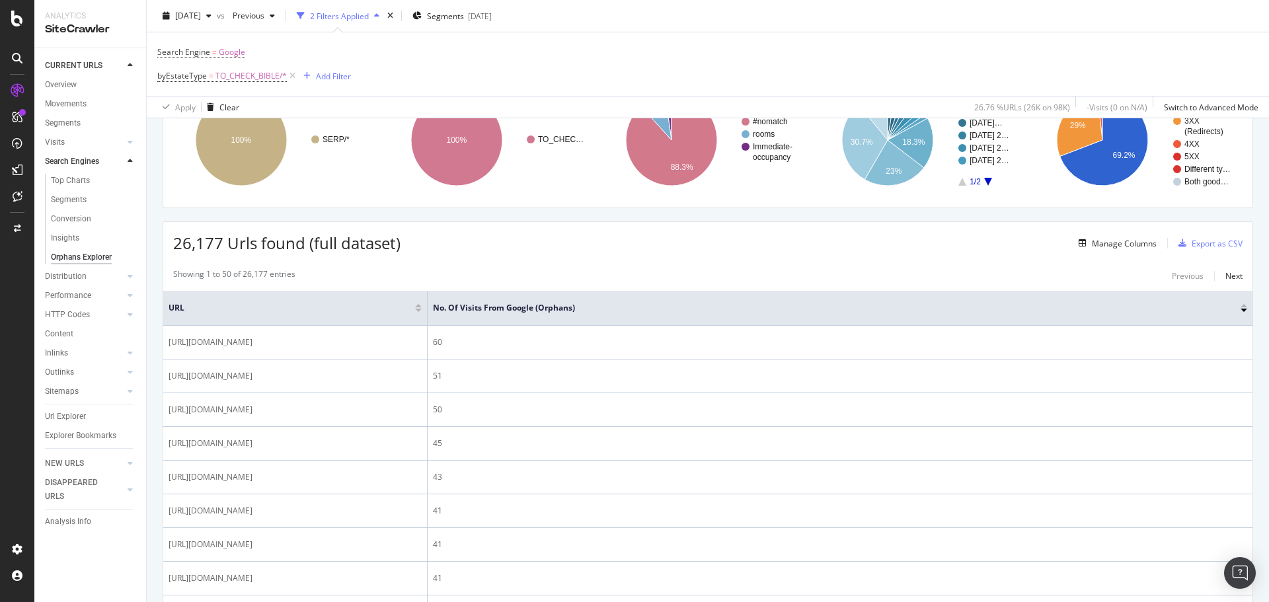
scroll to position [0, 0]
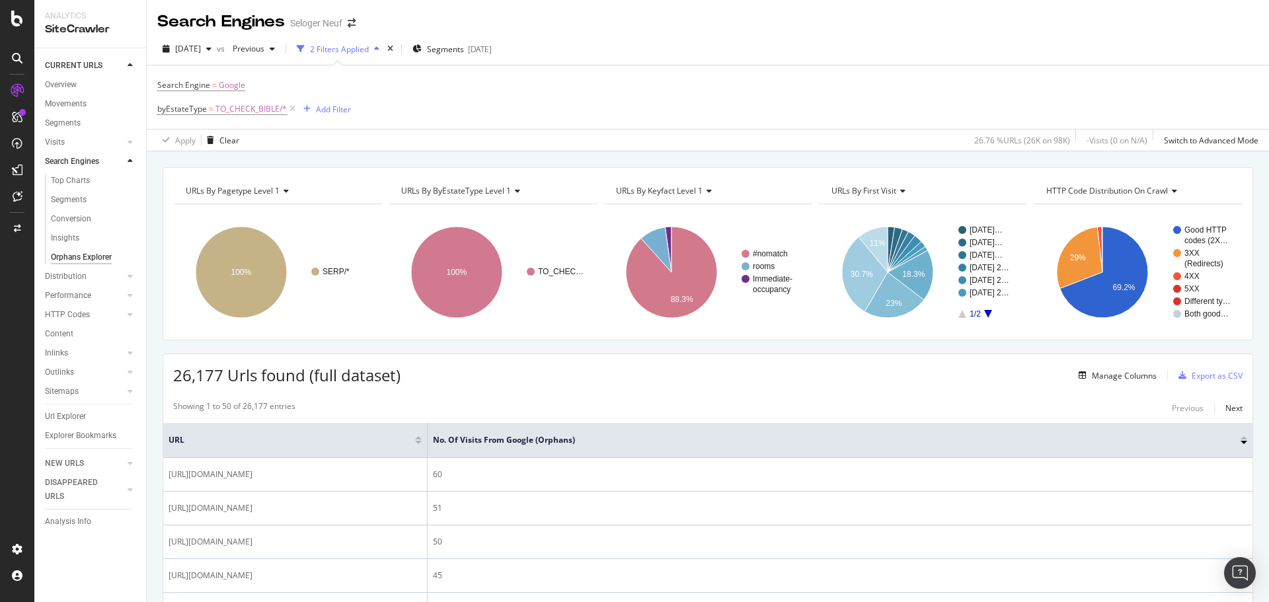
drag, startPoint x: 294, startPoint y: 108, endPoint x: 785, endPoint y: 350, distance: 548.4
click at [294, 108] on icon at bounding box center [292, 108] width 11 height 13
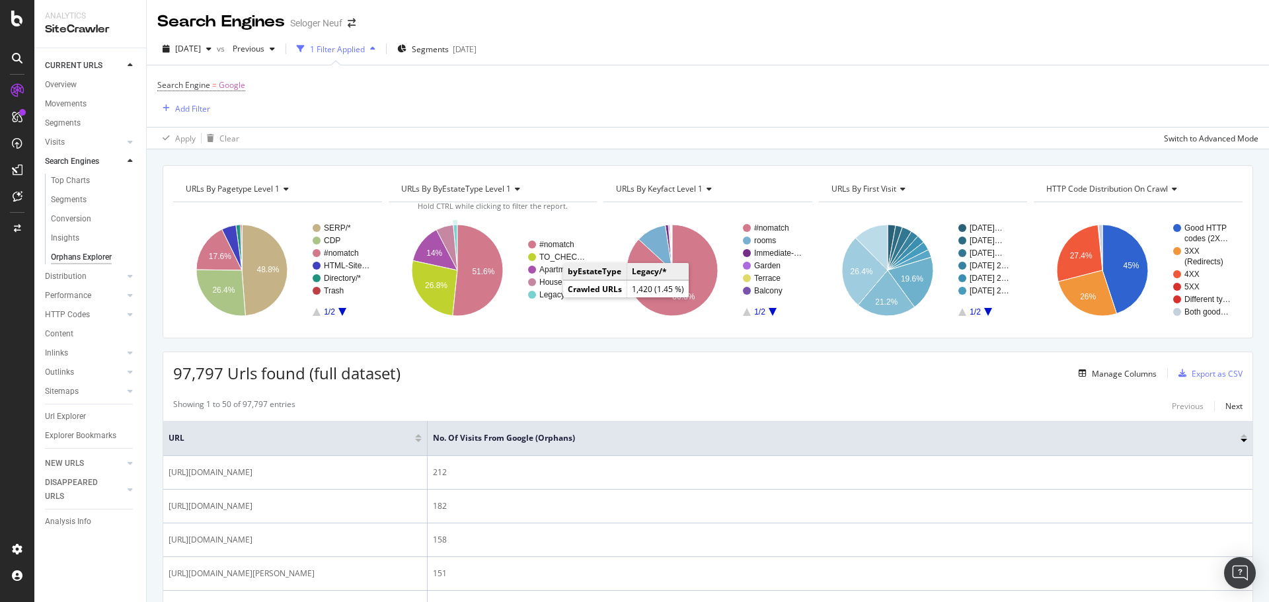
click at [549, 294] on text "Legacy/*" at bounding box center [554, 294] width 31 height 9
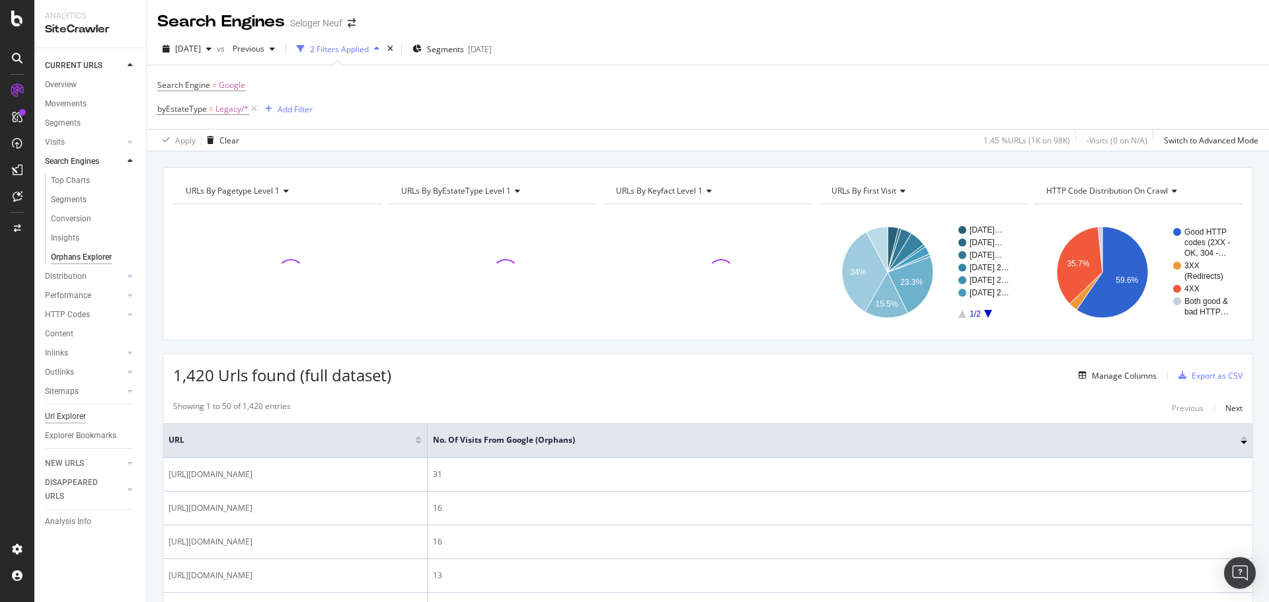
click at [73, 415] on div "Url Explorer" at bounding box center [65, 417] width 41 height 14
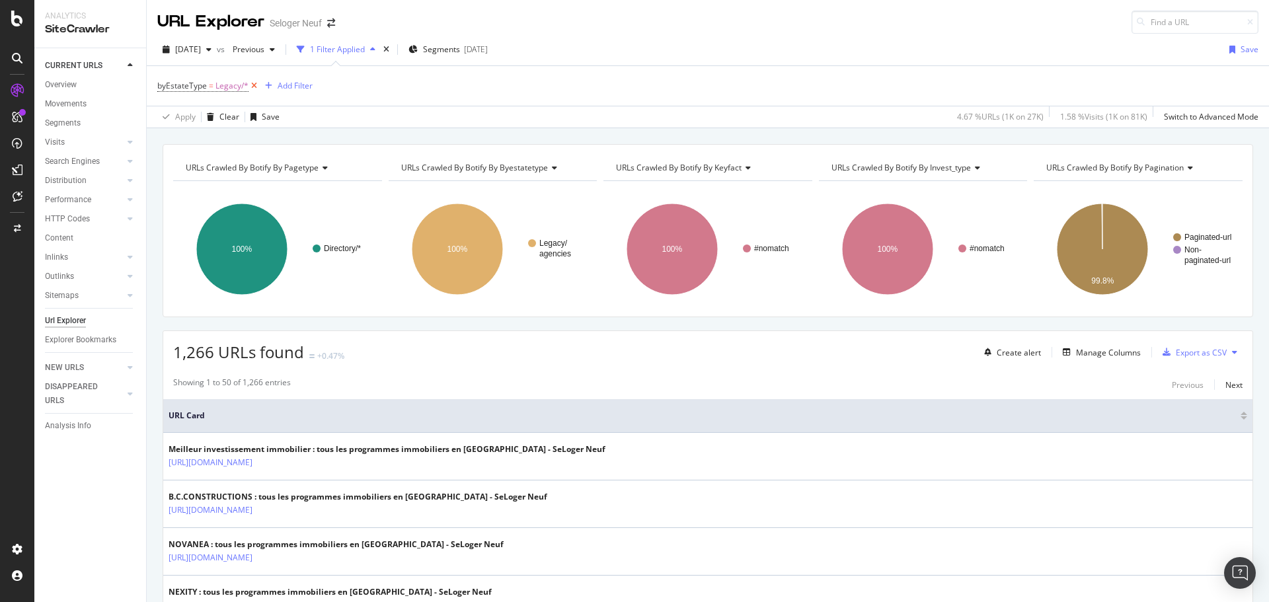
click at [253, 83] on icon at bounding box center [254, 85] width 11 height 13
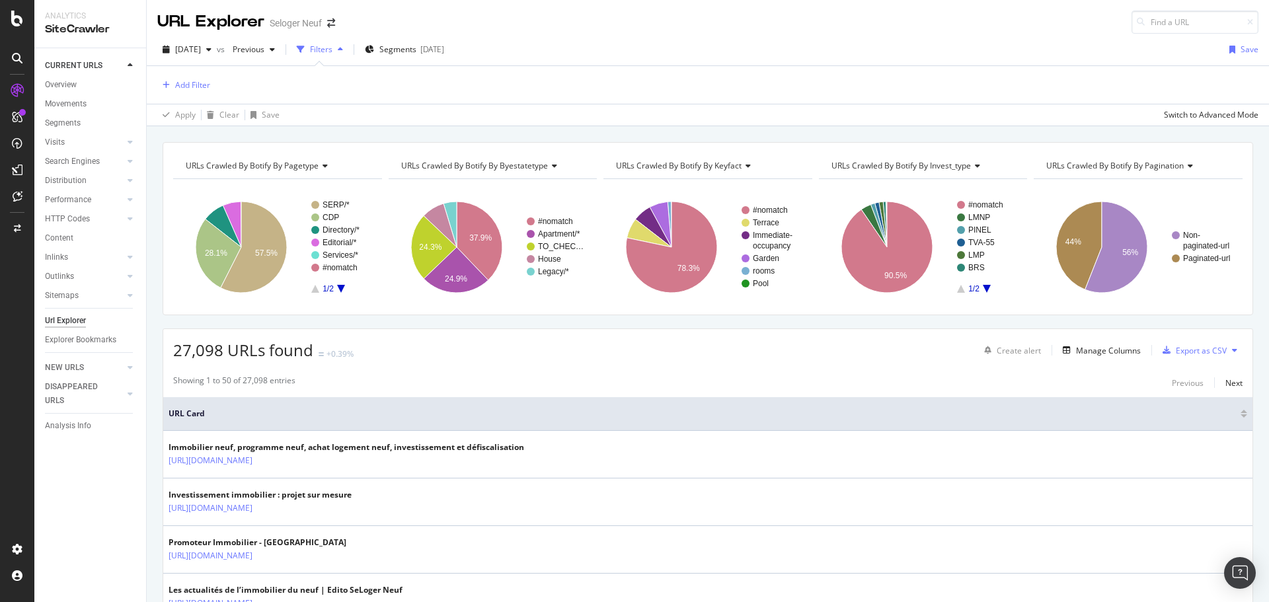
click at [983, 289] on icon "A chart." at bounding box center [987, 289] width 8 height 8
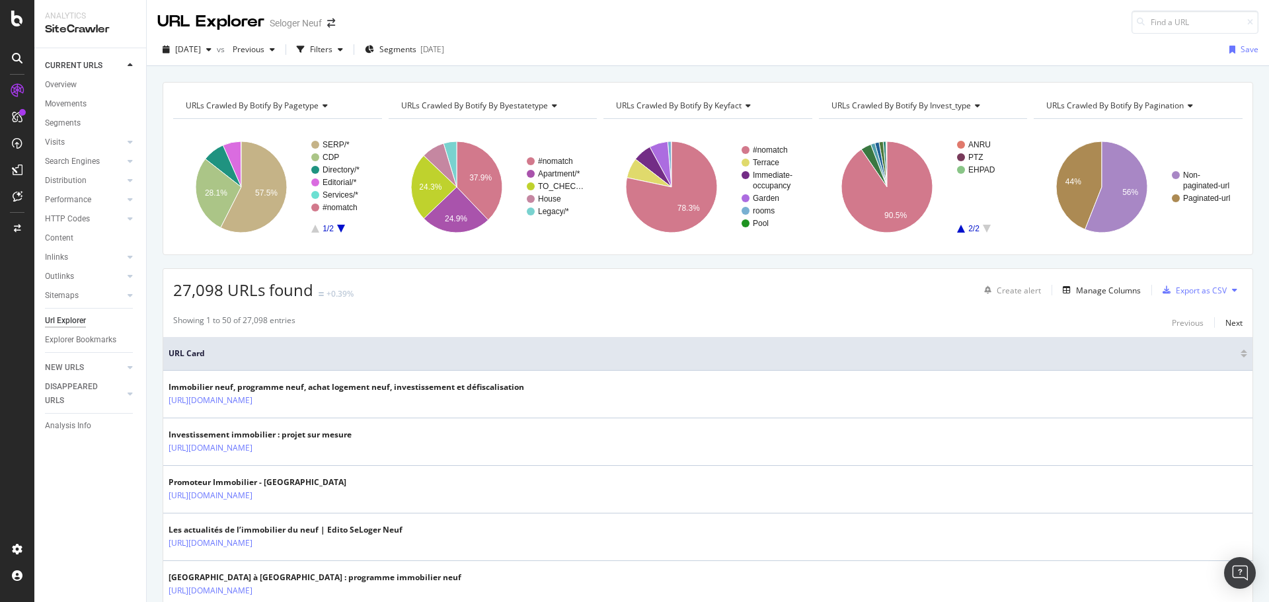
click at [957, 229] on rect "A chart." at bounding box center [986, 187] width 59 height 92
click at [333, 50] on div "Filters" at bounding box center [321, 49] width 22 height 11
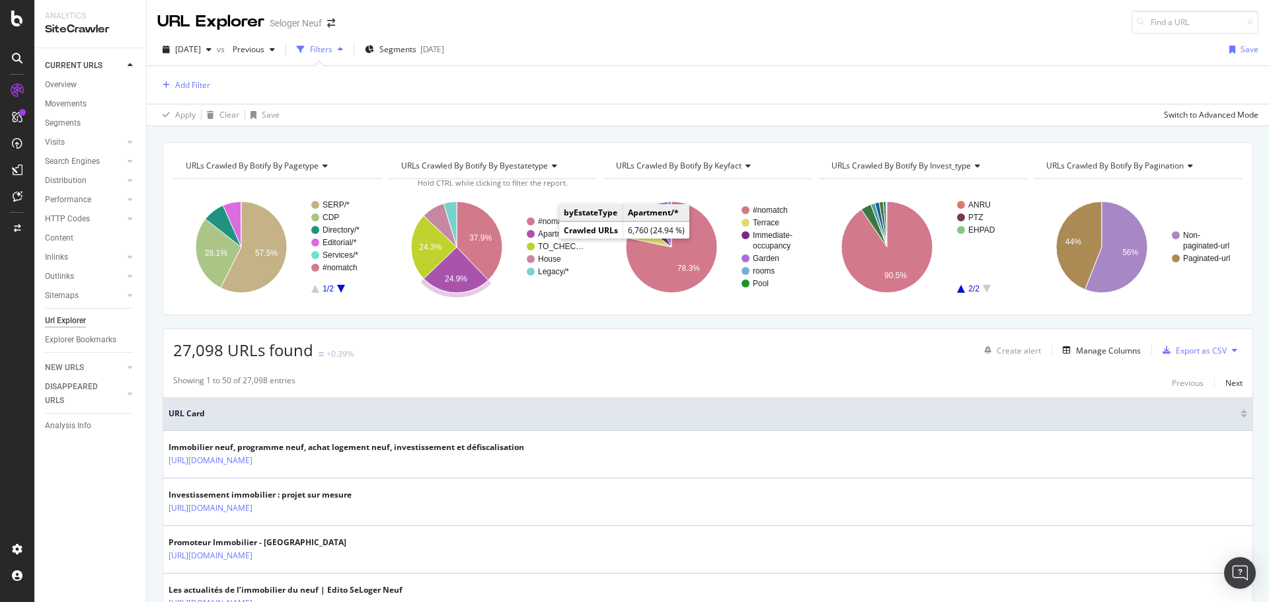
click at [549, 232] on text "Apartment/*" at bounding box center [559, 233] width 42 height 9
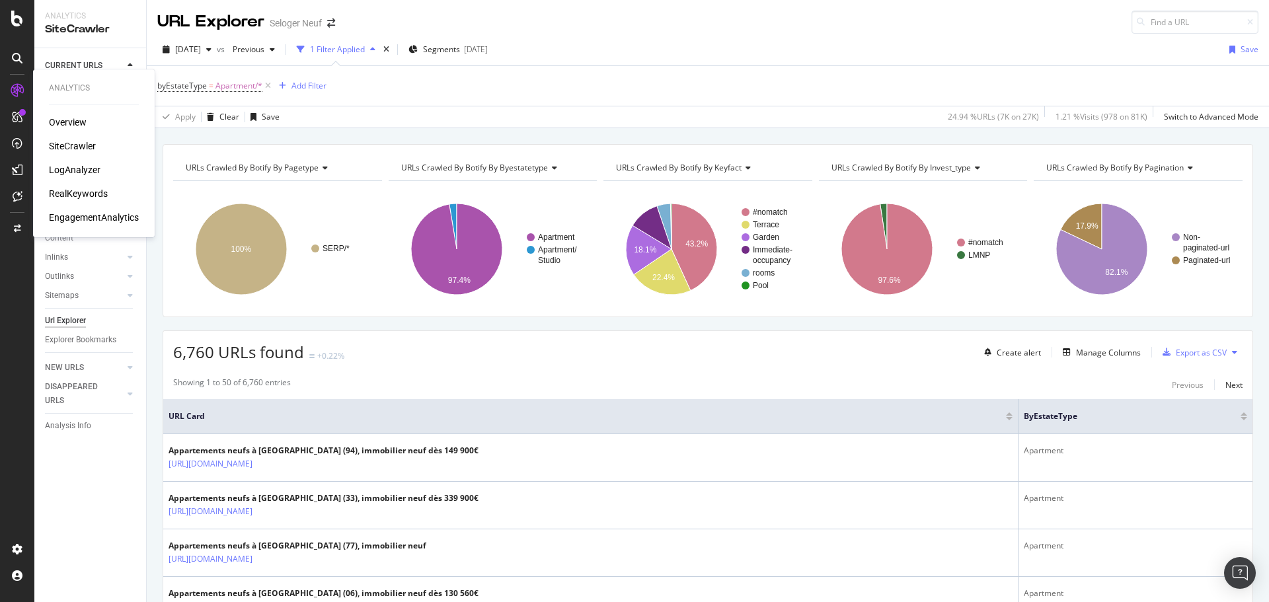
click at [85, 191] on div "RealKeywords" at bounding box center [78, 193] width 59 height 13
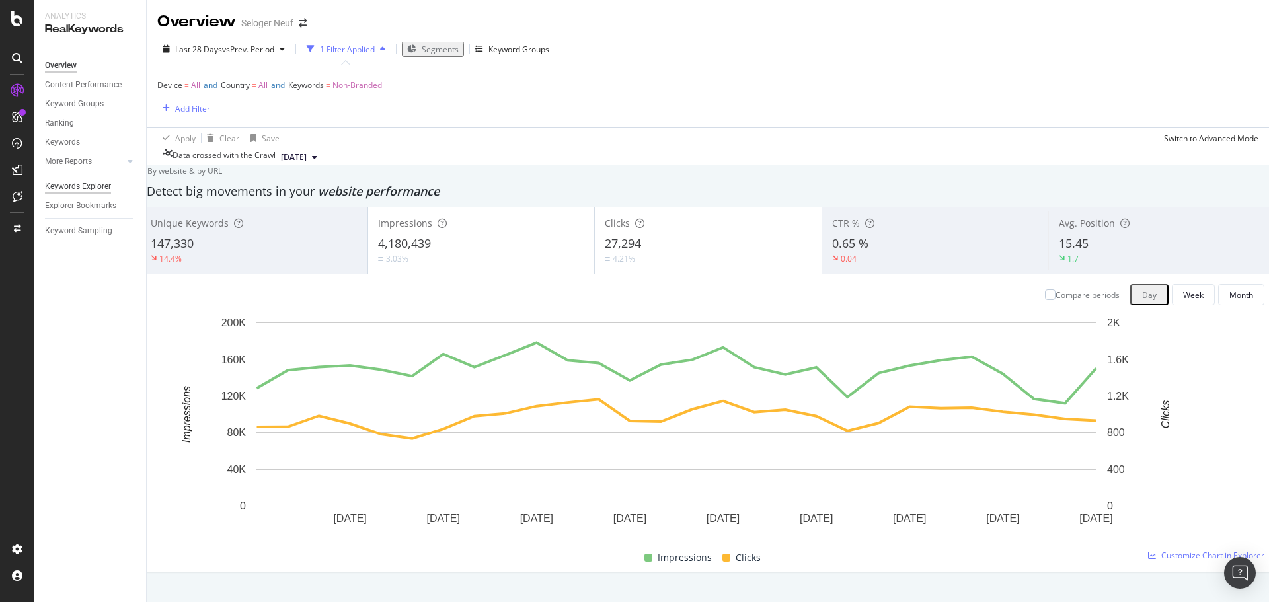
click at [67, 189] on div "Keywords Explorer" at bounding box center [78, 187] width 66 height 14
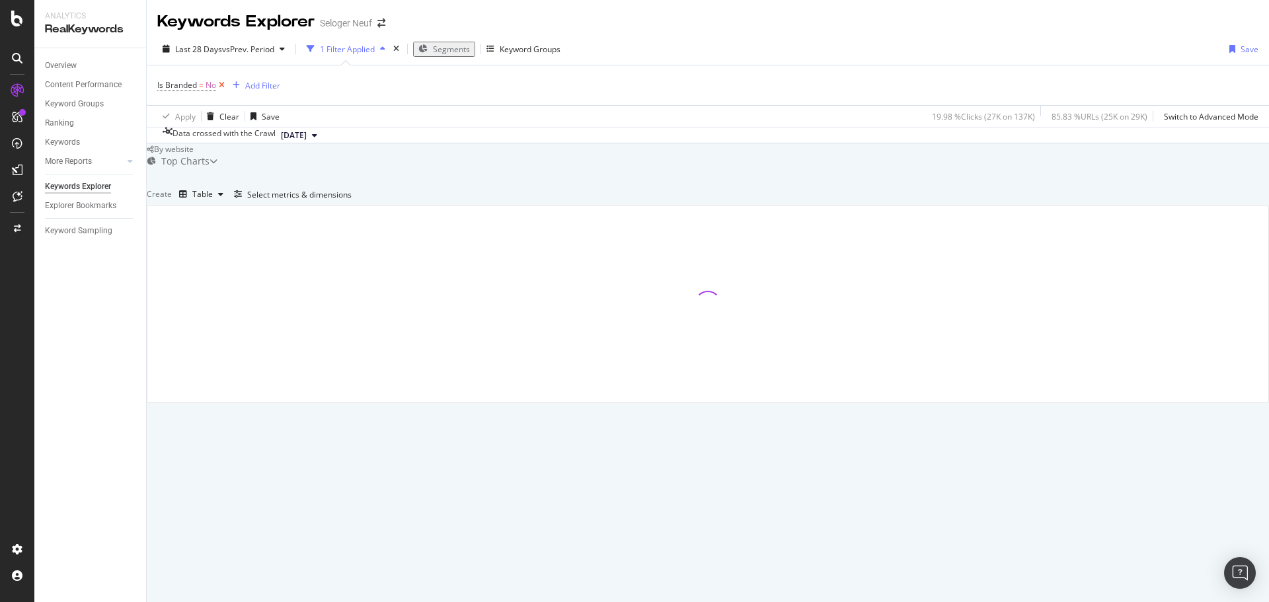
click at [225, 82] on icon at bounding box center [221, 85] width 11 height 13
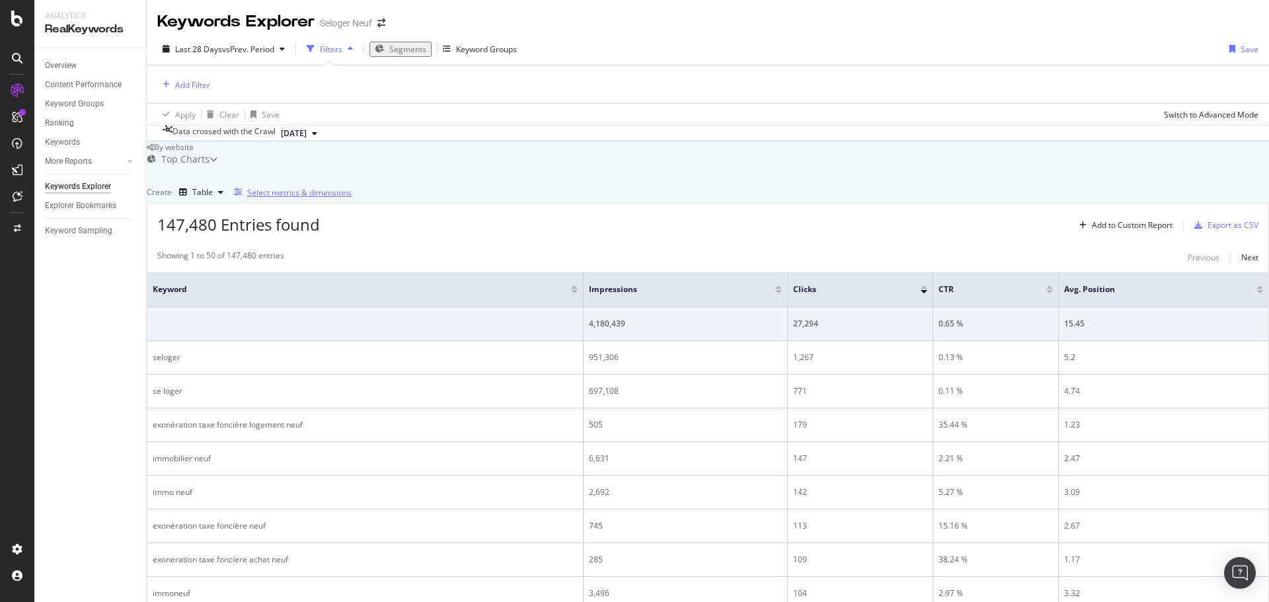
click at [352, 198] on div "Select metrics & dimensions" at bounding box center [299, 192] width 104 height 11
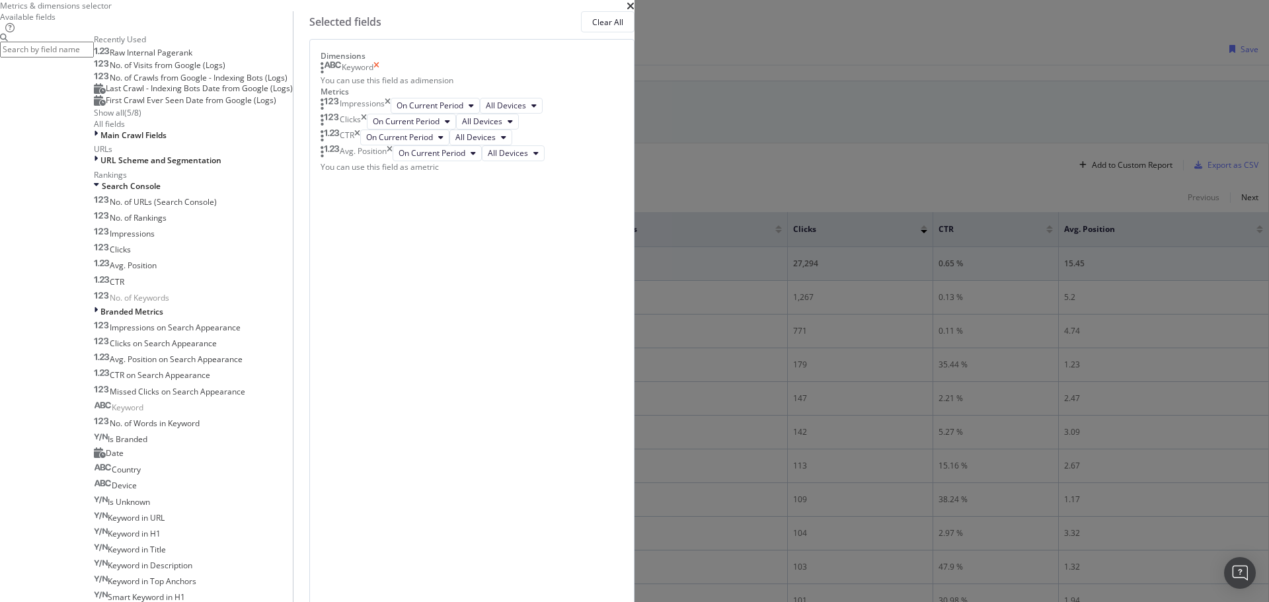
click at [379, 75] on icon "times" at bounding box center [377, 67] width 6 height 13
click at [94, 57] on input "modal" at bounding box center [47, 49] width 94 height 15
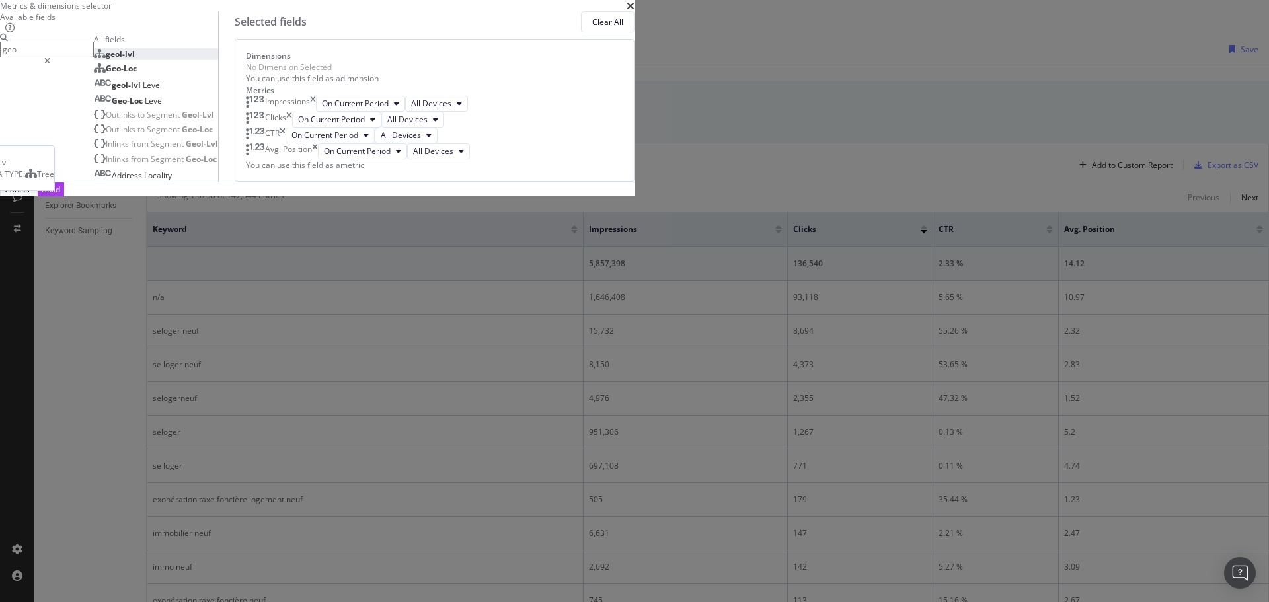
type input "geo"
click at [135, 59] on div "geol-lvl" at bounding box center [114, 53] width 41 height 11
click at [623, 173] on div "Dimensions geol-lvl You can use this field as a dimension Metrics Impressions O…" at bounding box center [434, 111] width 377 height 122
click at [60, 197] on div "Build" at bounding box center [51, 191] width 19 height 11
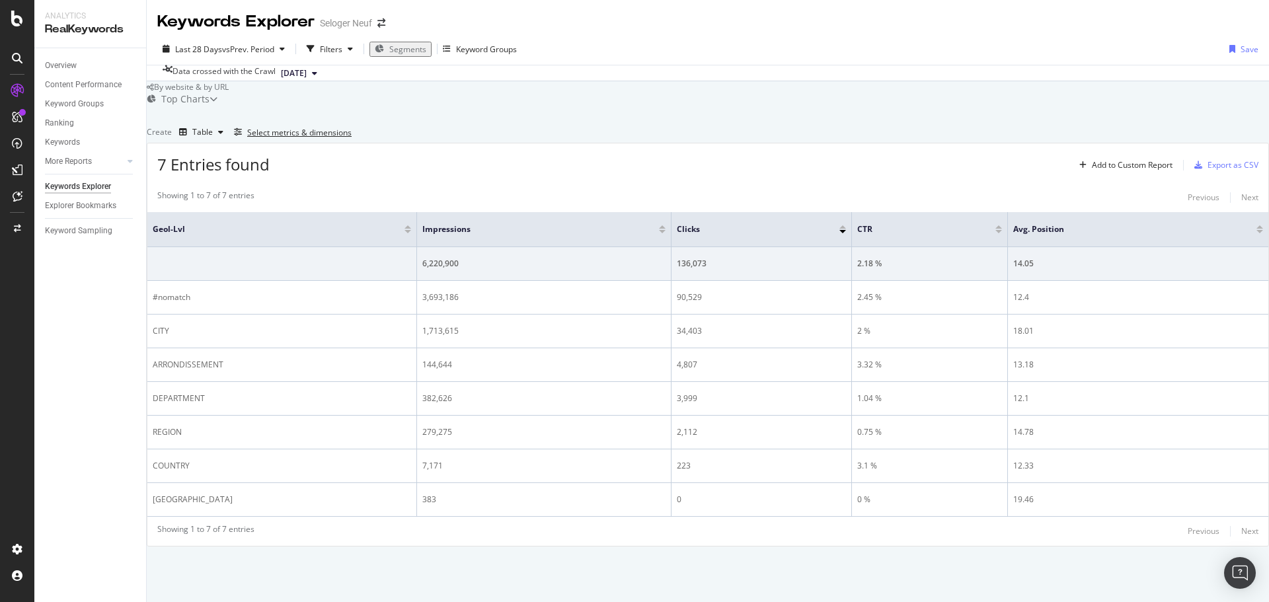
scroll to position [47, 0]
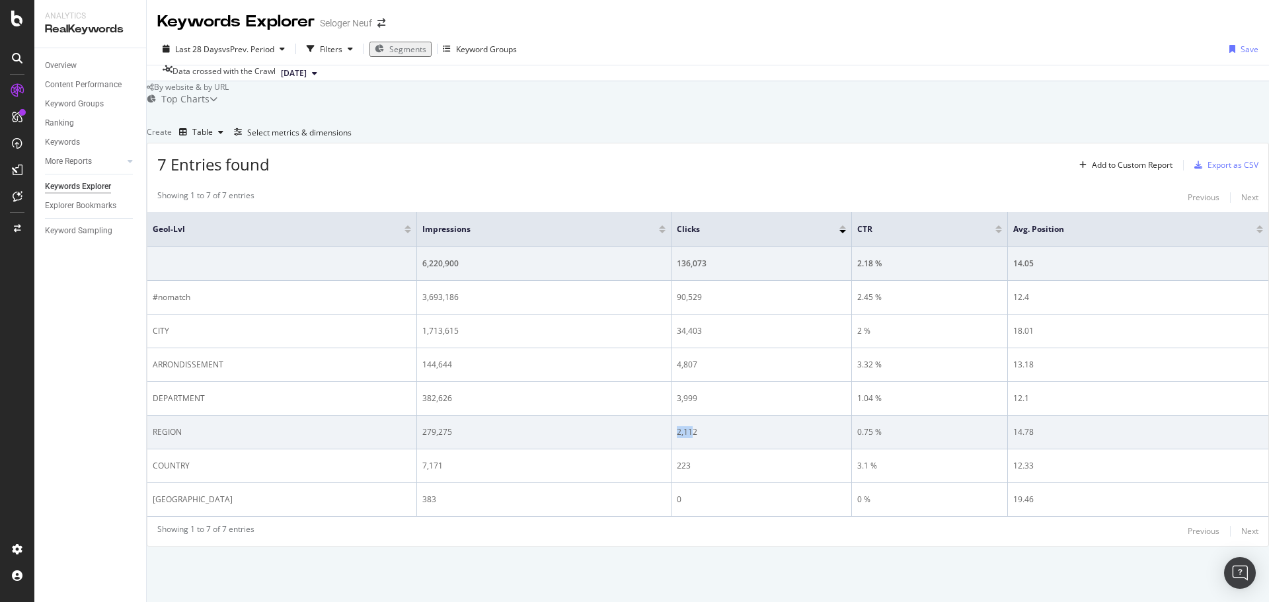
drag, startPoint x: 674, startPoint y: 448, endPoint x: 645, endPoint y: 436, distance: 32.0
click at [645, 436] on tr "REGION 279,275 2,112 0.75 % 14.78" at bounding box center [707, 433] width 1121 height 34
click at [677, 438] on div "2,112" at bounding box center [761, 432] width 169 height 12
drag, startPoint x: 719, startPoint y: 442, endPoint x: 664, endPoint y: 440, distance: 55.5
click at [677, 438] on div "2,112" at bounding box center [761, 432] width 169 height 12
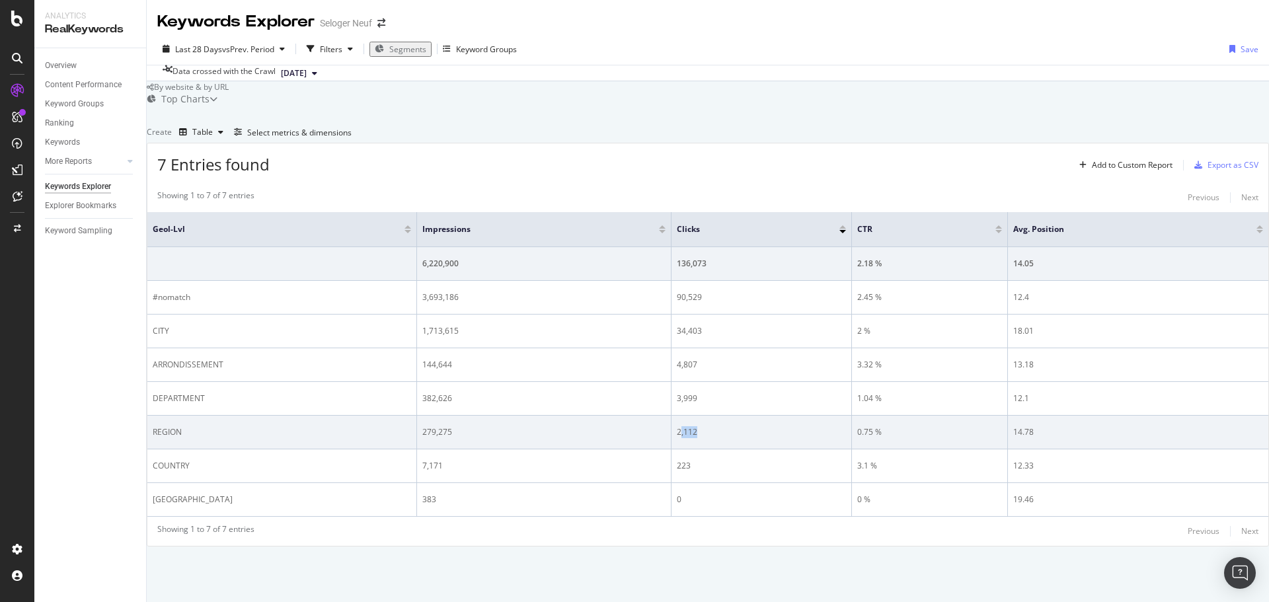
click at [677, 438] on div "2,112" at bounding box center [761, 432] width 169 height 12
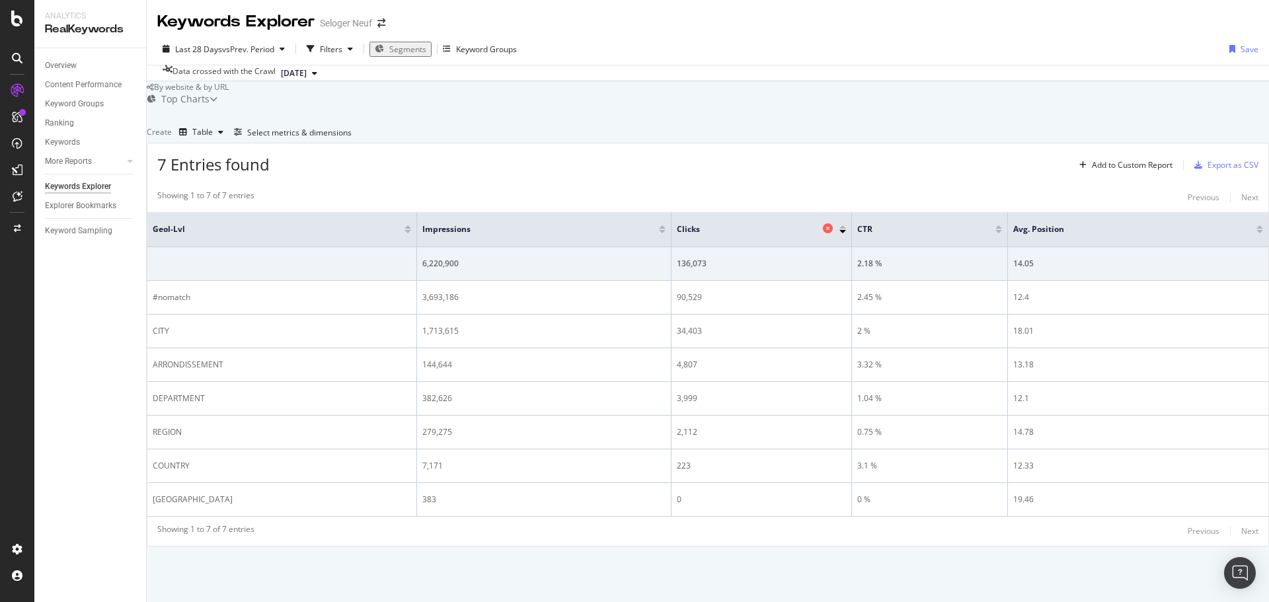
click at [823, 233] on icon at bounding box center [828, 228] width 10 height 10
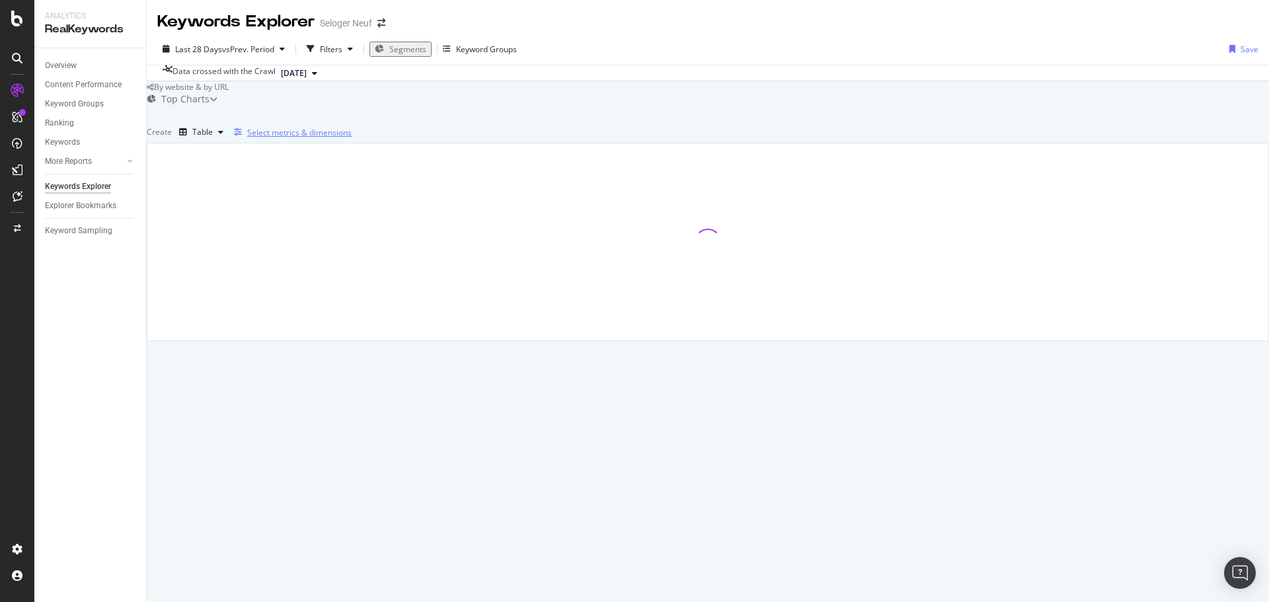
click at [352, 138] on div "Select metrics & dimensions" at bounding box center [299, 132] width 104 height 11
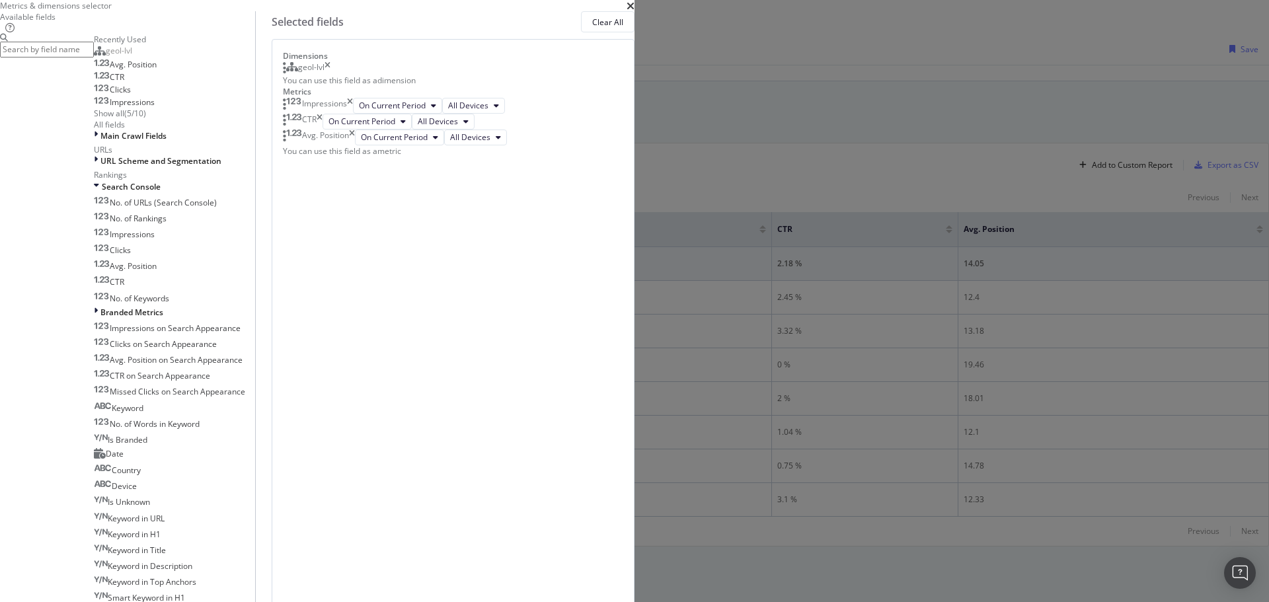
click at [94, 57] on input "modal" at bounding box center [47, 49] width 94 height 15
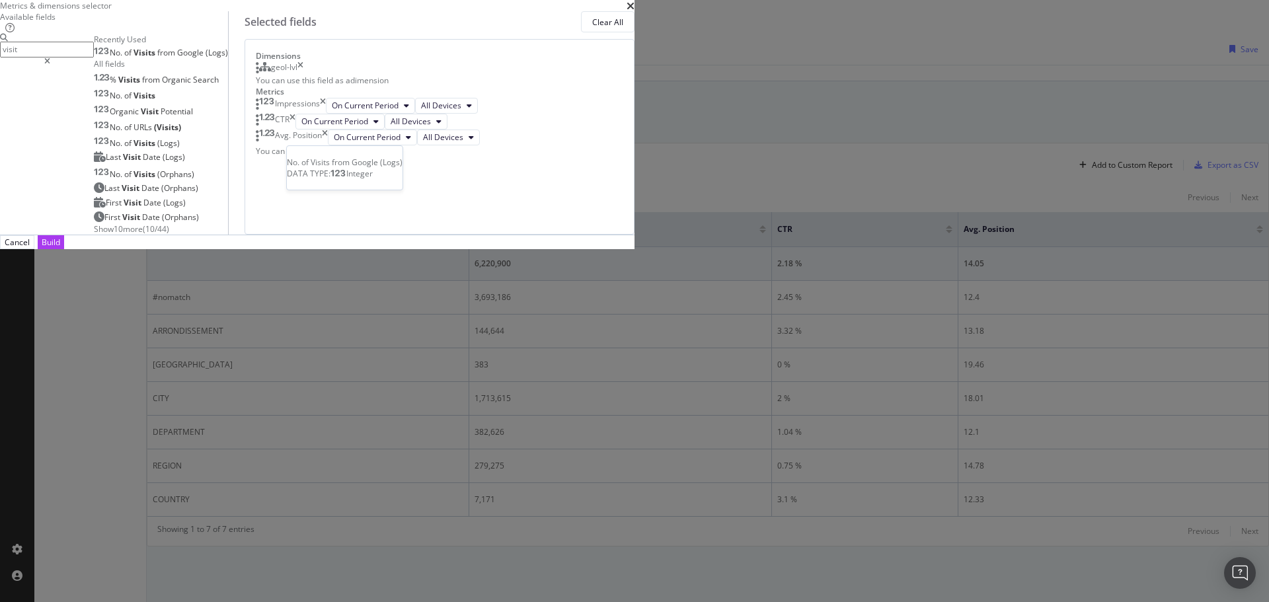
type input "visit"
click at [228, 58] on span "(Logs)" at bounding box center [217, 52] width 22 height 11
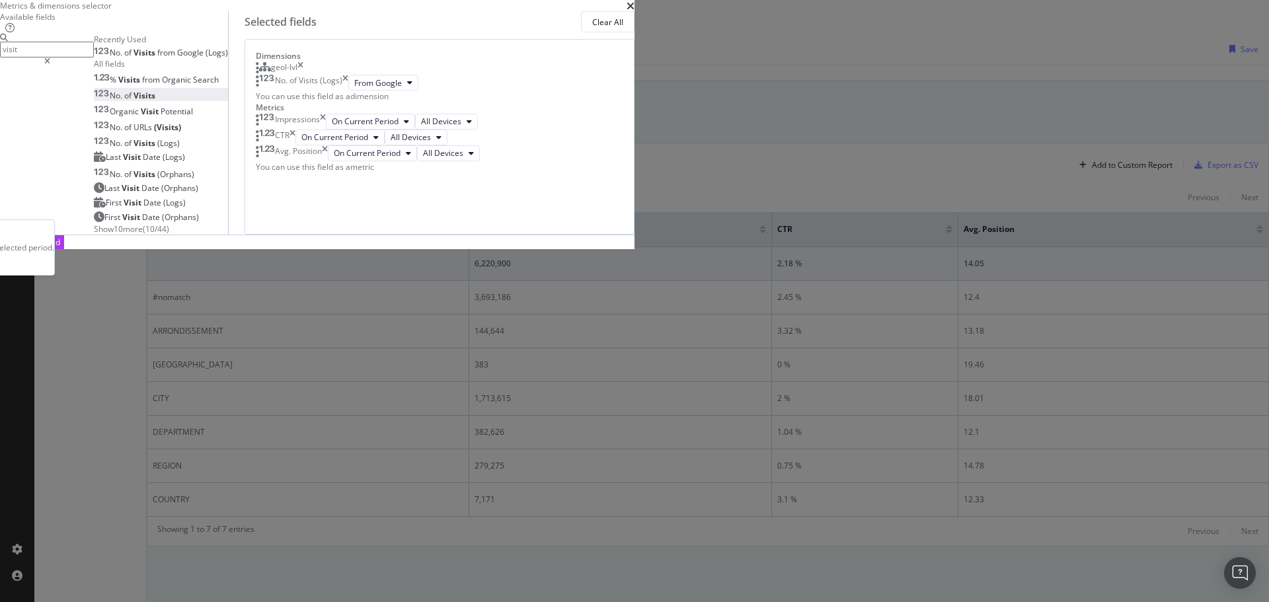
click at [155, 101] on div "No. of Visits" at bounding box center [124, 95] width 61 height 11
click at [60, 248] on div "Build" at bounding box center [51, 242] width 19 height 11
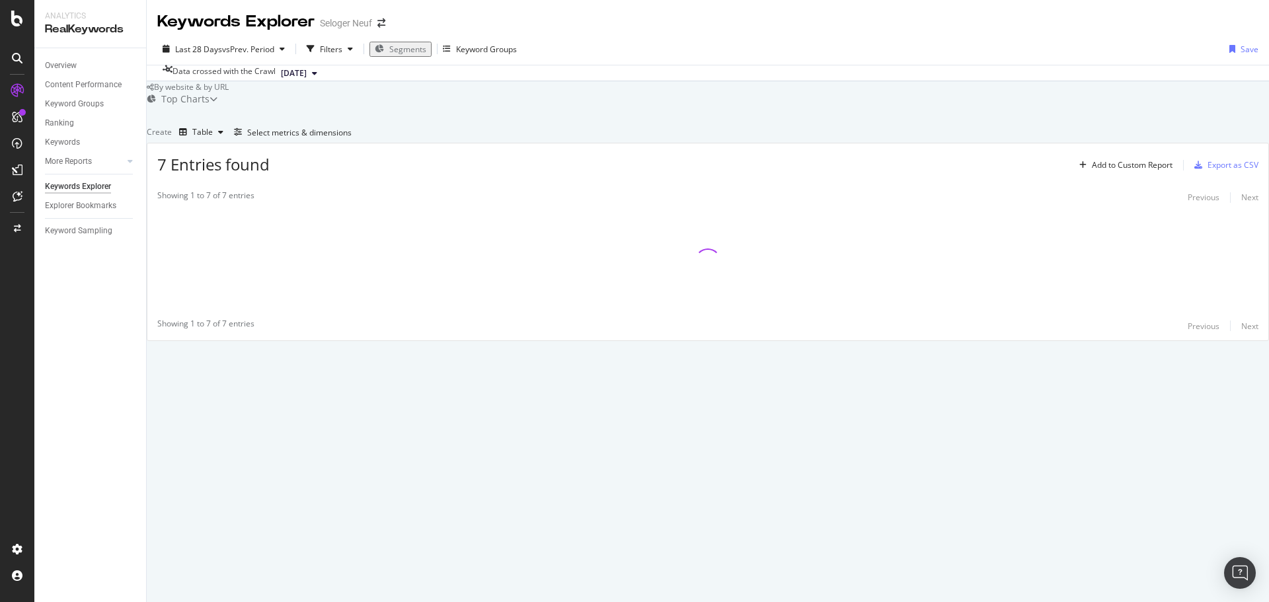
click at [202, 106] on div "Top Charts" at bounding box center [185, 99] width 48 height 13
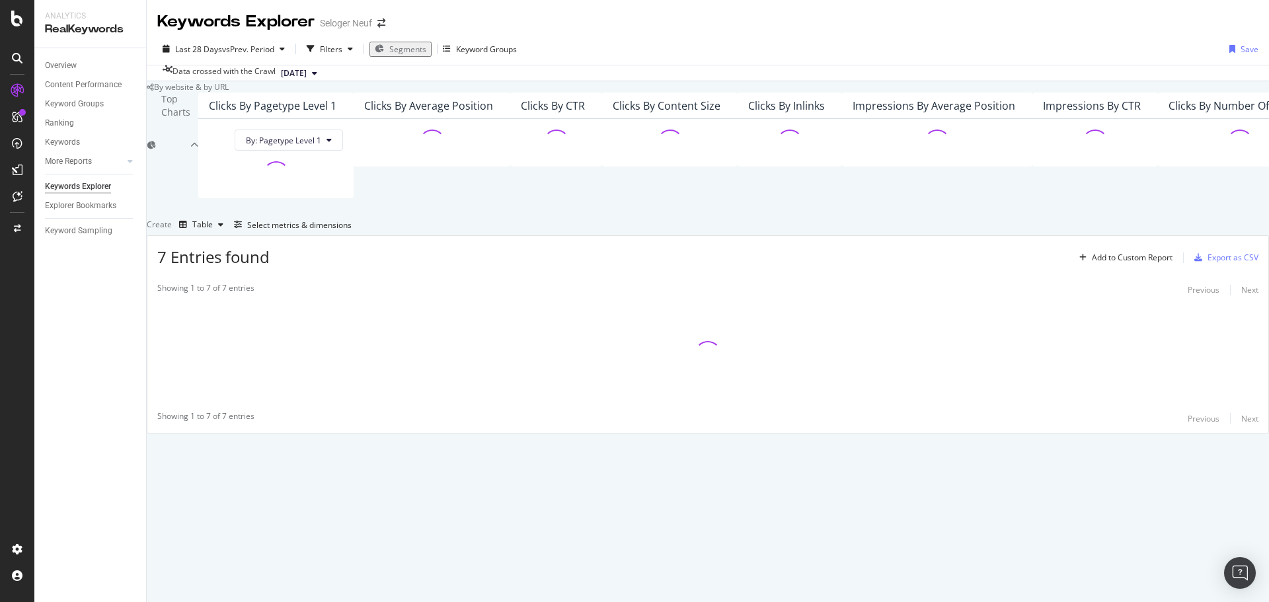
click at [190, 139] on div "Top Charts" at bounding box center [175, 146] width 29 height 106
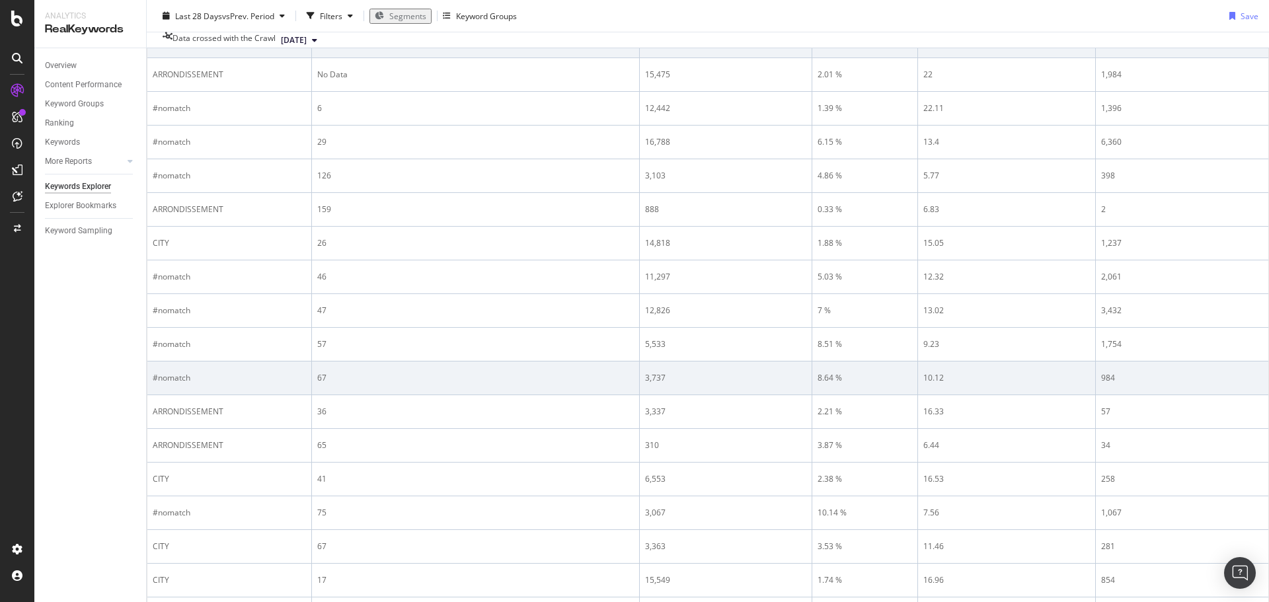
scroll to position [66, 0]
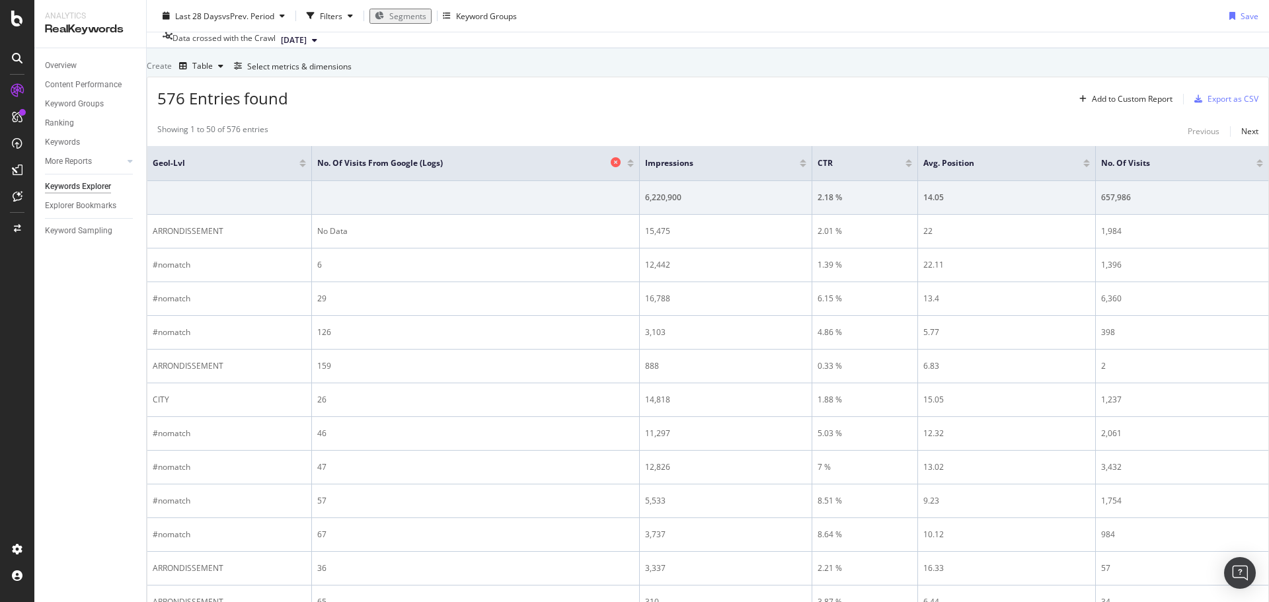
click at [613, 167] on icon at bounding box center [616, 162] width 10 height 10
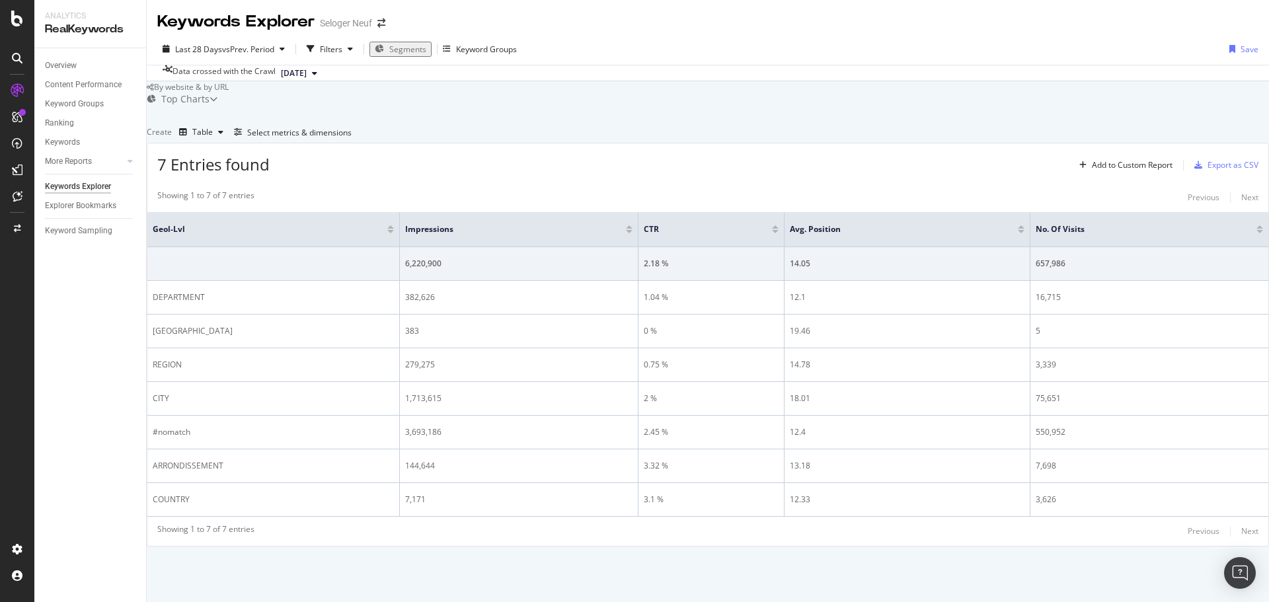
click at [1257, 233] on div at bounding box center [1260, 231] width 7 height 3
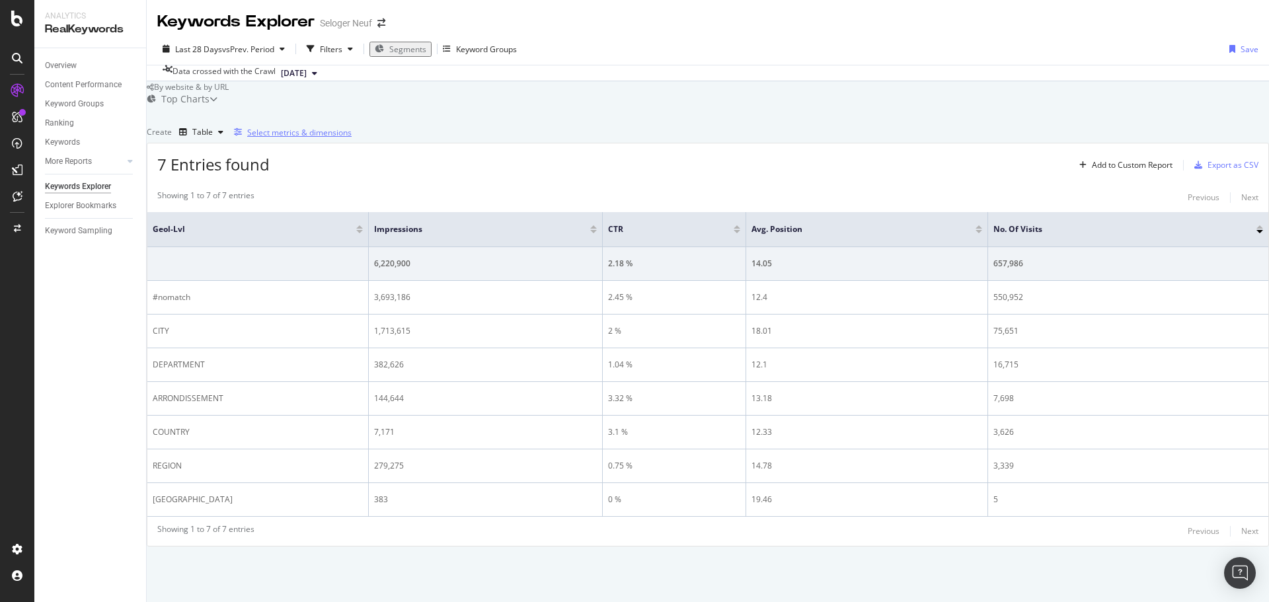
click at [352, 138] on div "Select metrics & dimensions" at bounding box center [299, 132] width 104 height 11
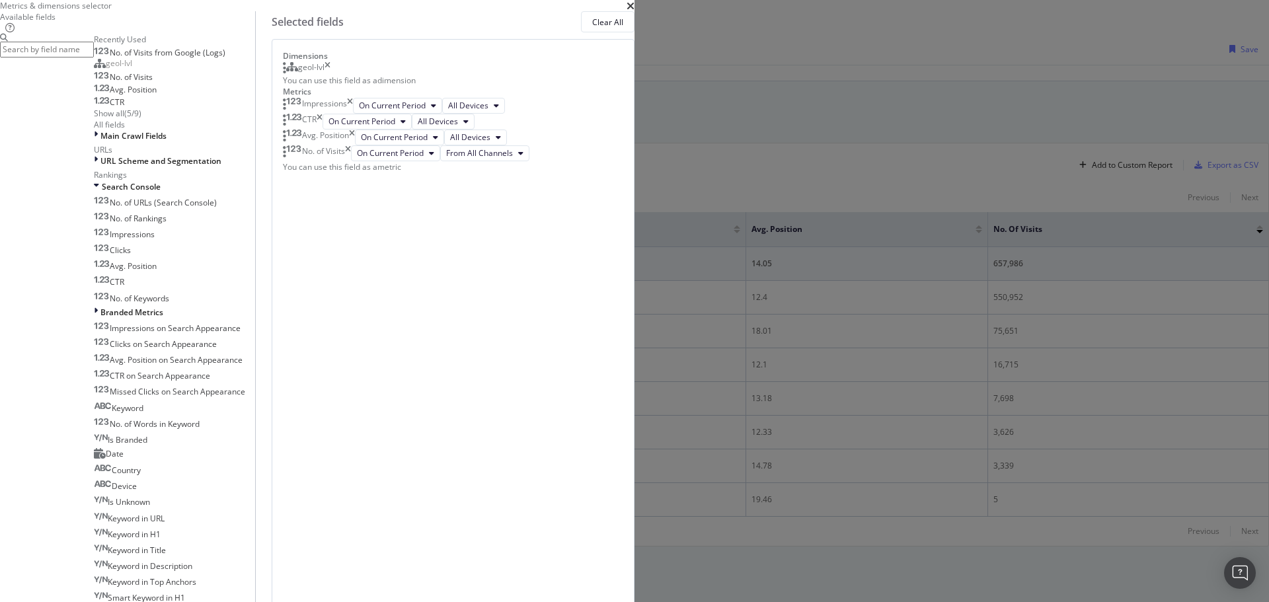
click at [331, 75] on icon "times" at bounding box center [328, 67] width 6 height 13
click at [94, 57] on input "modal" at bounding box center [47, 49] width 94 height 15
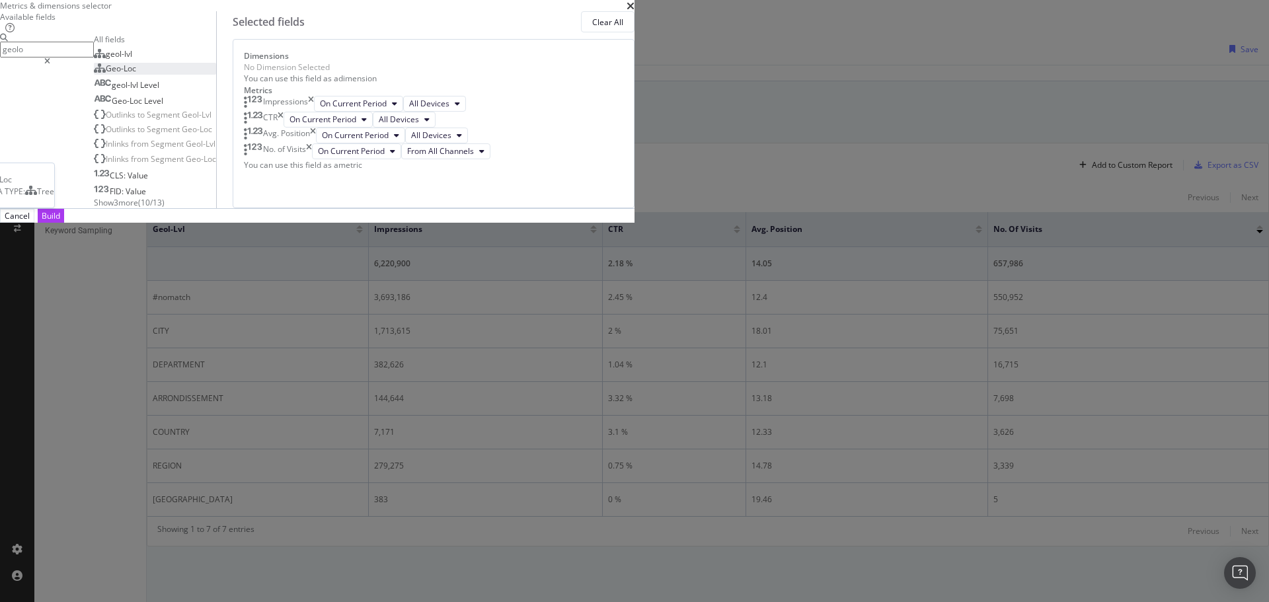
type input "geolo"
click at [136, 74] on div "Geo-Loc" at bounding box center [115, 68] width 42 height 11
click at [60, 222] on div "Build" at bounding box center [51, 216] width 19 height 13
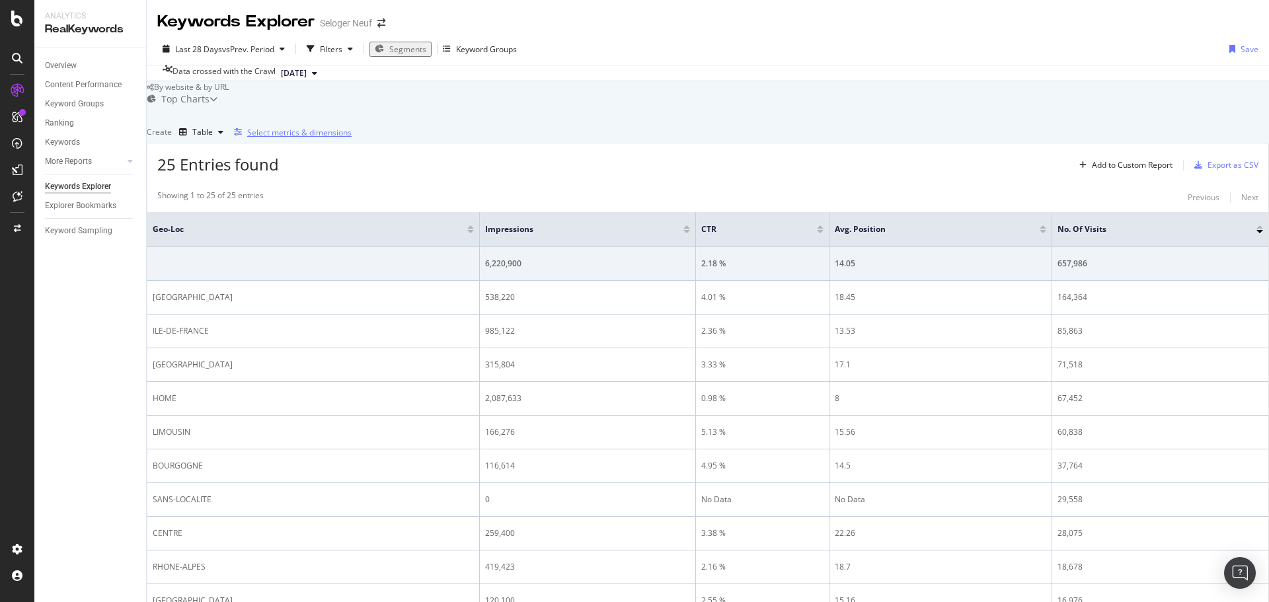
click at [352, 138] on div "Select metrics & dimensions" at bounding box center [299, 132] width 104 height 11
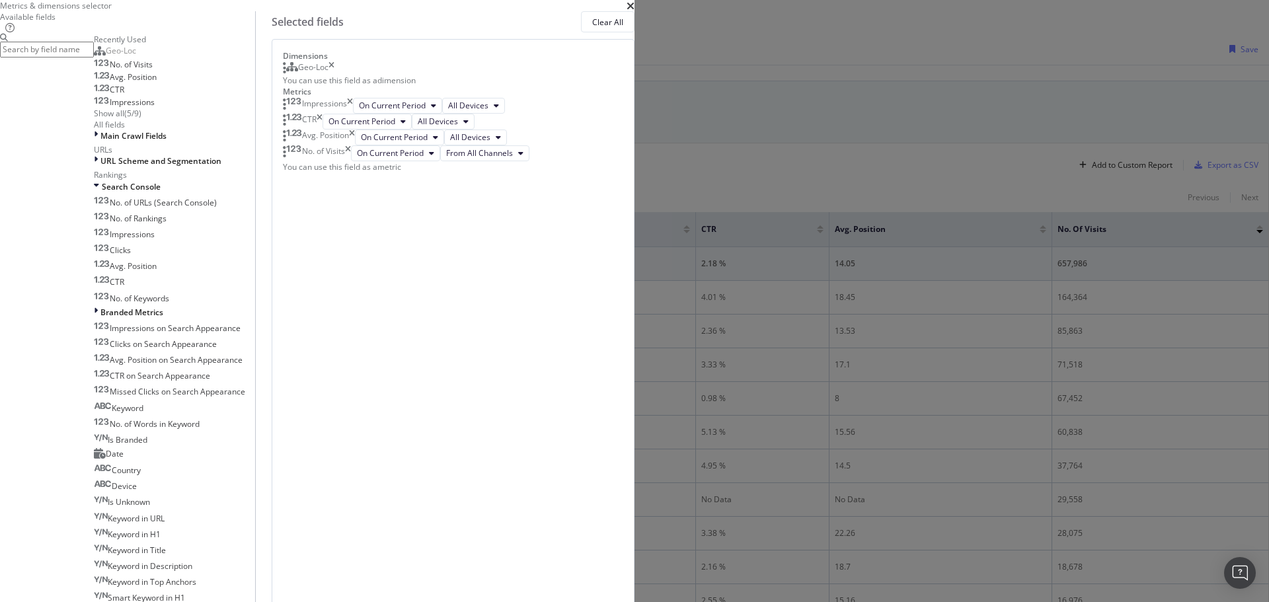
click at [351, 161] on icon "times" at bounding box center [348, 153] width 6 height 16
click at [355, 145] on icon "times" at bounding box center [352, 138] width 6 height 16
click at [323, 130] on icon "times" at bounding box center [320, 122] width 6 height 16
click at [353, 114] on icon "times" at bounding box center [350, 106] width 6 height 16
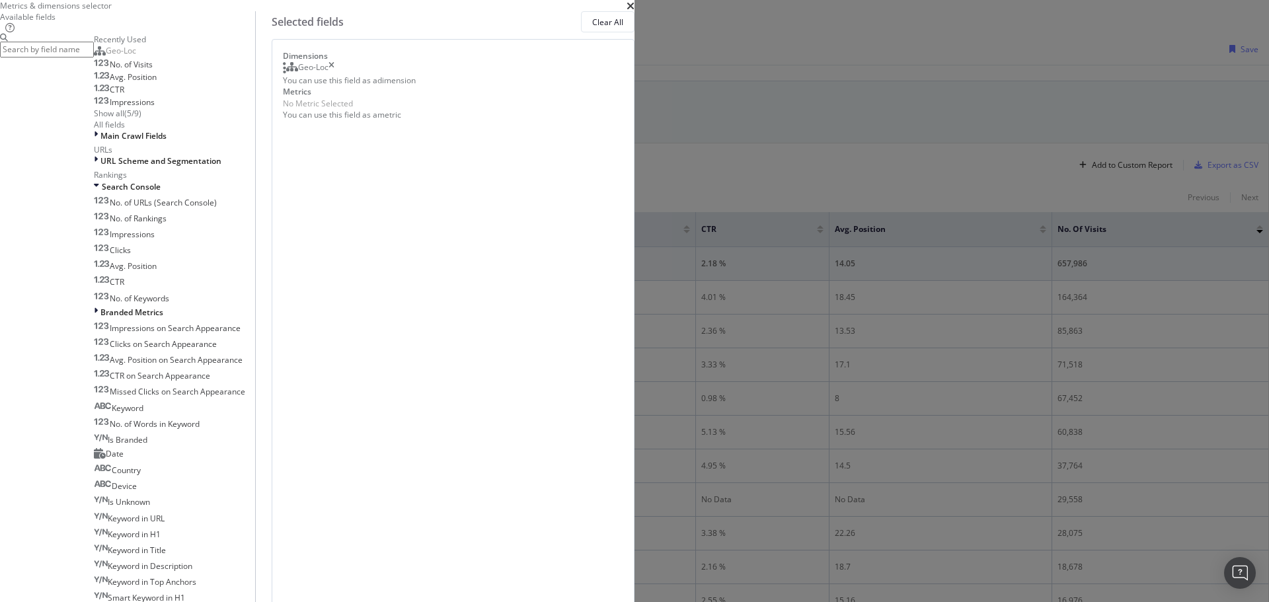
click at [94, 57] on input "modal" at bounding box center [47, 49] width 94 height 15
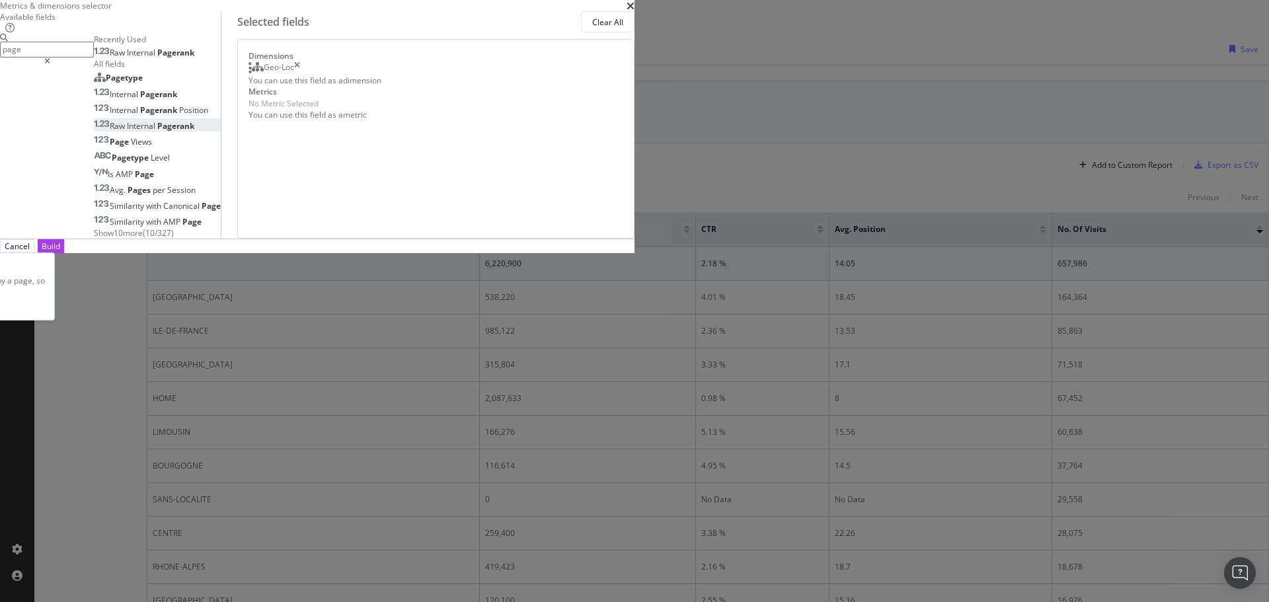
type input "page"
click at [194, 132] on div "Raw Internal Pagerank" at bounding box center [144, 125] width 100 height 11
click at [60, 252] on div "Build" at bounding box center [51, 246] width 19 height 11
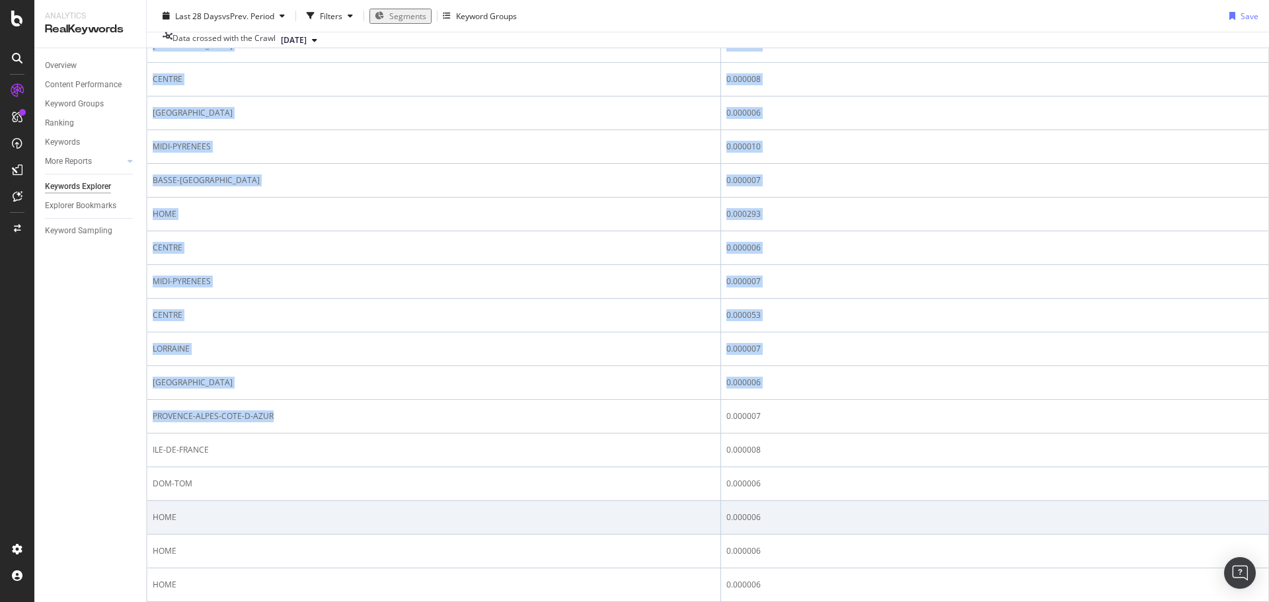
scroll to position [1463, 0]
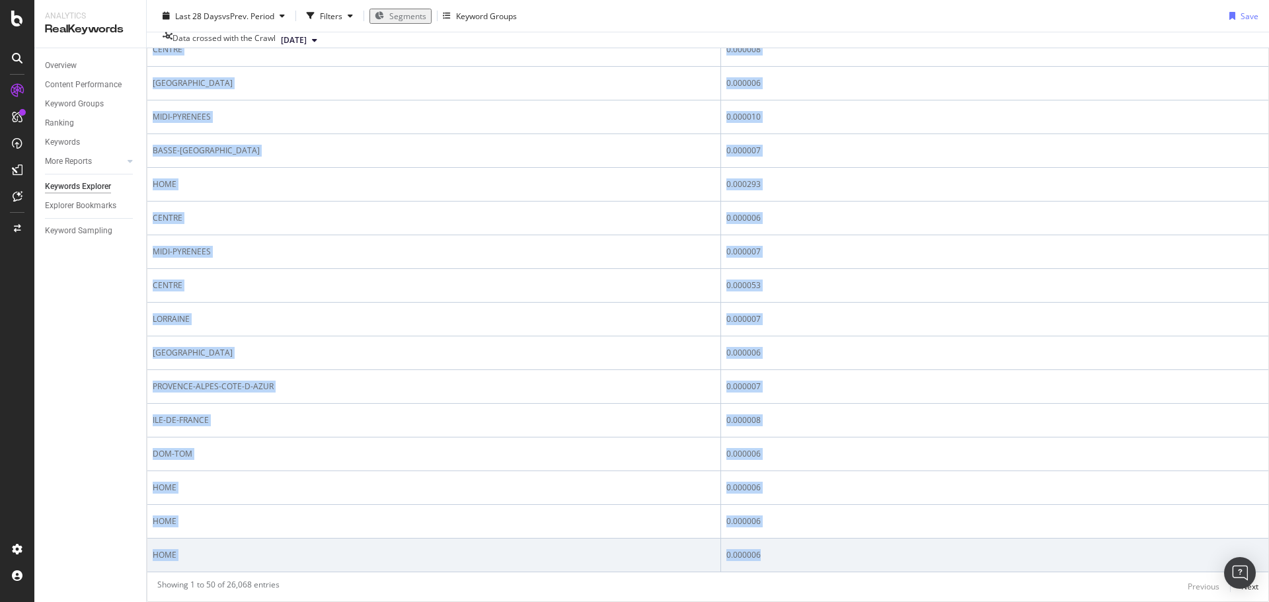
drag, startPoint x: 163, startPoint y: 210, endPoint x: 875, endPoint y: 512, distance: 773.4
copy table "Lor-Ips Dol Sitametc Adipisci ELI-SE-DOEIUS 1.748324 TEMPORIN 2.599751 UTLA-ET-…"
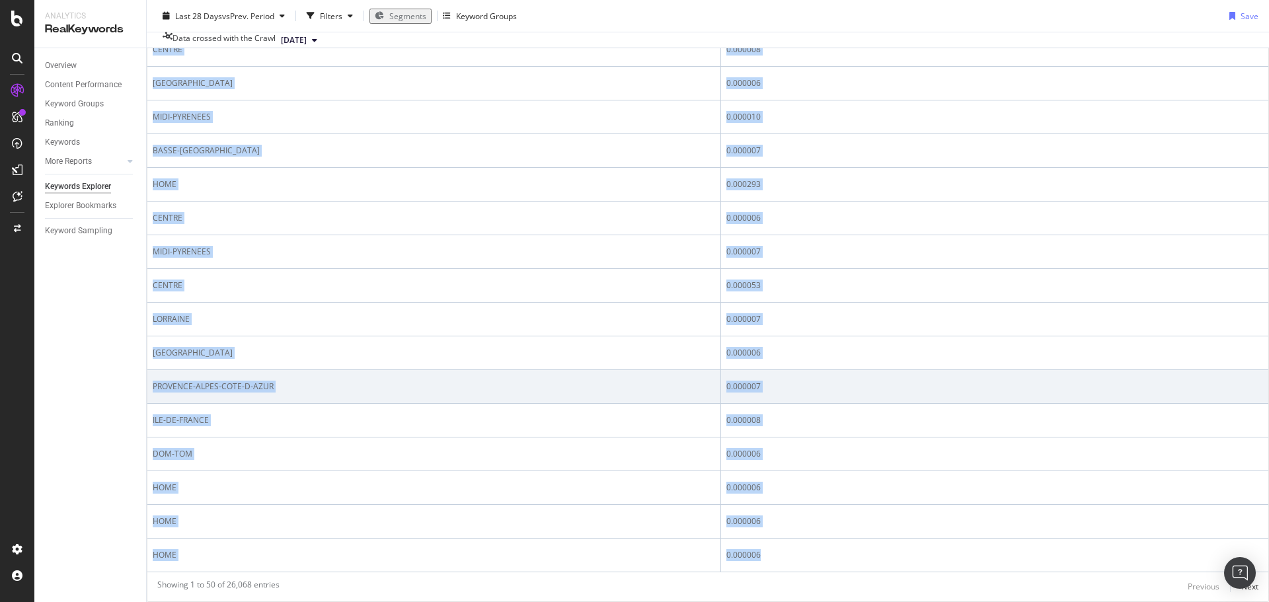
click at [1165, 381] on div "0.000007" at bounding box center [995, 387] width 537 height 12
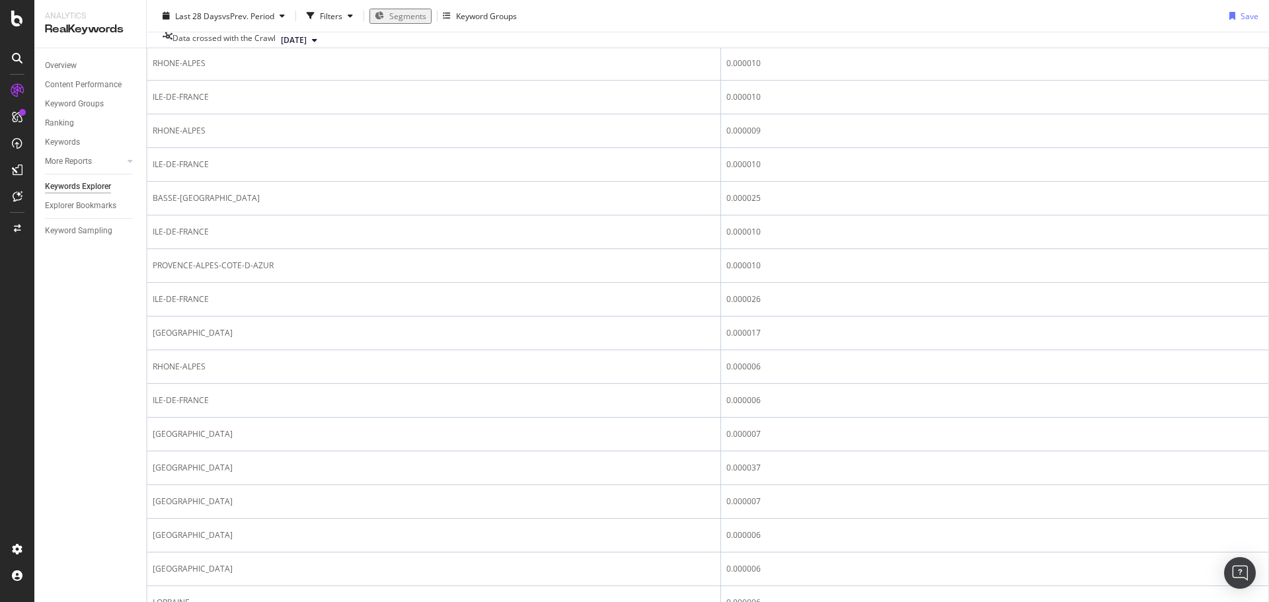
scroll to position [141, 0]
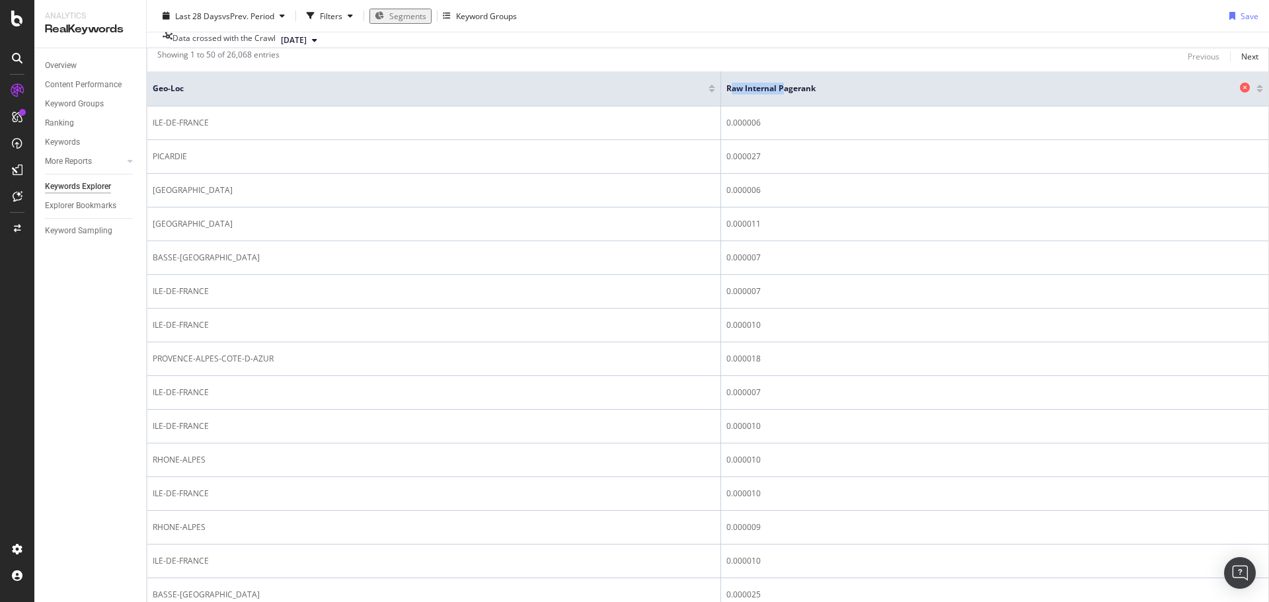
drag, startPoint x: 720, startPoint y: 143, endPoint x: 773, endPoint y: 143, distance: 53.5
click at [773, 95] on span "Raw Internal Pagerank" at bounding box center [982, 89] width 510 height 12
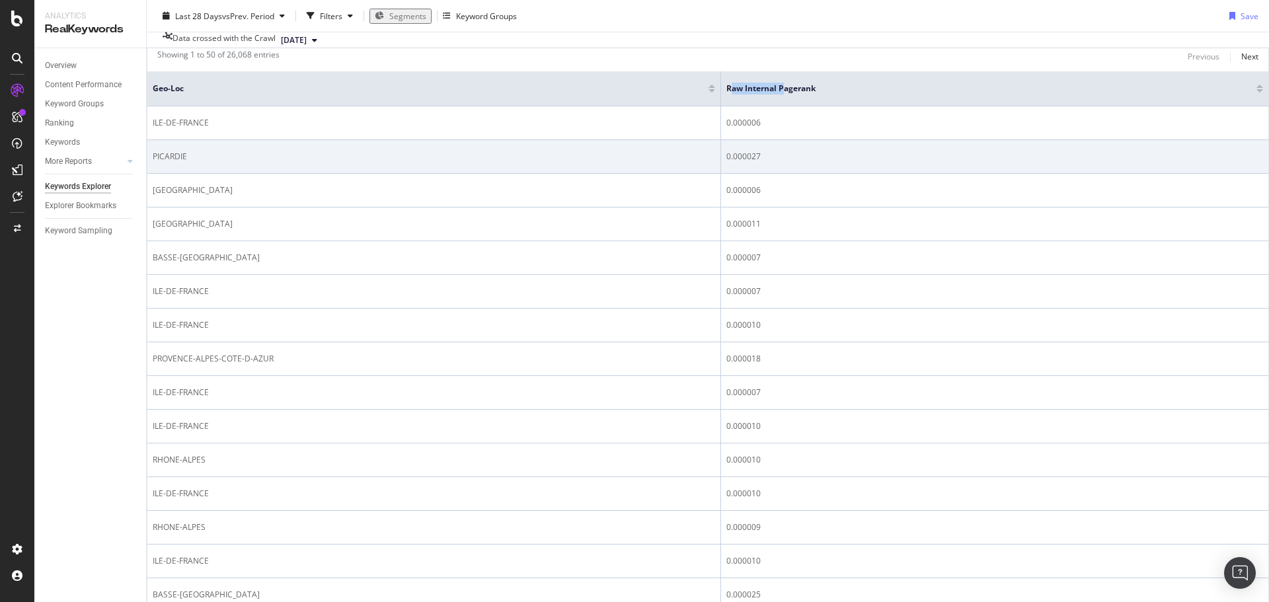
scroll to position [0, 0]
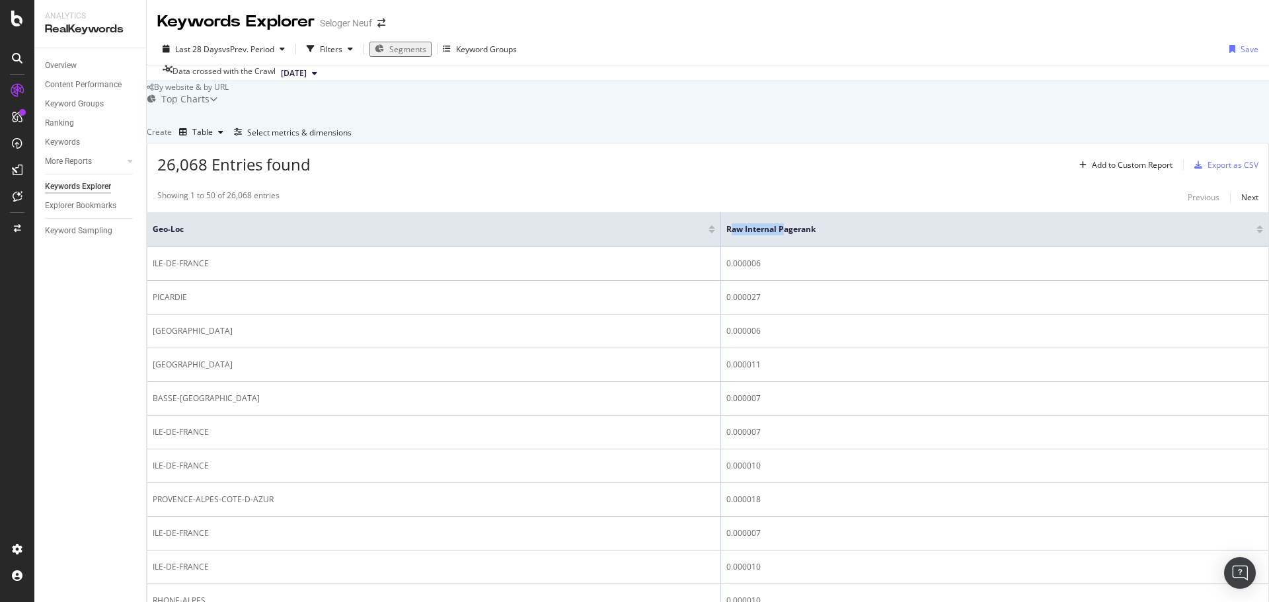
click at [424, 46] on span "Segments" at bounding box center [407, 49] width 37 height 11
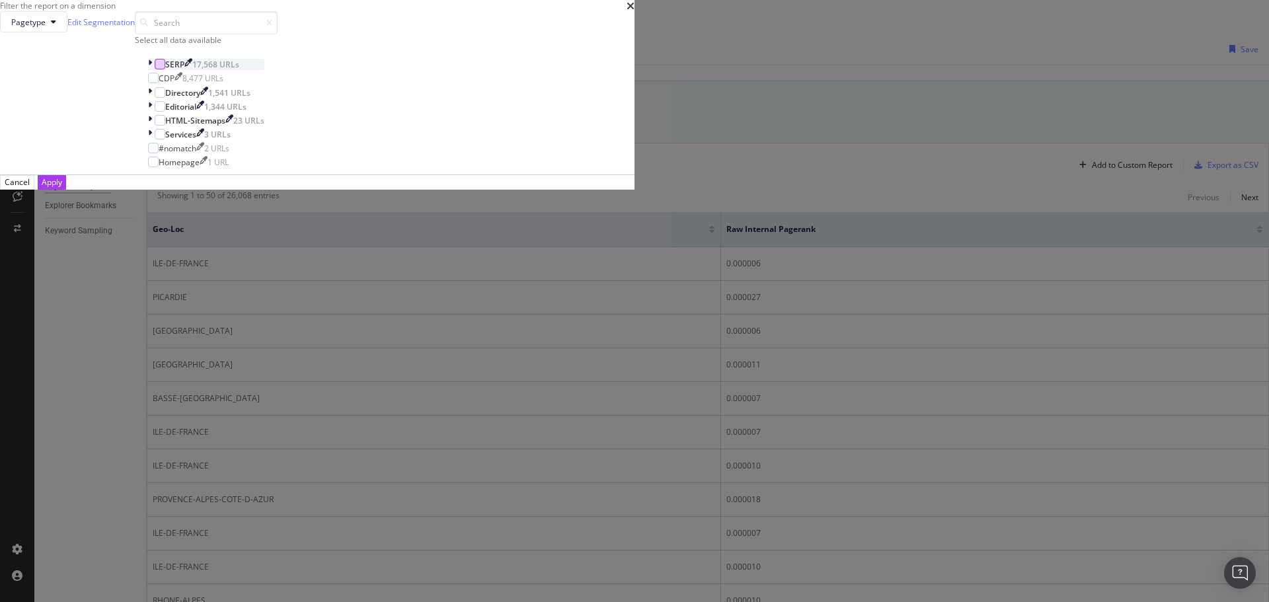
click at [165, 69] on div "modal" at bounding box center [160, 64] width 11 height 11
click at [635, 11] on div "Filter the report on a dimension" at bounding box center [317, 5] width 635 height 11
click at [635, 11] on icon "times" at bounding box center [631, 6] width 8 height 11
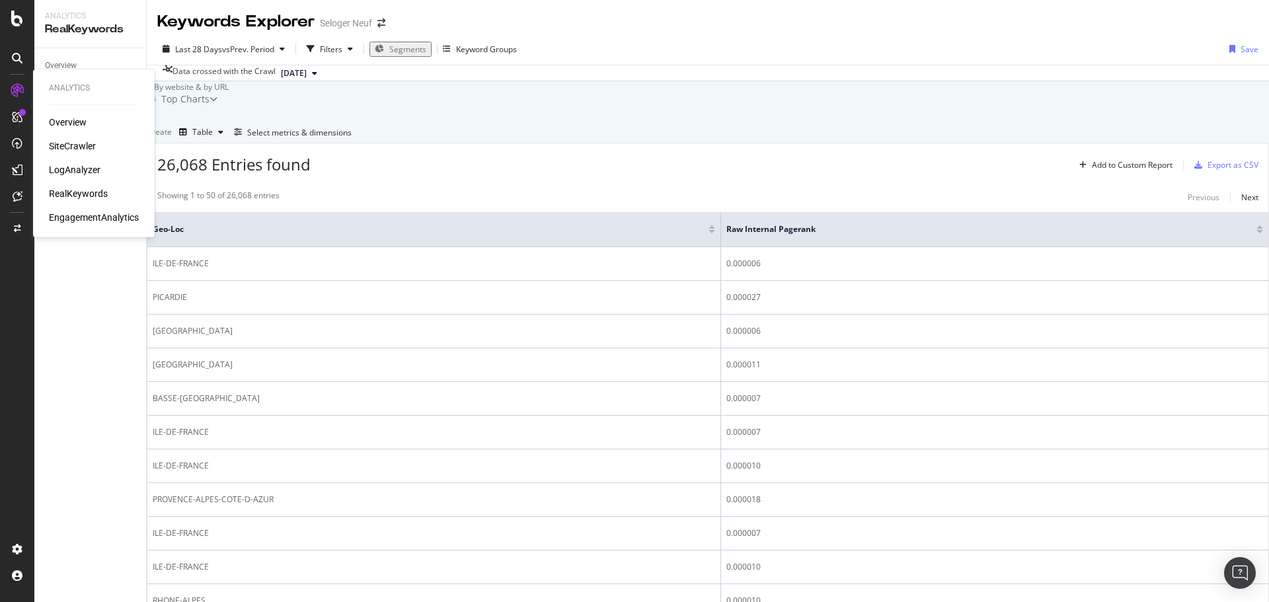
click at [73, 142] on div "SiteCrawler" at bounding box center [72, 145] width 47 height 13
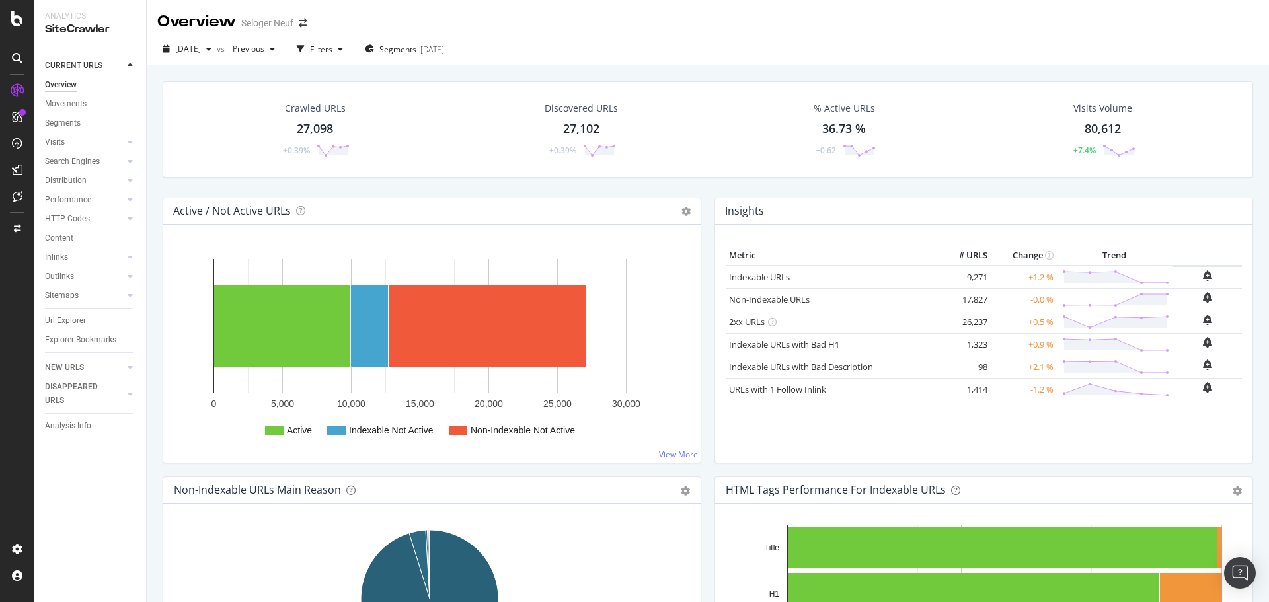
drag, startPoint x: 81, startPoint y: 315, endPoint x: 745, endPoint y: 225, distance: 670.4
click at [81, 315] on div "Url Explorer" at bounding box center [65, 321] width 41 height 14
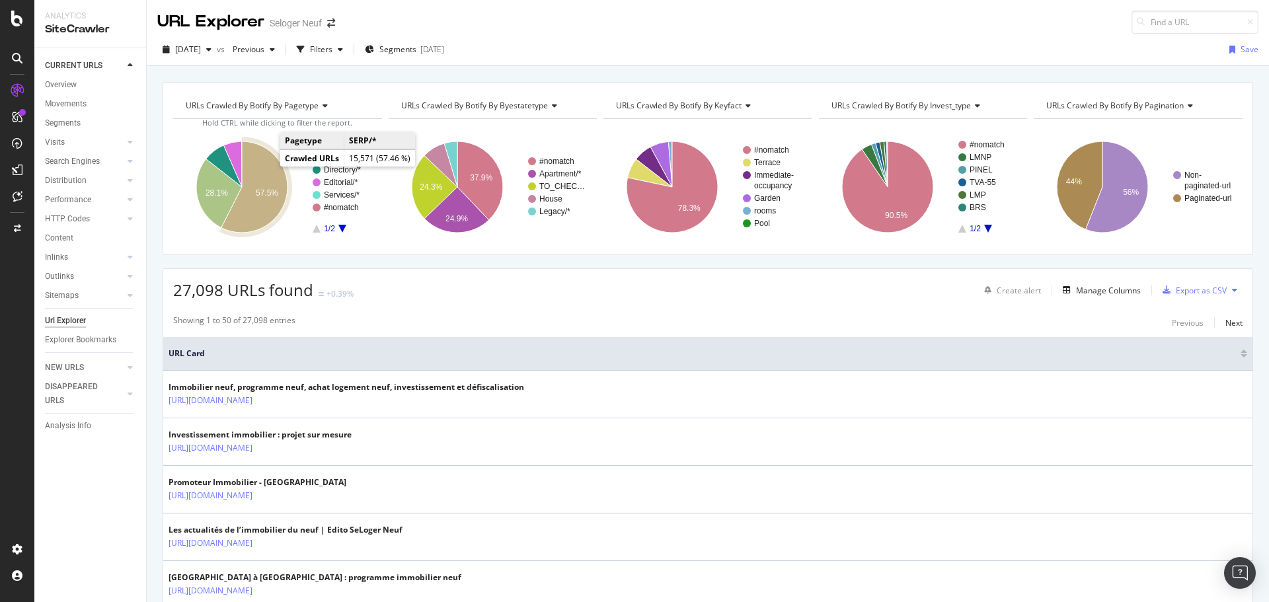
click at [272, 185] on icon "A chart." at bounding box center [254, 186] width 66 height 91
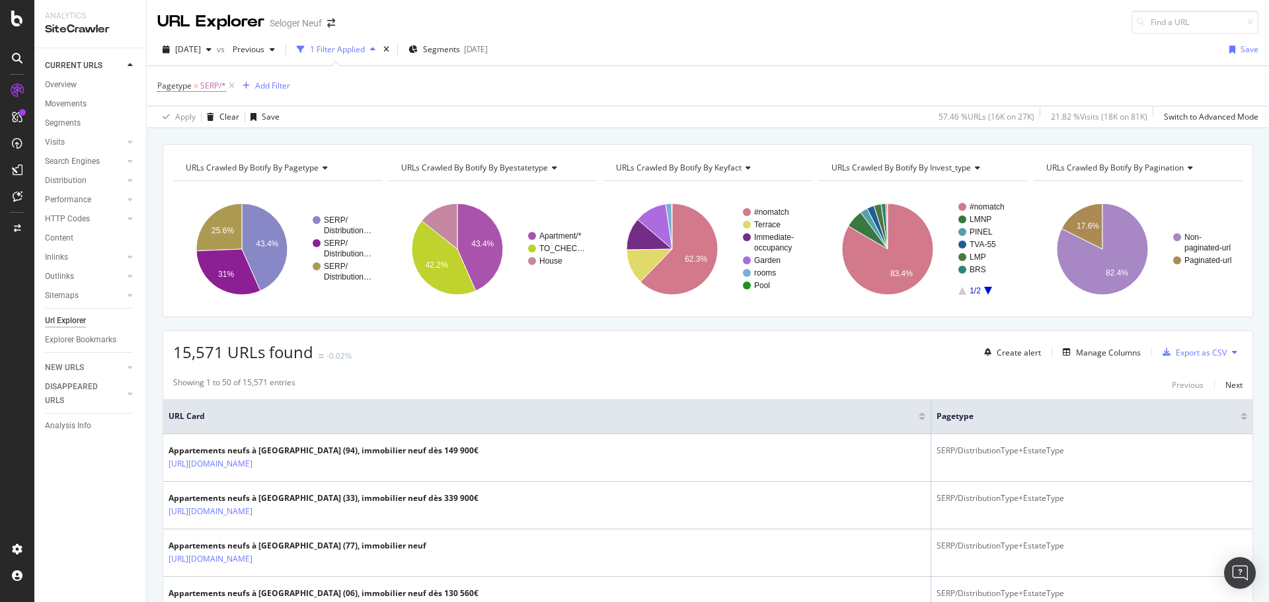
click at [1087, 170] on span "URLs Crawled By Botify By pagination" at bounding box center [1116, 167] width 138 height 11
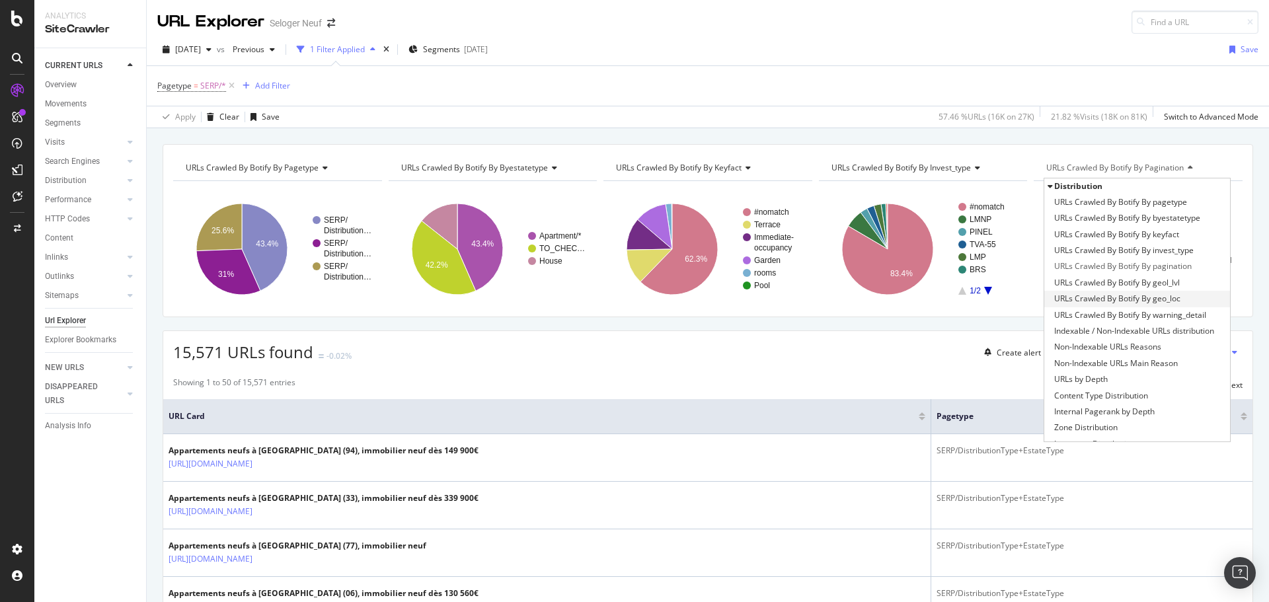
click at [1132, 305] on span "URLs Crawled By Botify By geo_loc" at bounding box center [1117, 298] width 126 height 13
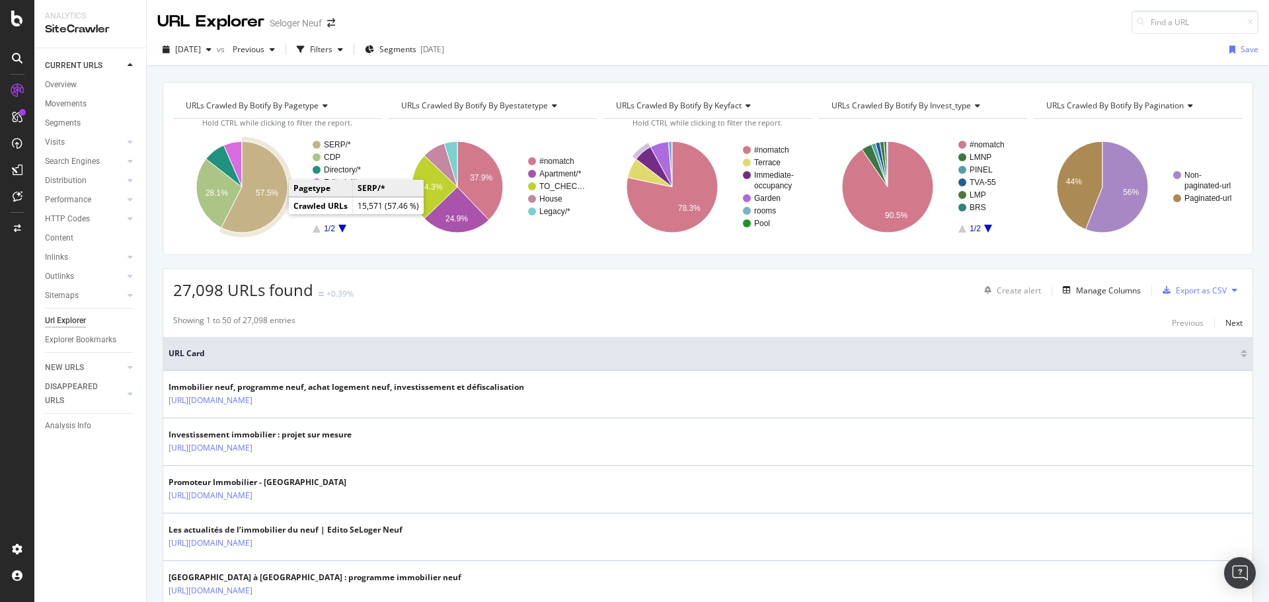
click at [276, 213] on icon "A chart." at bounding box center [254, 186] width 66 height 91
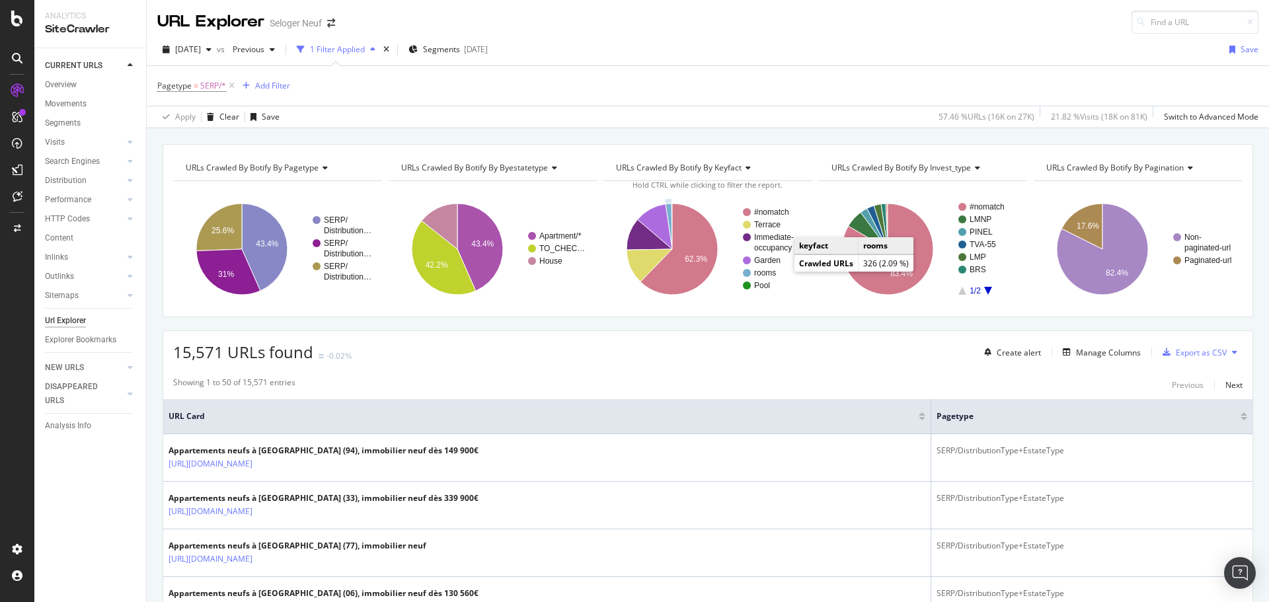
click at [763, 270] on text "rooms" at bounding box center [765, 272] width 22 height 9
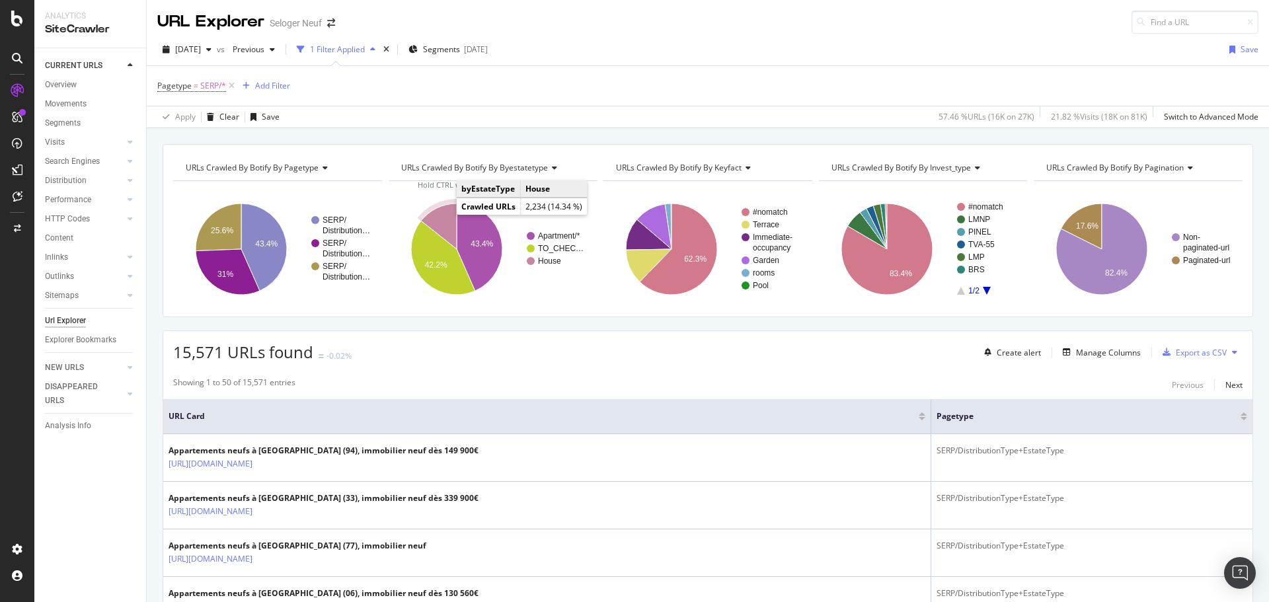
click at [442, 213] on icon "A chart." at bounding box center [438, 227] width 36 height 46
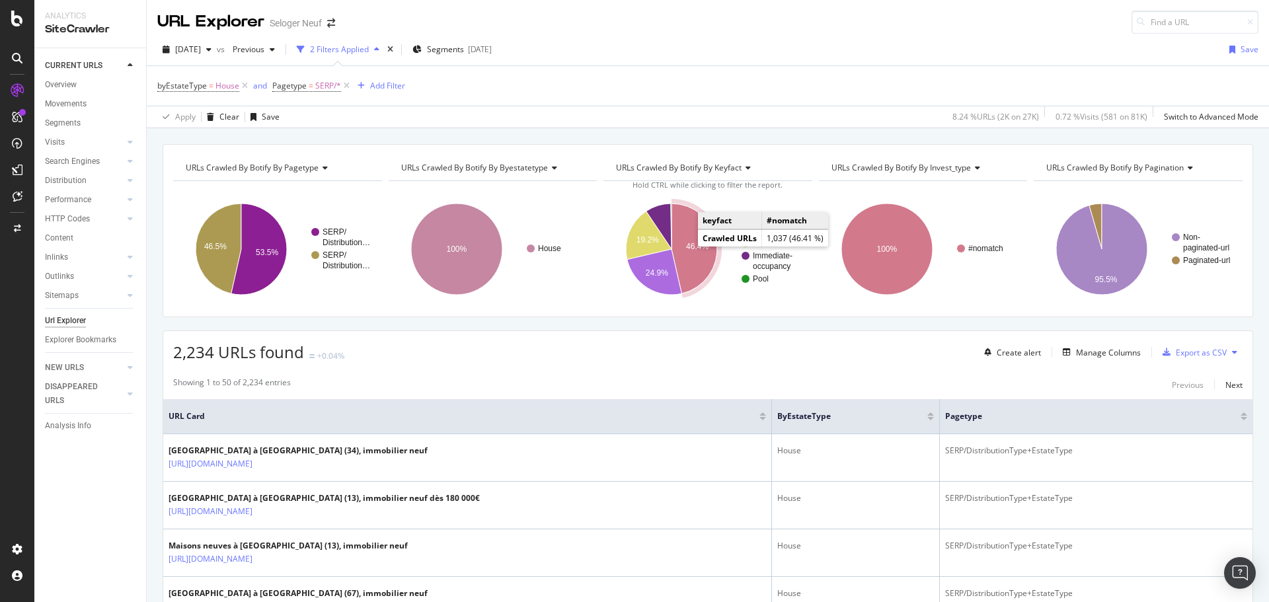
click at [693, 251] on icon "A chart." at bounding box center [695, 249] width 46 height 90
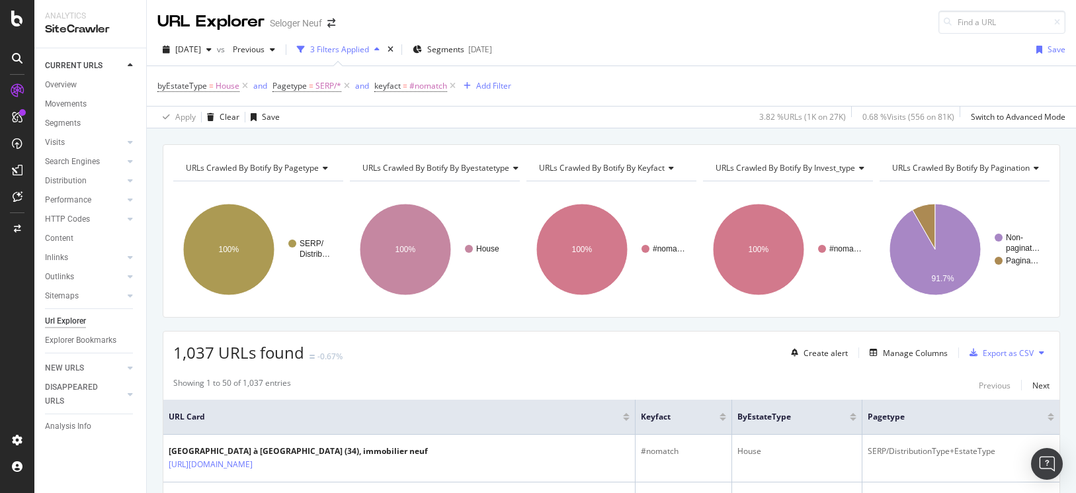
click at [67, 322] on div "Url Explorer" at bounding box center [65, 321] width 41 height 14
click at [243, 87] on icon at bounding box center [244, 85] width 11 height 13
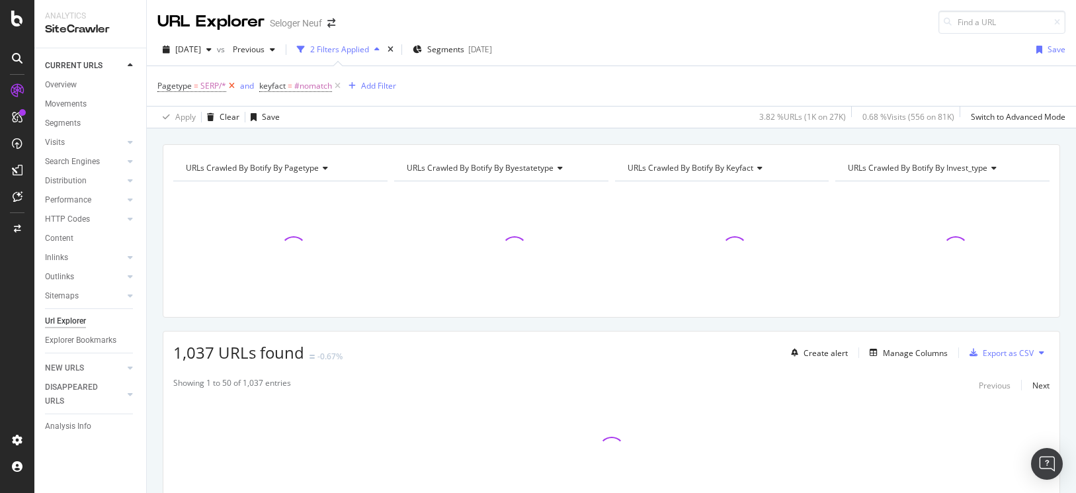
click at [231, 86] on icon at bounding box center [231, 85] width 11 height 13
click at [235, 84] on icon at bounding box center [235, 85] width 11 height 13
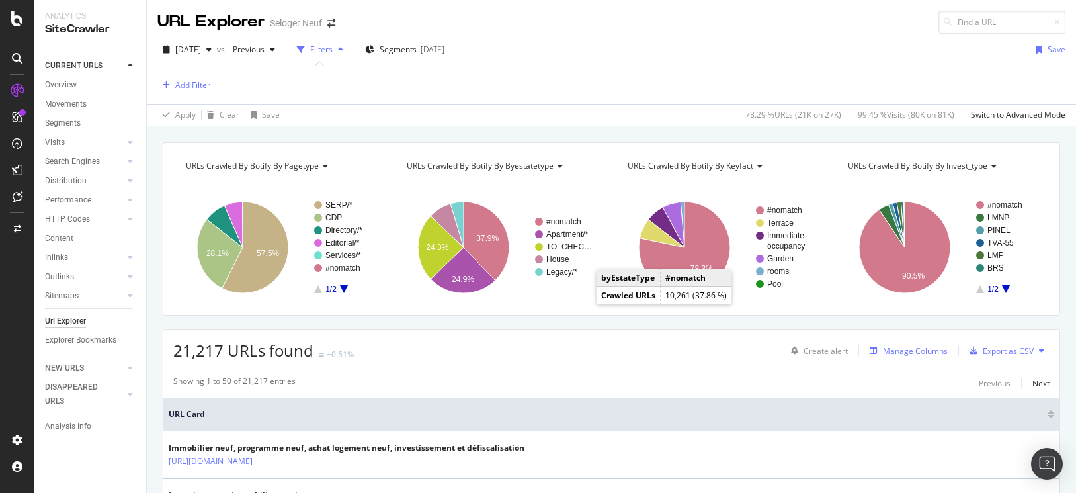
click at [912, 352] on div "Manage Columns" at bounding box center [915, 350] width 65 height 11
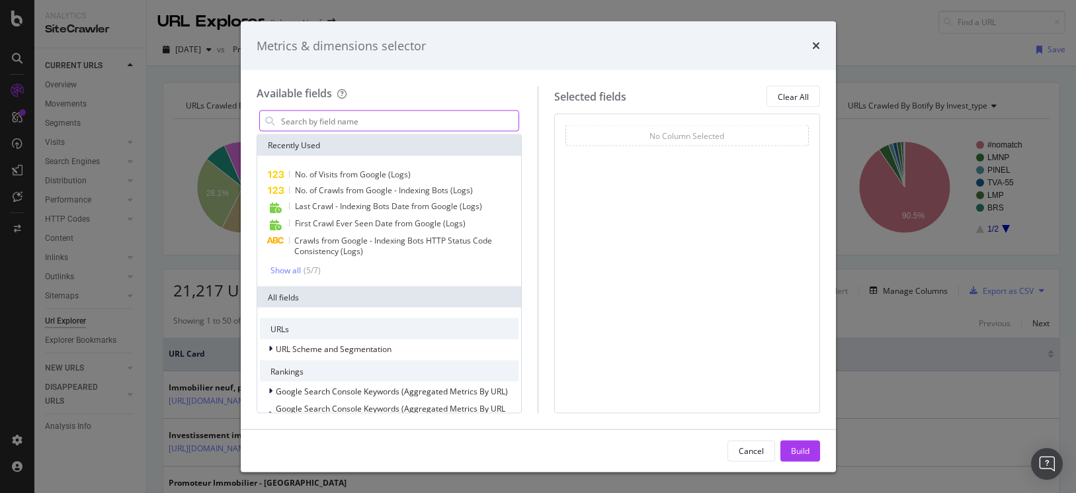
type input "p"
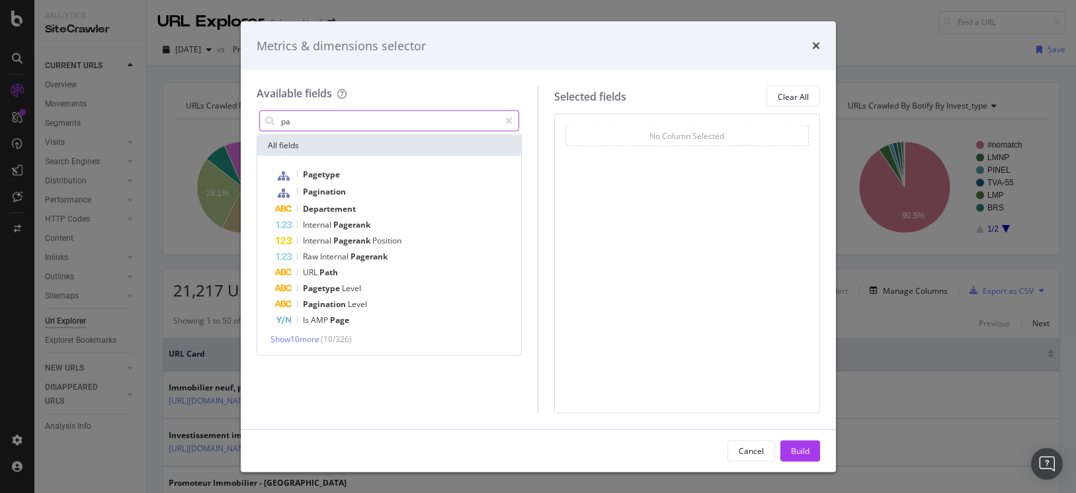
type input "p"
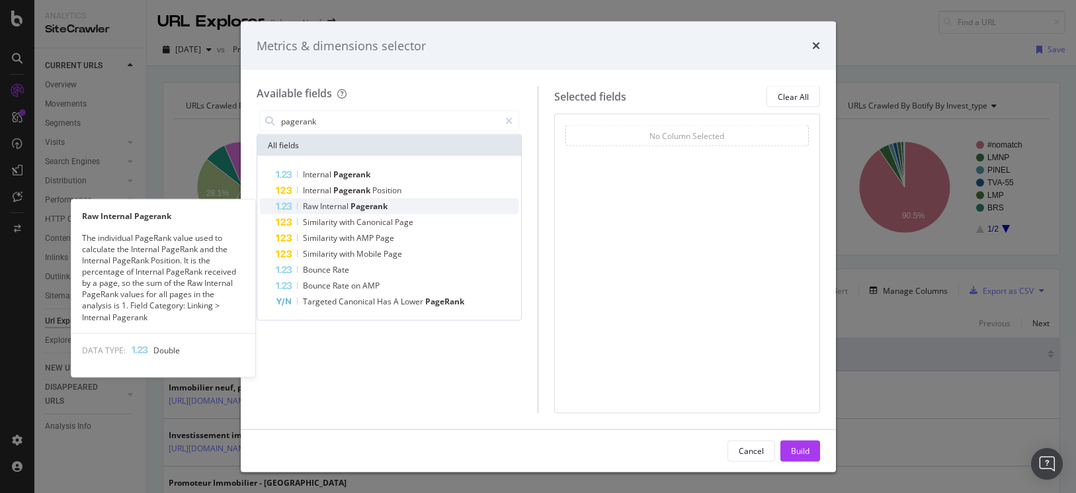
type input "pagerank"
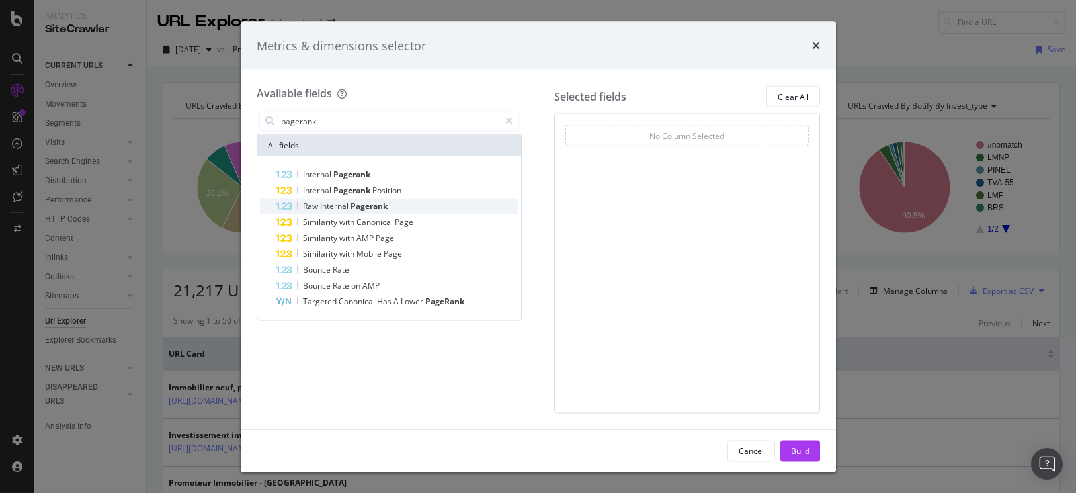
click at [402, 208] on div "Raw Internal Pagerank" at bounding box center [397, 206] width 243 height 16
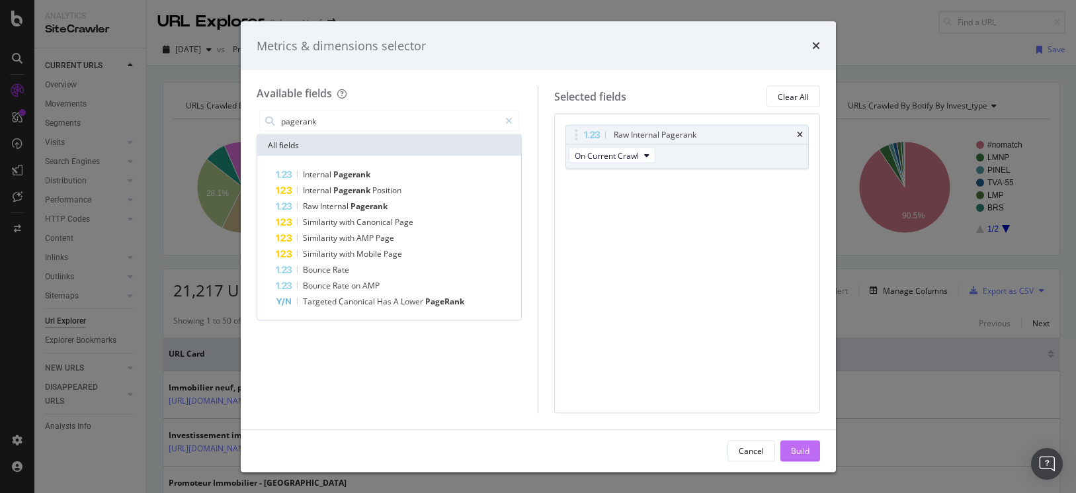
click at [803, 446] on div "Build" at bounding box center [800, 449] width 19 height 11
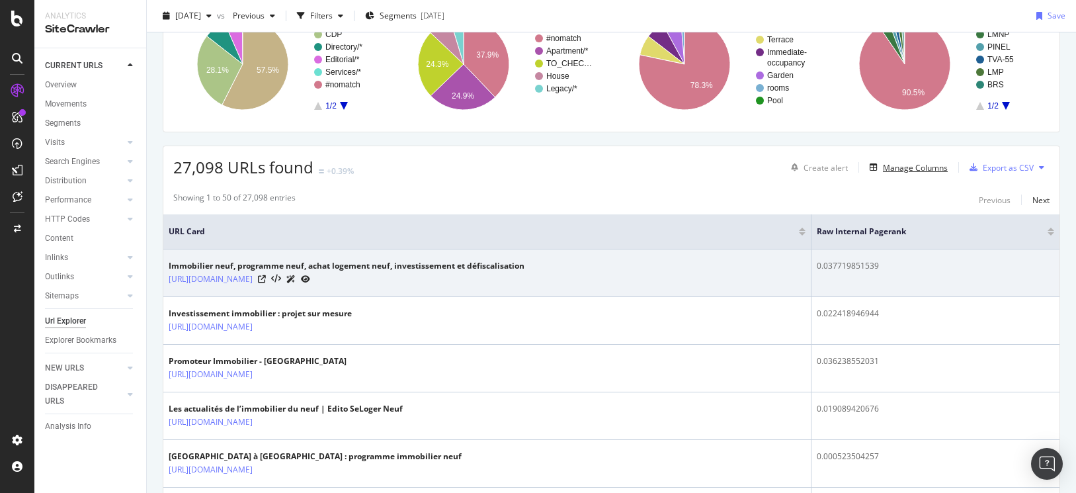
scroll to position [132, 0]
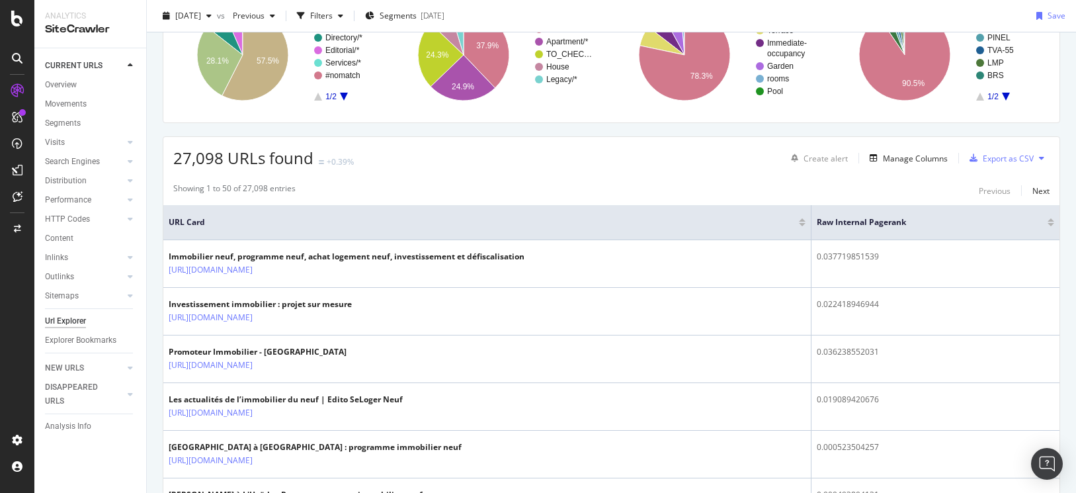
click at [1047, 225] on div at bounding box center [1050, 224] width 7 height 3
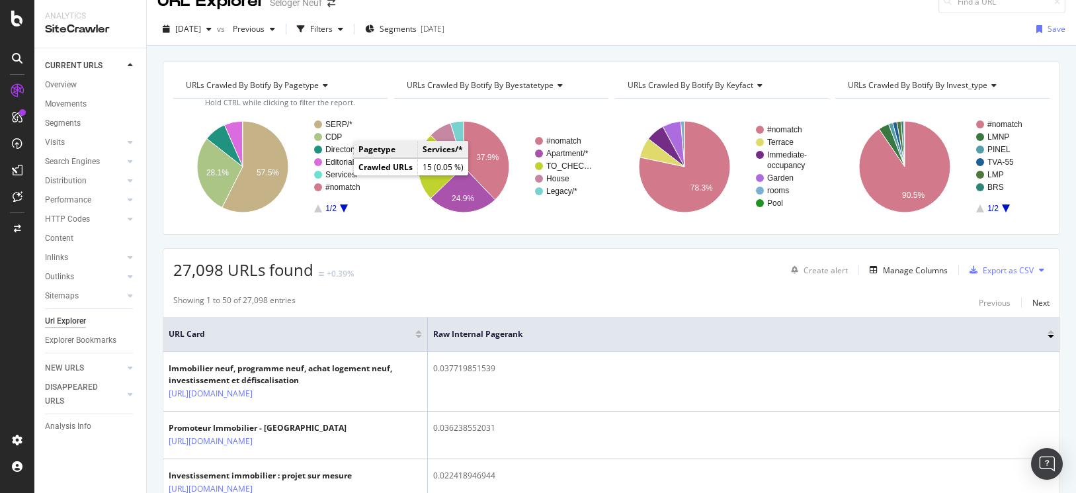
scroll to position [284, 0]
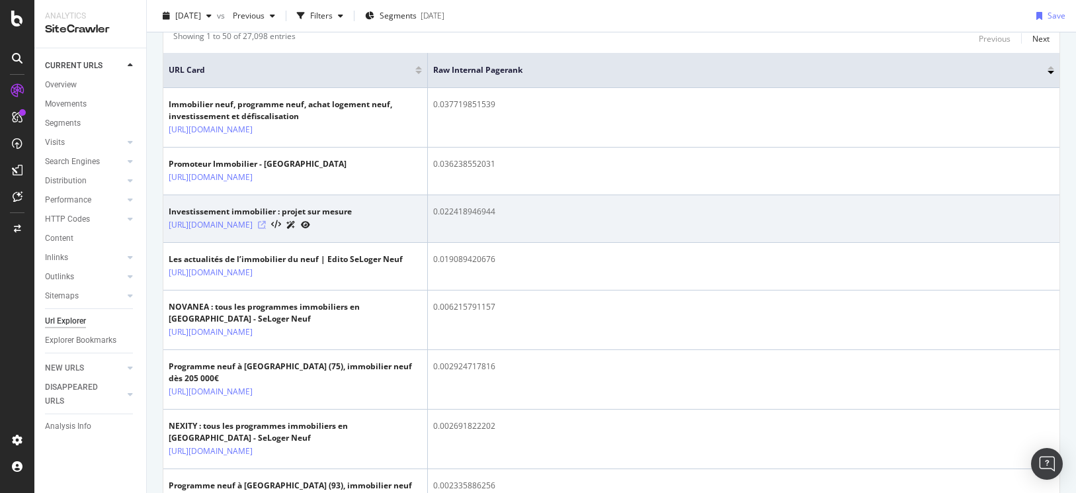
click at [266, 229] on icon at bounding box center [262, 225] width 8 height 8
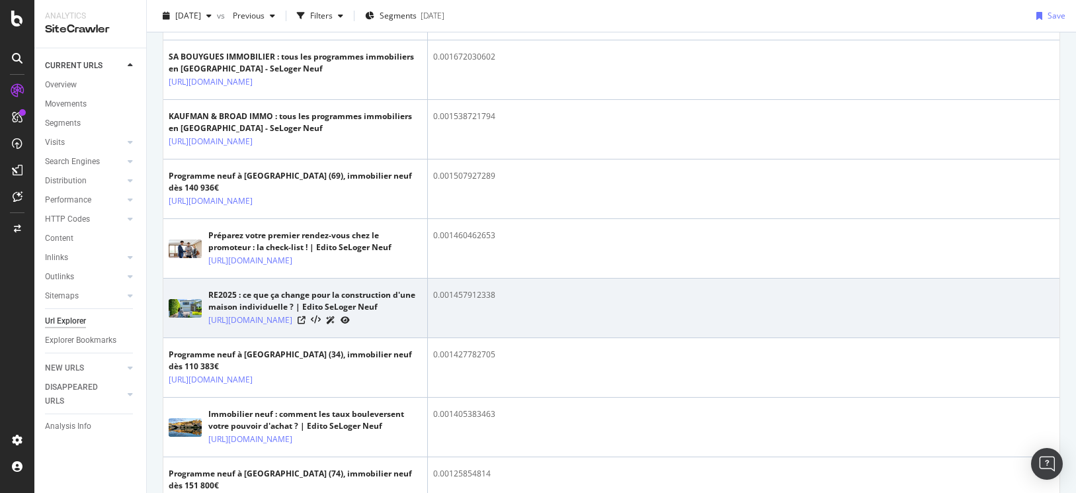
scroll to position [681, 0]
